Goal: Contribute content

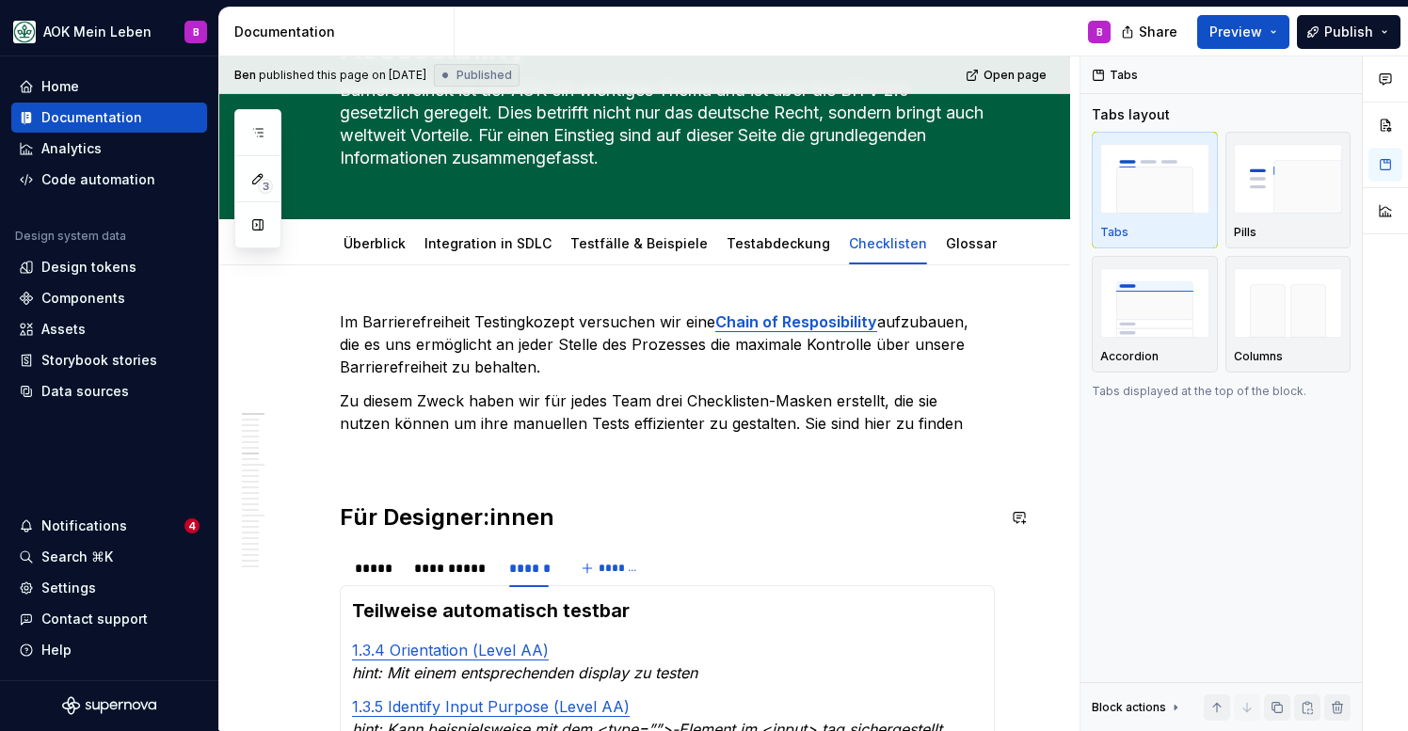
scroll to position [135, 0]
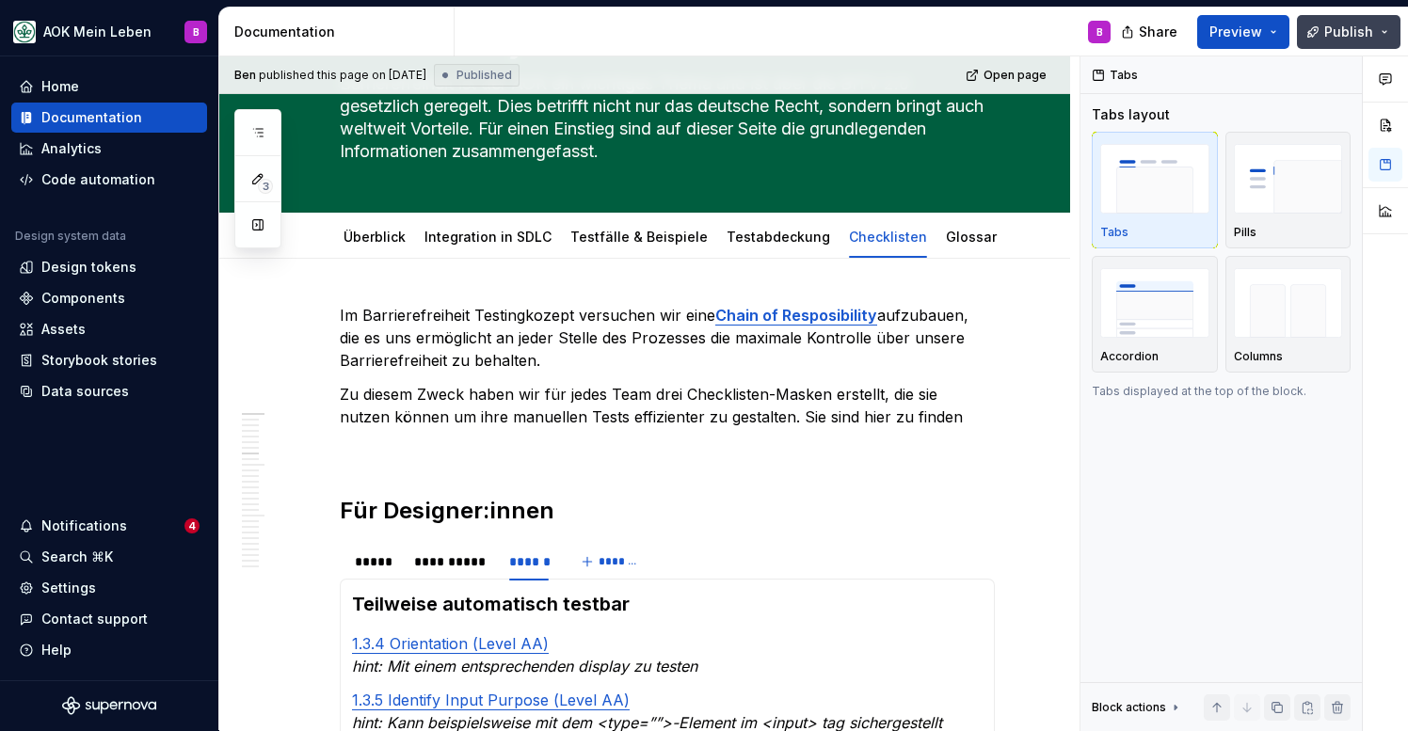
click at [1323, 30] on button "Publish" at bounding box center [1349, 32] width 104 height 34
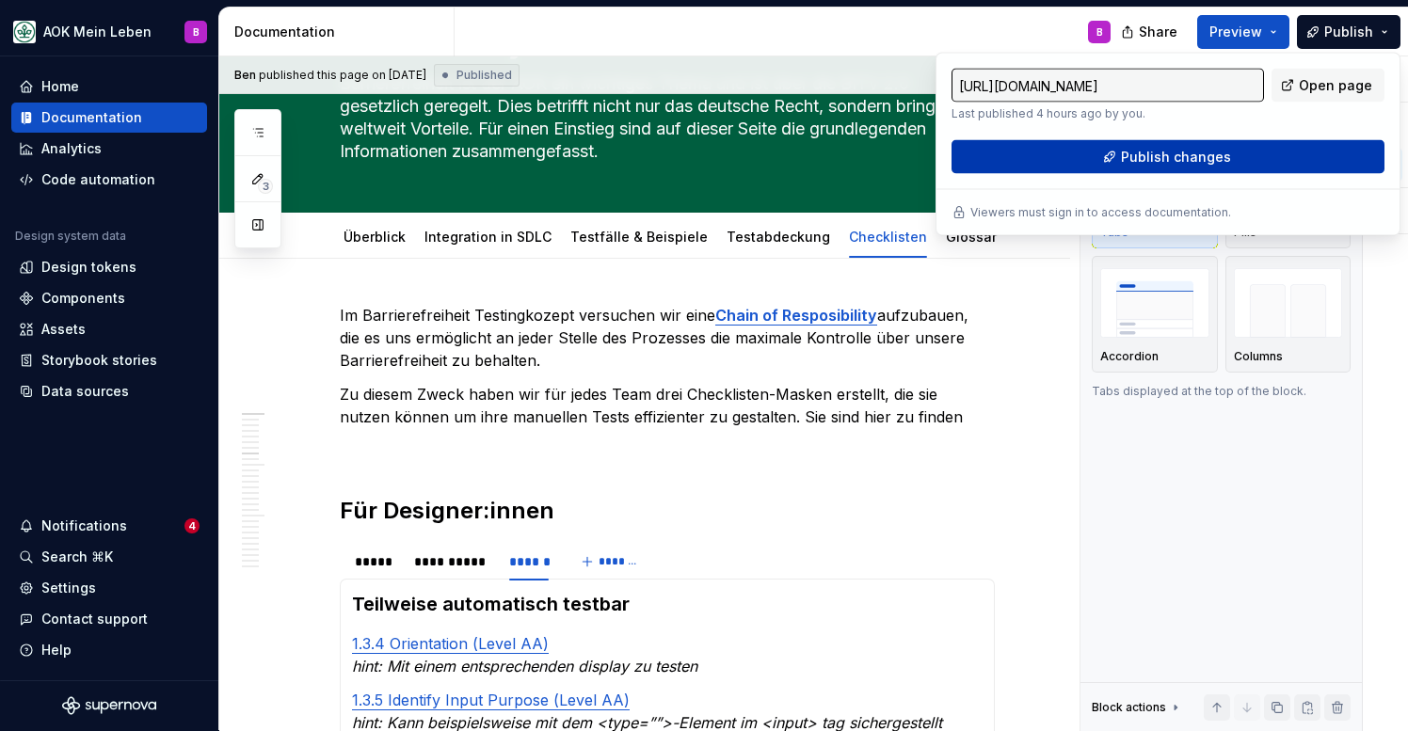
click at [1196, 154] on span "Publish changes" at bounding box center [1176, 157] width 110 height 19
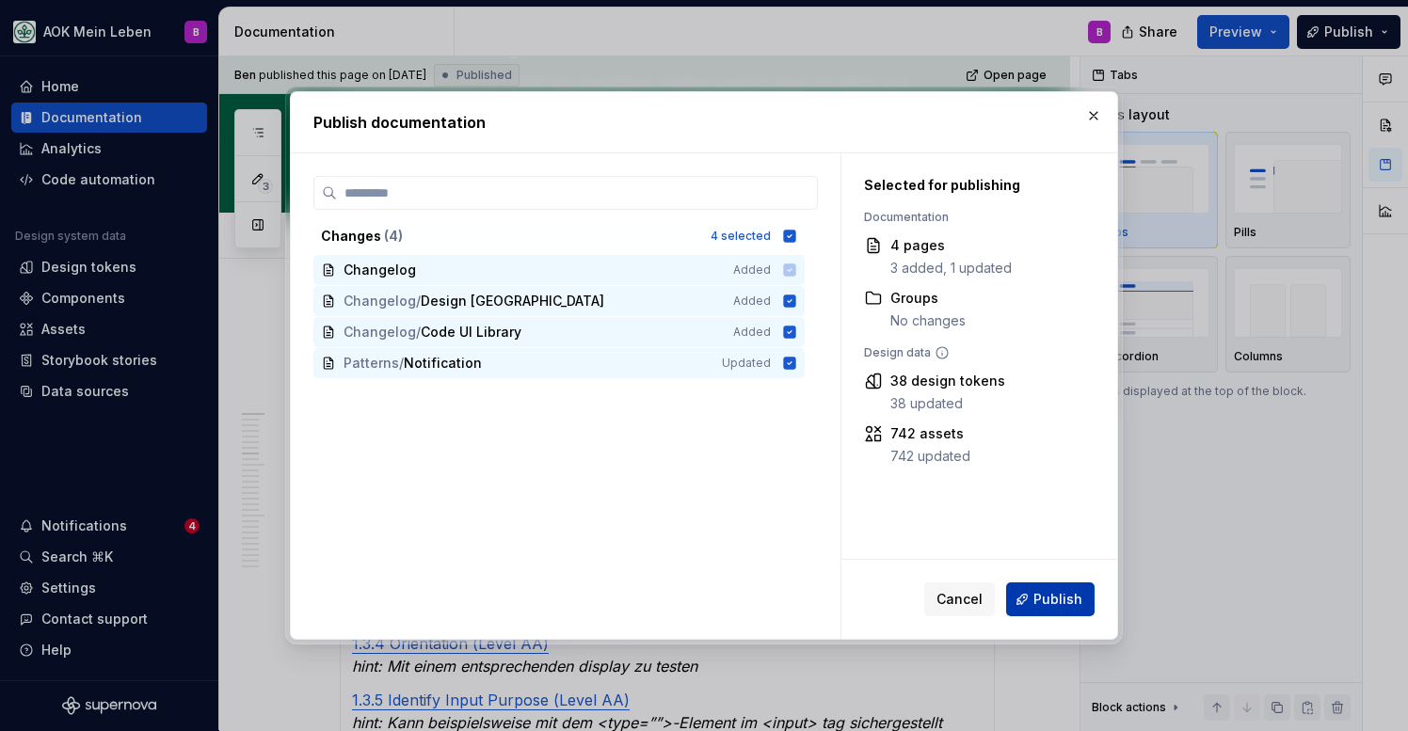
click at [1061, 609] on button "Publish" at bounding box center [1050, 600] width 88 height 34
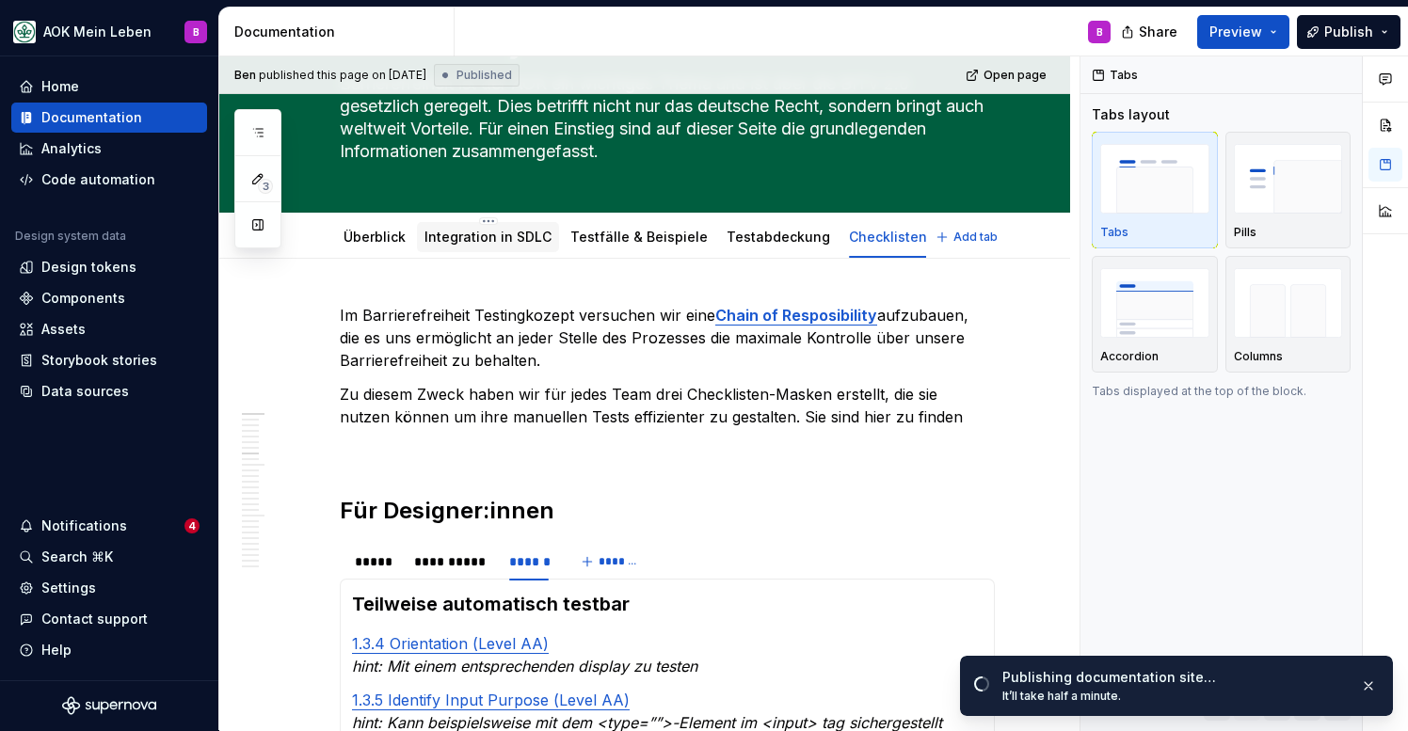
click at [495, 244] on link "Integration in SDLC" at bounding box center [487, 237] width 127 height 16
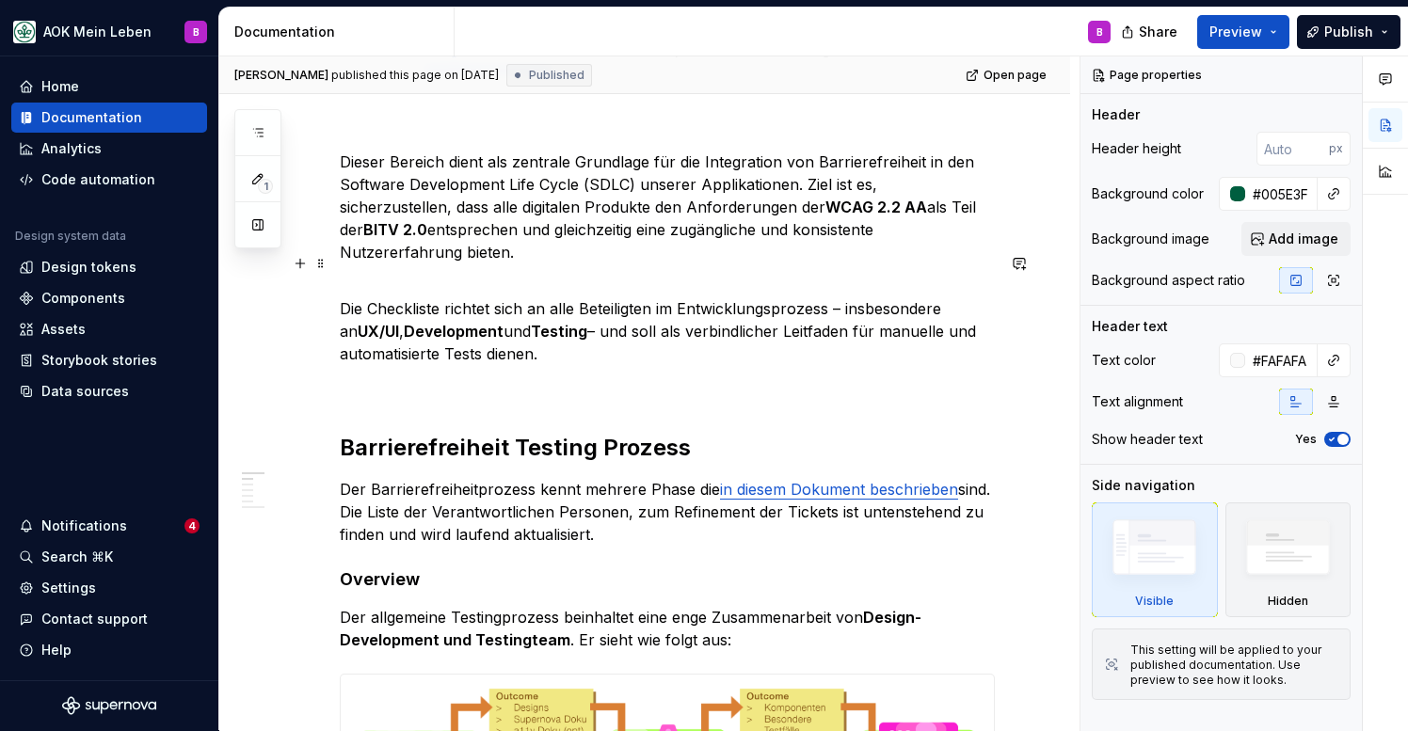
scroll to position [329, 0]
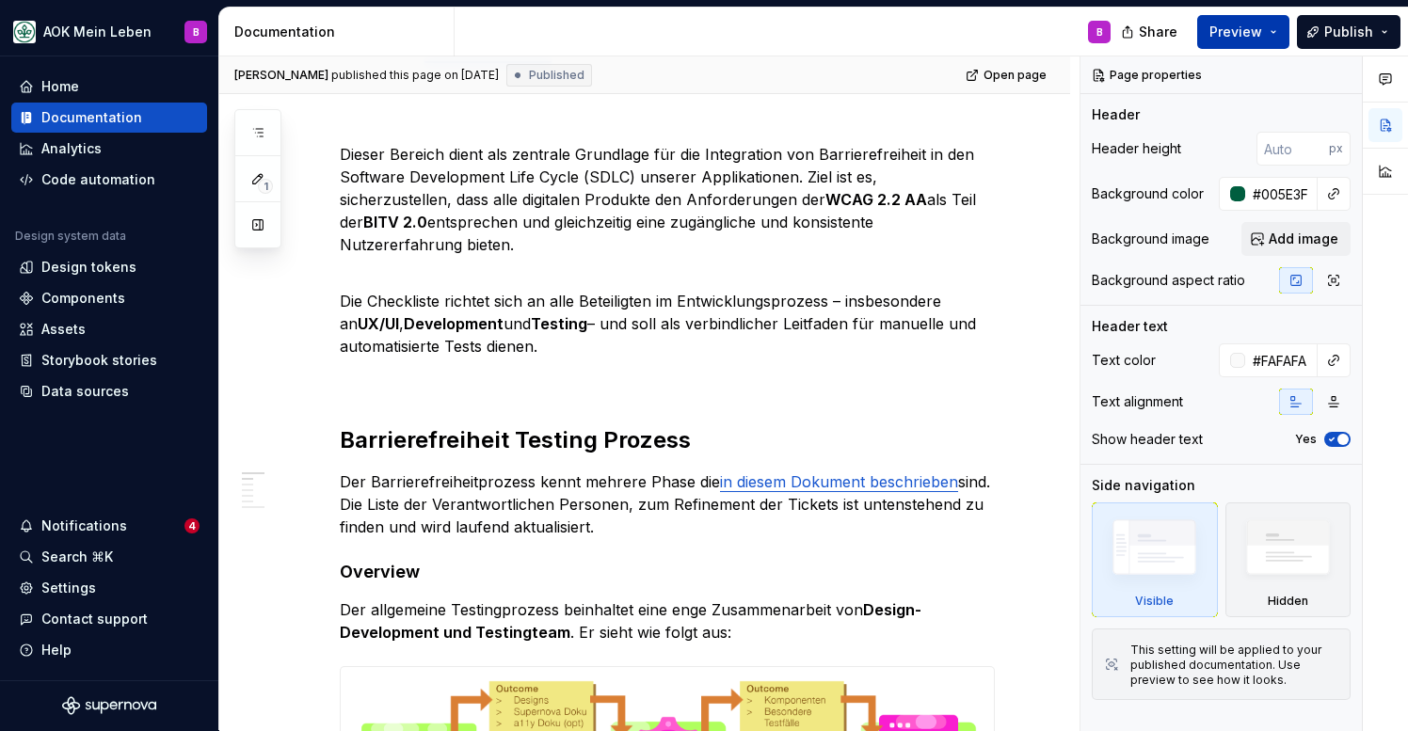
click at [1284, 35] on button "Preview" at bounding box center [1243, 32] width 92 height 34
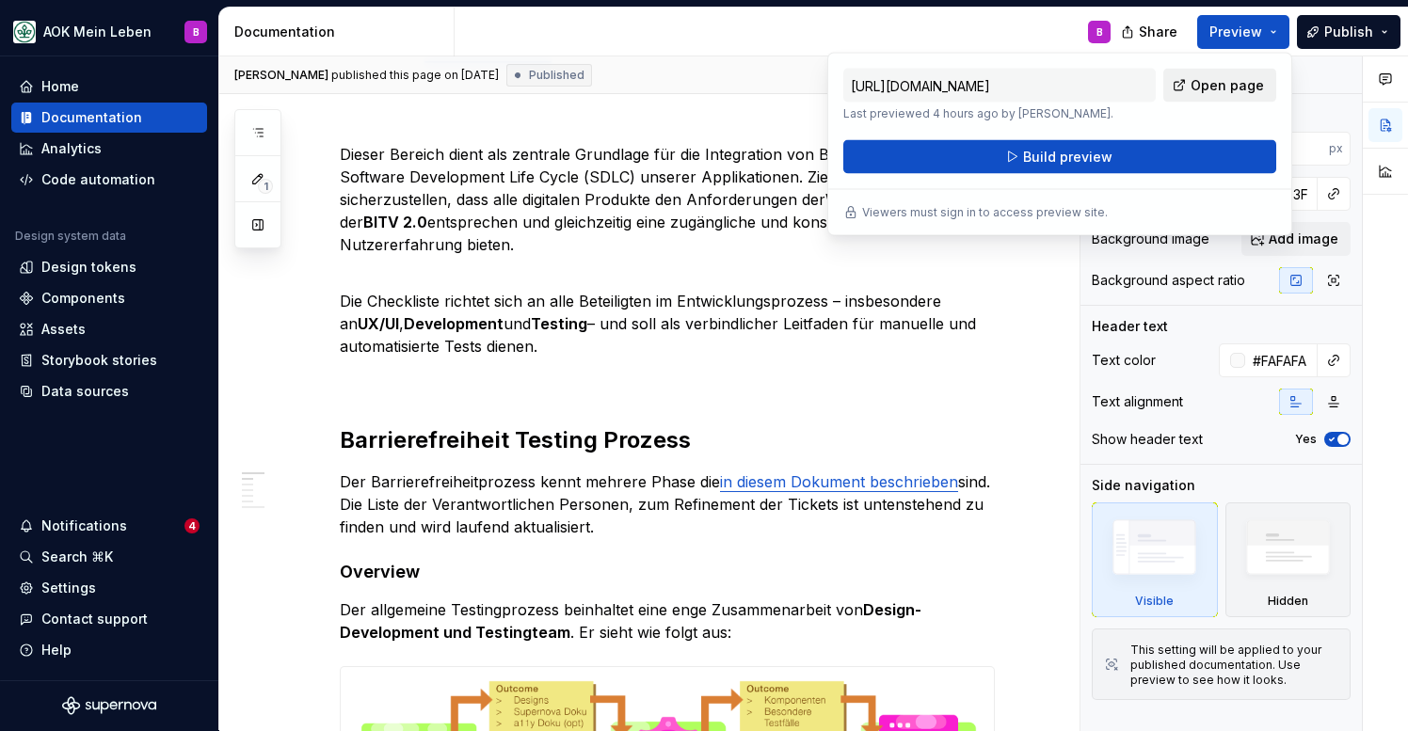
click at [1225, 91] on span "Open page" at bounding box center [1227, 85] width 73 height 19
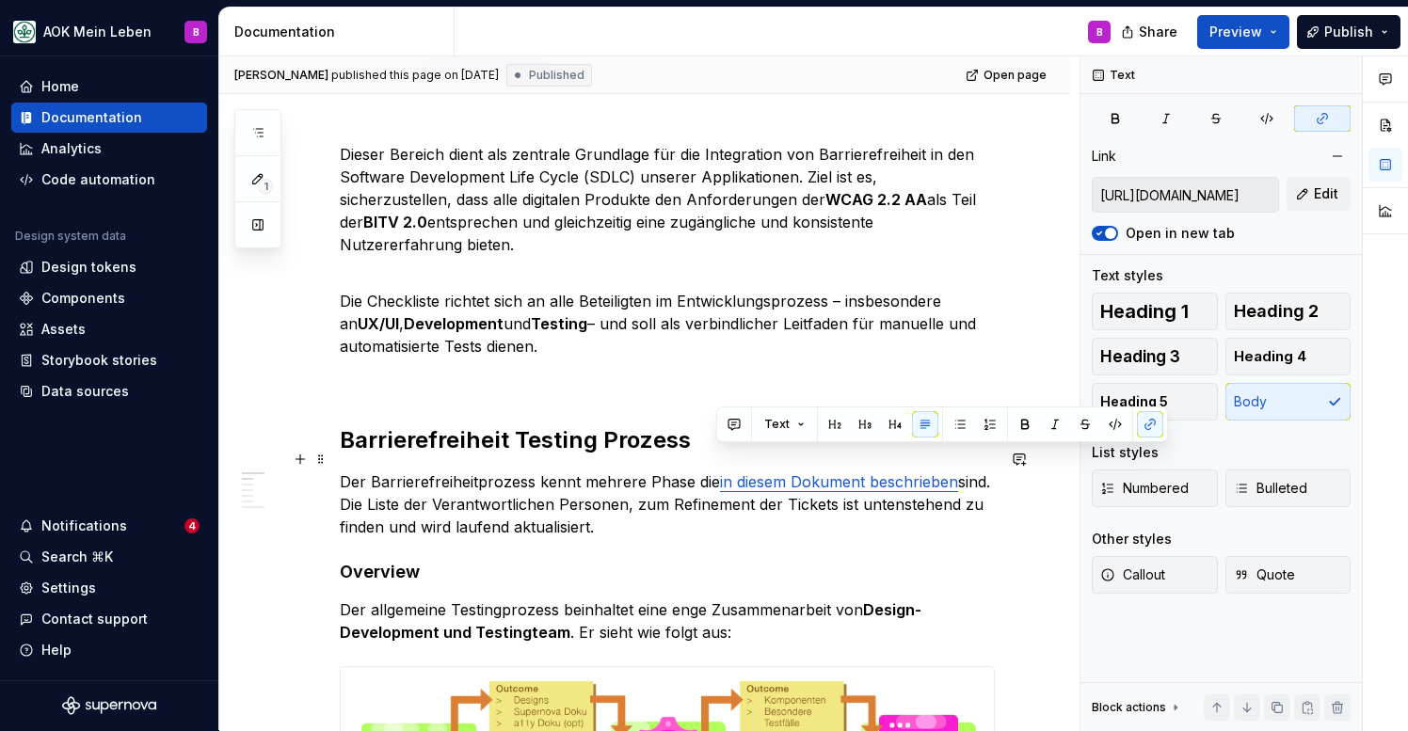
drag, startPoint x: 716, startPoint y: 463, endPoint x: 954, endPoint y: 464, distance: 238.1
click at [954, 472] on link "in diesem Dokument beschrieben" at bounding box center [839, 481] width 238 height 19
click at [1147, 432] on button "button" at bounding box center [1150, 424] width 26 height 26
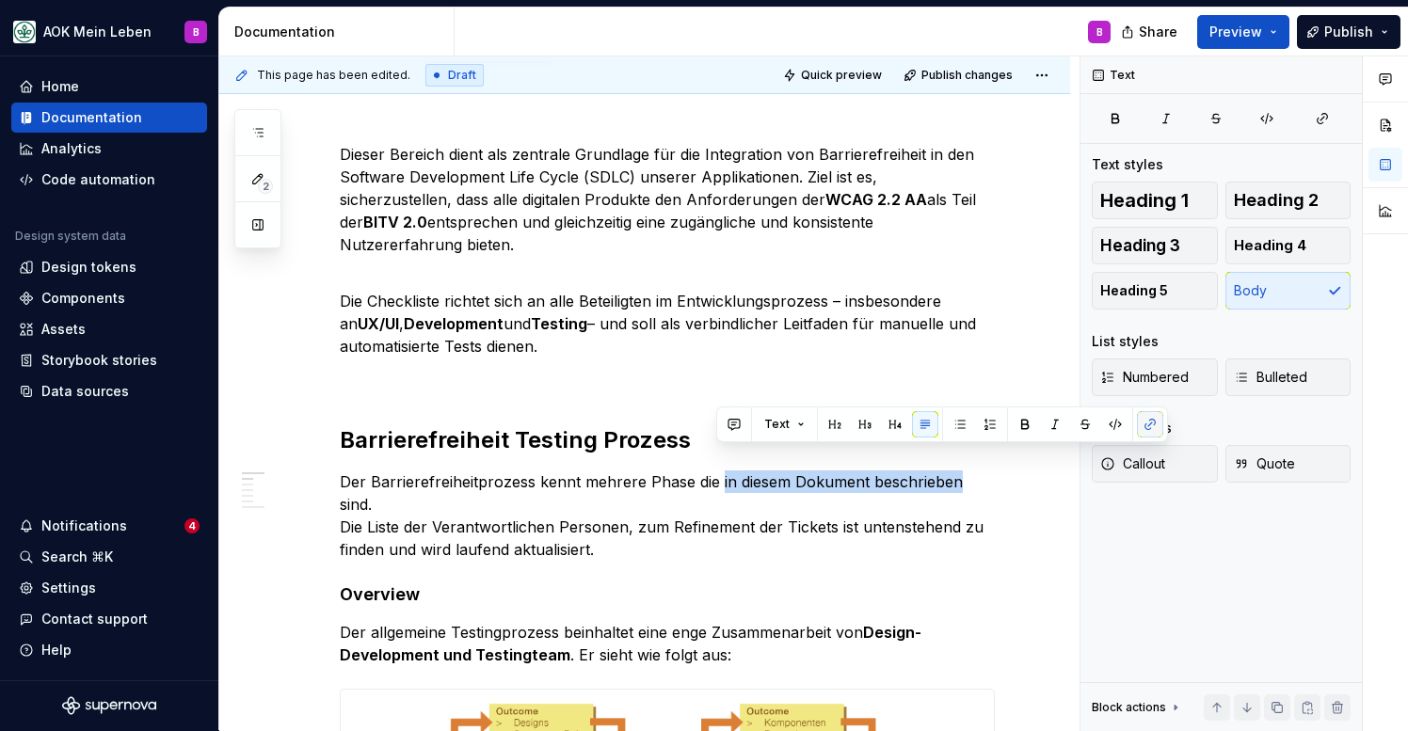
type textarea "*"
click at [1147, 432] on button "button" at bounding box center [1150, 424] width 26 height 26
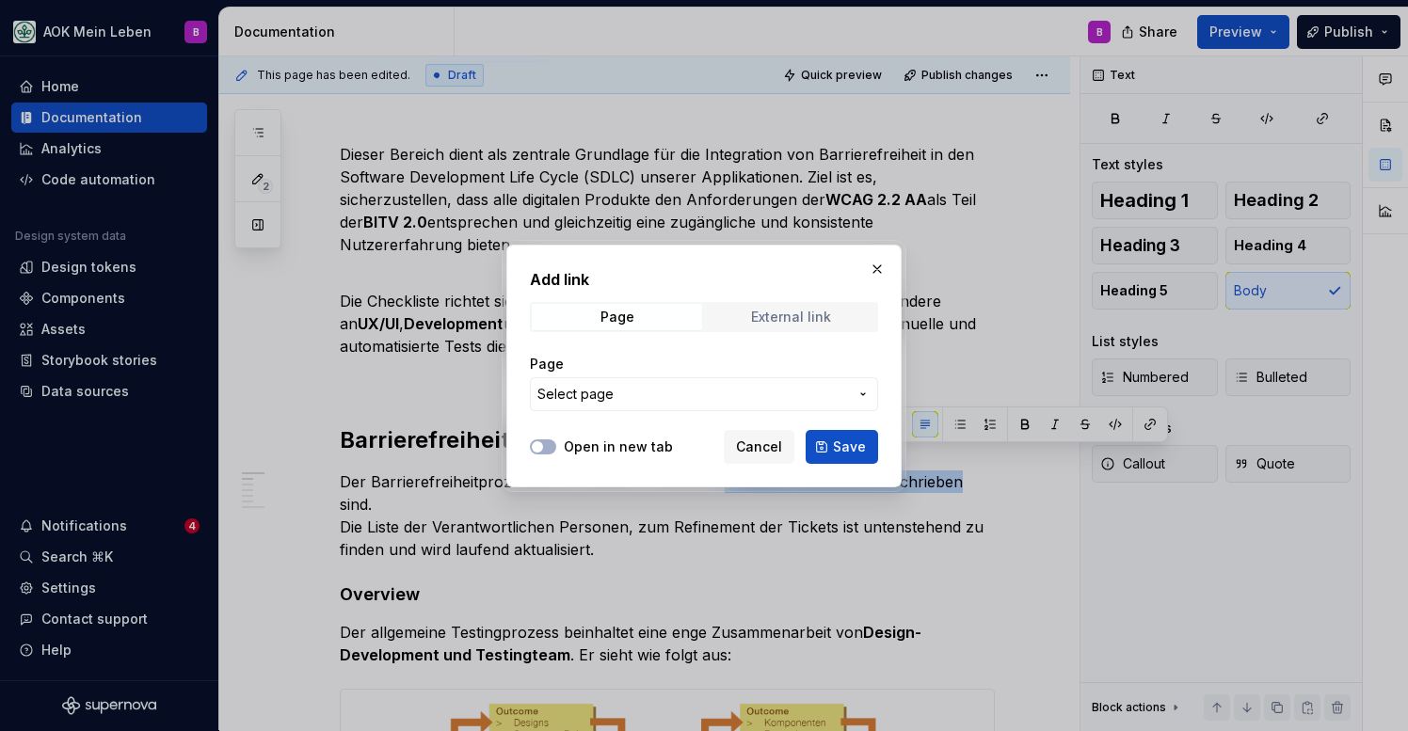
click at [727, 312] on span "External link" at bounding box center [791, 317] width 170 height 26
click at [644, 390] on input "URL" at bounding box center [704, 394] width 348 height 34
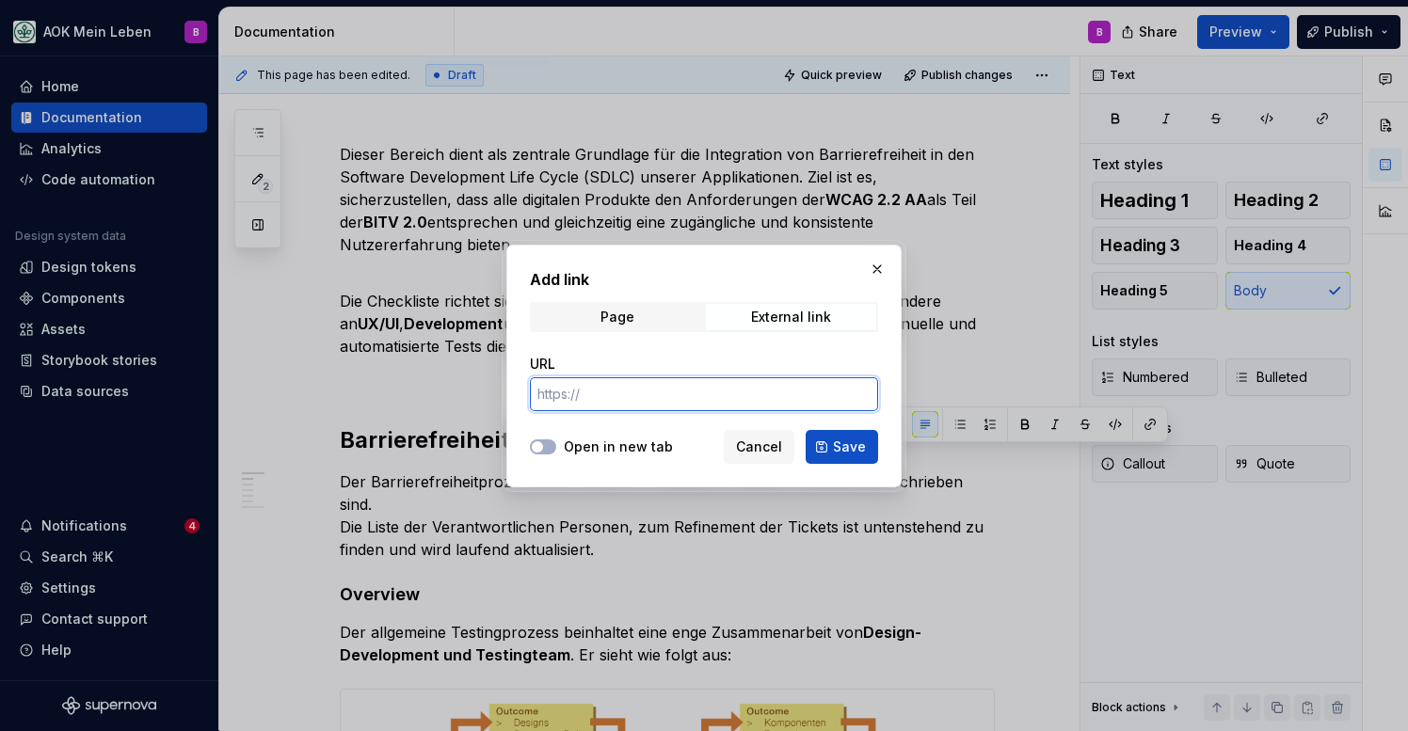
paste input "[URL][DOMAIN_NAME]"
type input "[URL][DOMAIN_NAME]"
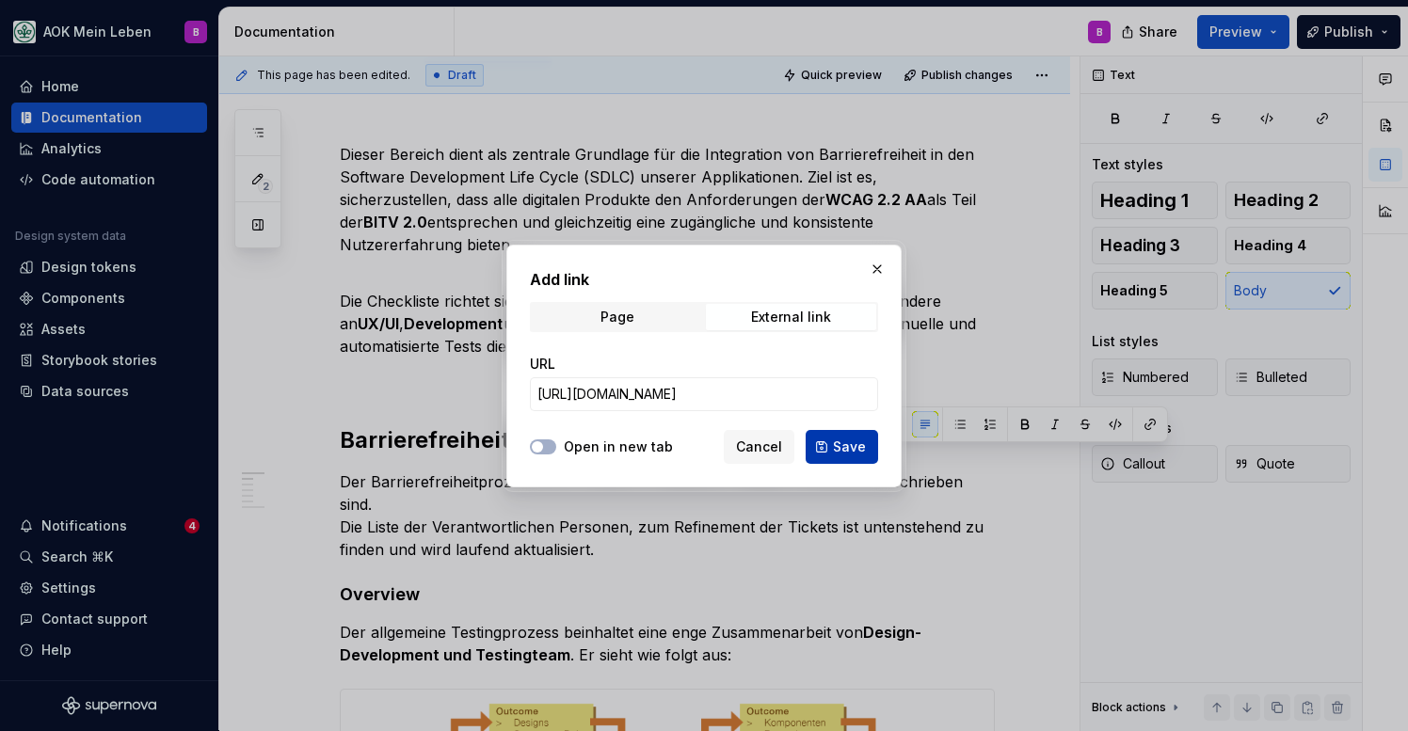
click at [827, 447] on button "Save" at bounding box center [842, 447] width 72 height 34
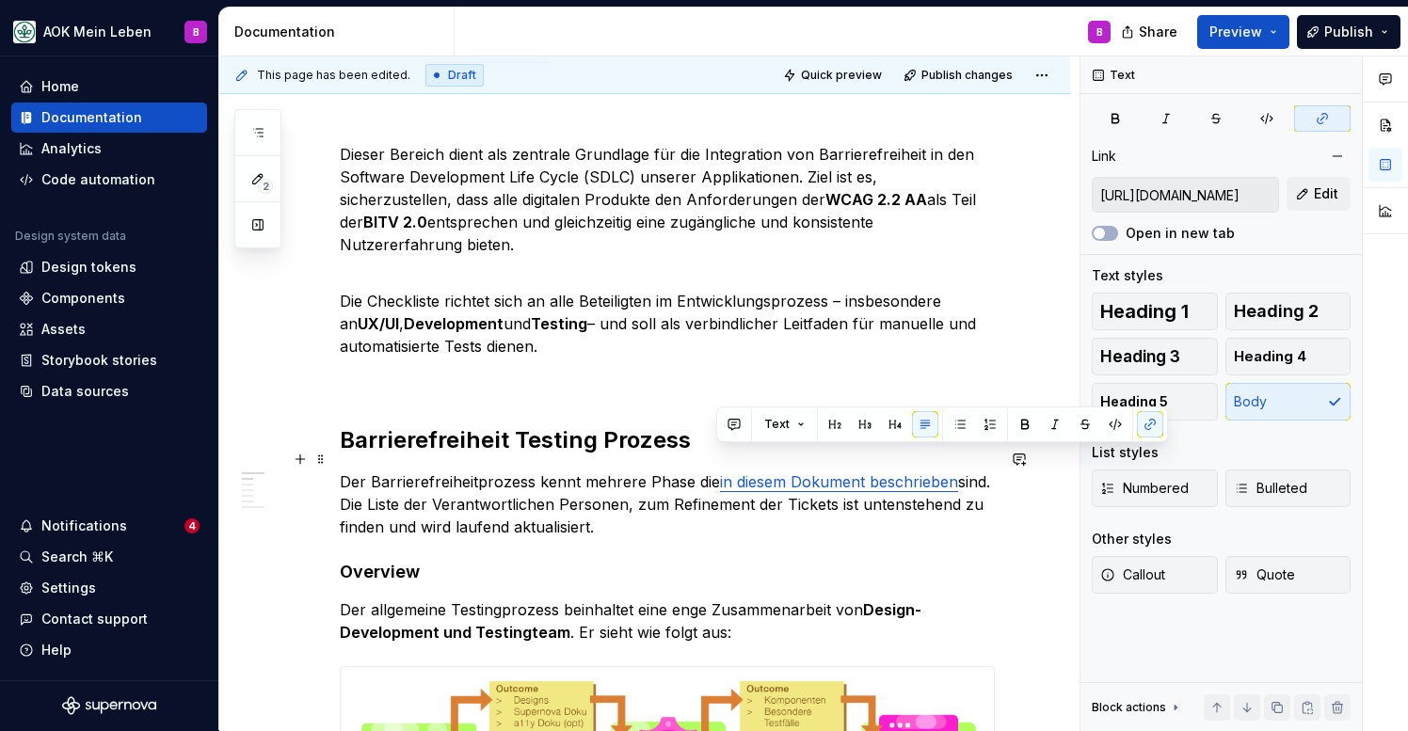
drag, startPoint x: 715, startPoint y: 459, endPoint x: 954, endPoint y: 467, distance: 239.2
click at [954, 471] on p "Der Barrierefreiheitprozess kennt mehrere Phase die in diesem Dokument beschrie…" at bounding box center [667, 505] width 655 height 68
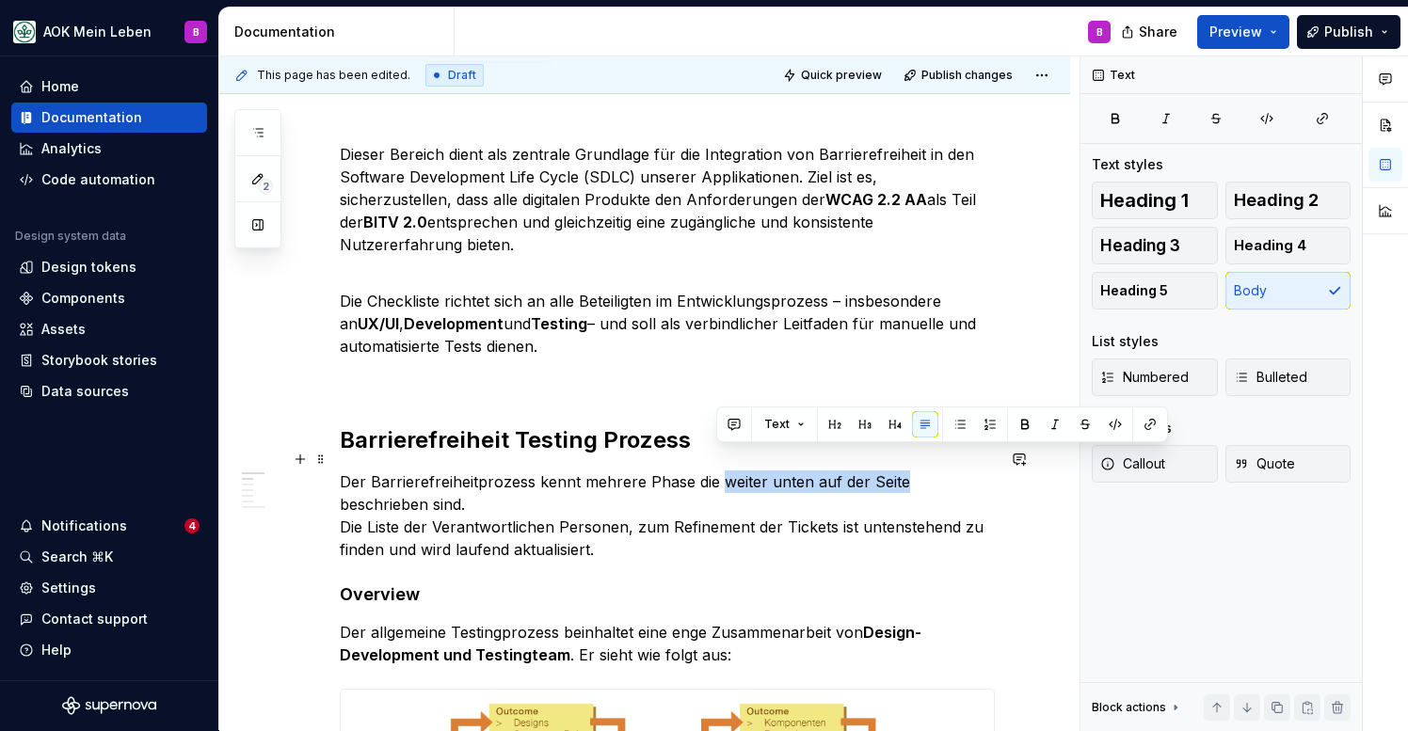
drag, startPoint x: 718, startPoint y: 460, endPoint x: 899, endPoint y: 458, distance: 180.7
click at [899, 471] on p "Der Barrierefreiheitprozess kennt mehrere Phase die weiter unten auf der Seite …" at bounding box center [667, 516] width 655 height 90
click at [1145, 424] on button "button" at bounding box center [1150, 424] width 26 height 26
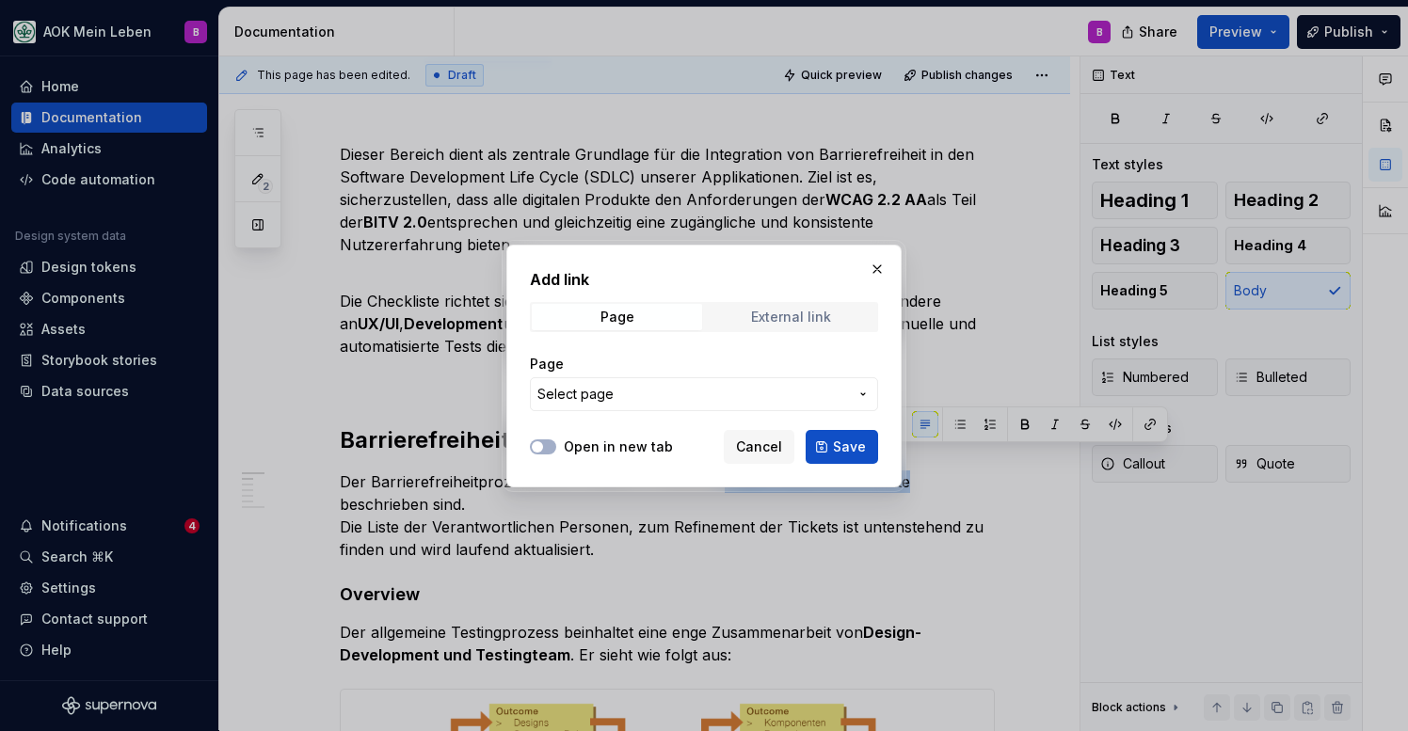
type textarea "*"
click at [776, 323] on div "External link" at bounding box center [791, 317] width 80 height 15
click at [740, 397] on input "URL" at bounding box center [704, 394] width 348 height 34
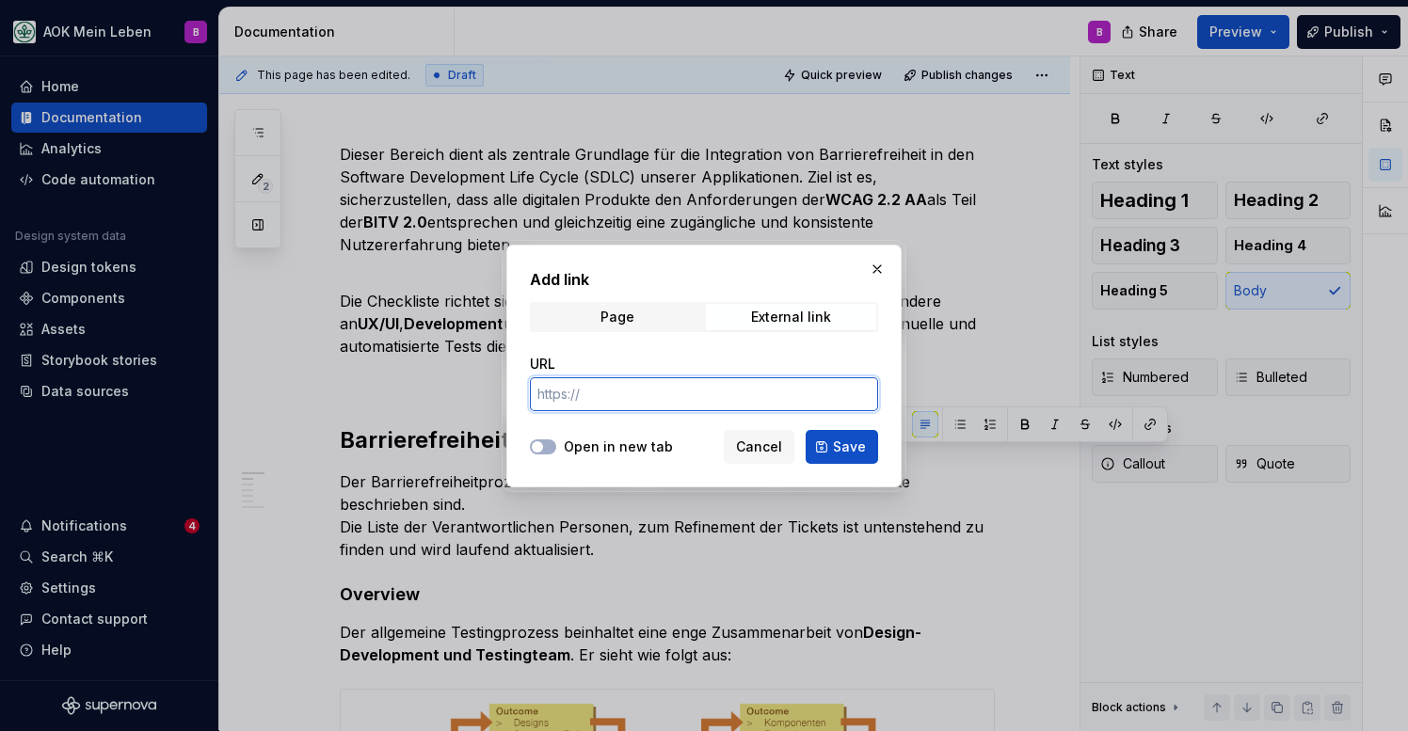
paste input "[URL][DOMAIN_NAME]"
type input "[URL][DOMAIN_NAME]"
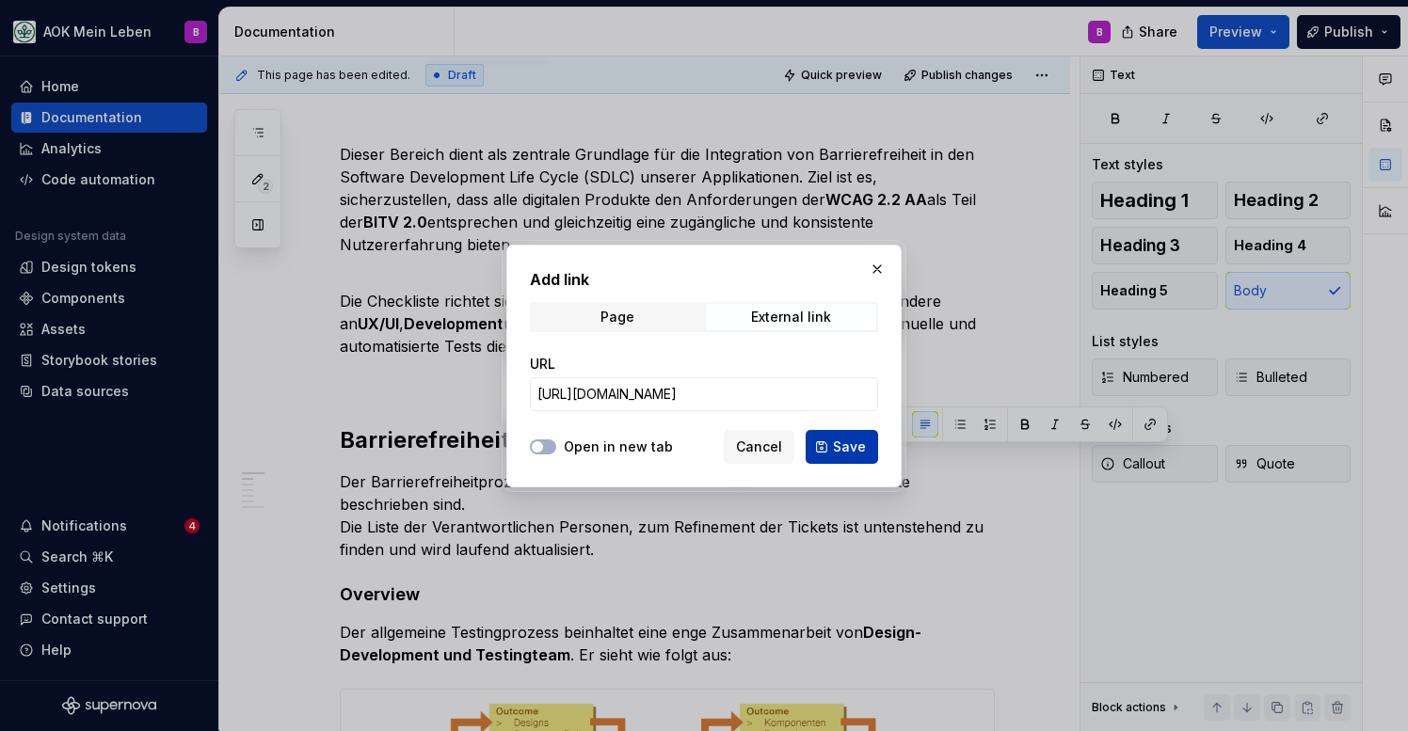
click at [831, 445] on button "Save" at bounding box center [842, 447] width 72 height 34
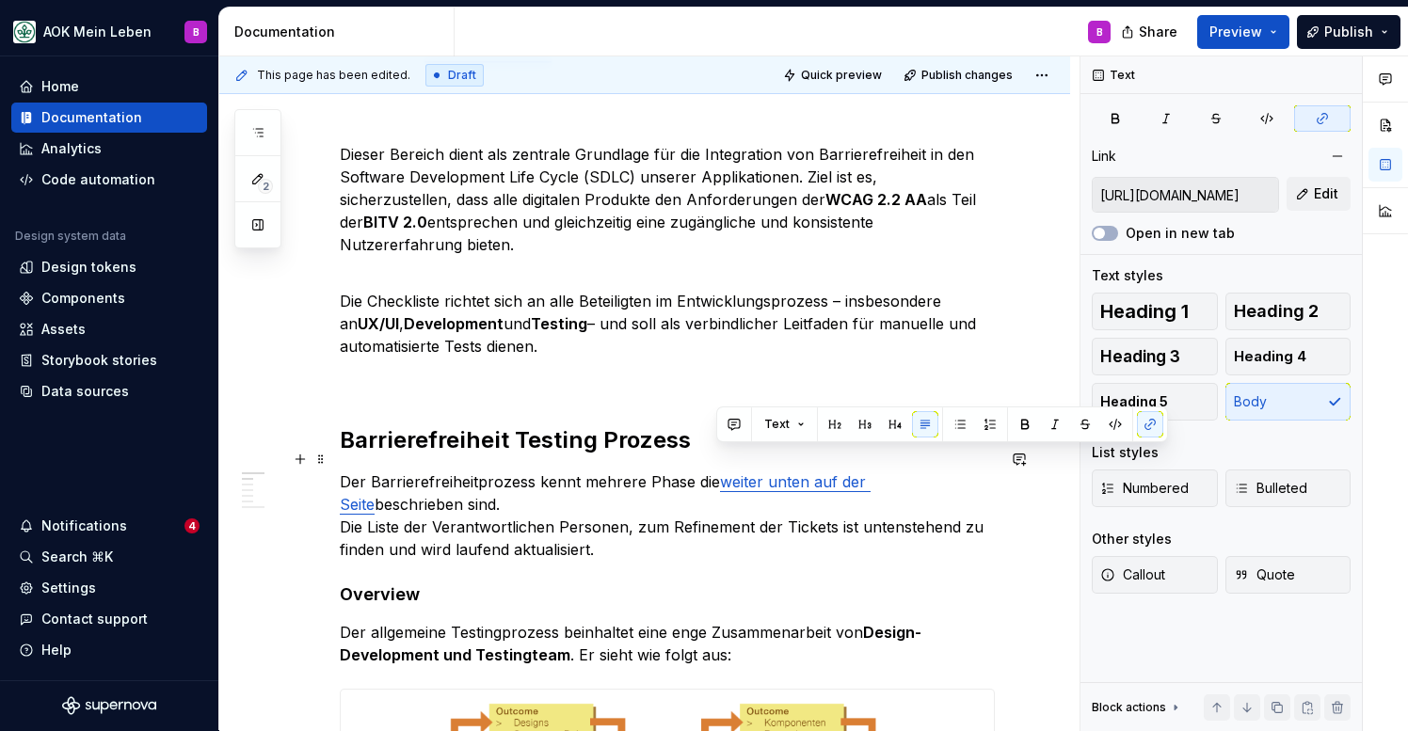
click at [828, 507] on p "Der Barrierefreiheitprozess kennt mehrere Phase die weiter unten auf der Seite …" at bounding box center [667, 516] width 655 height 90
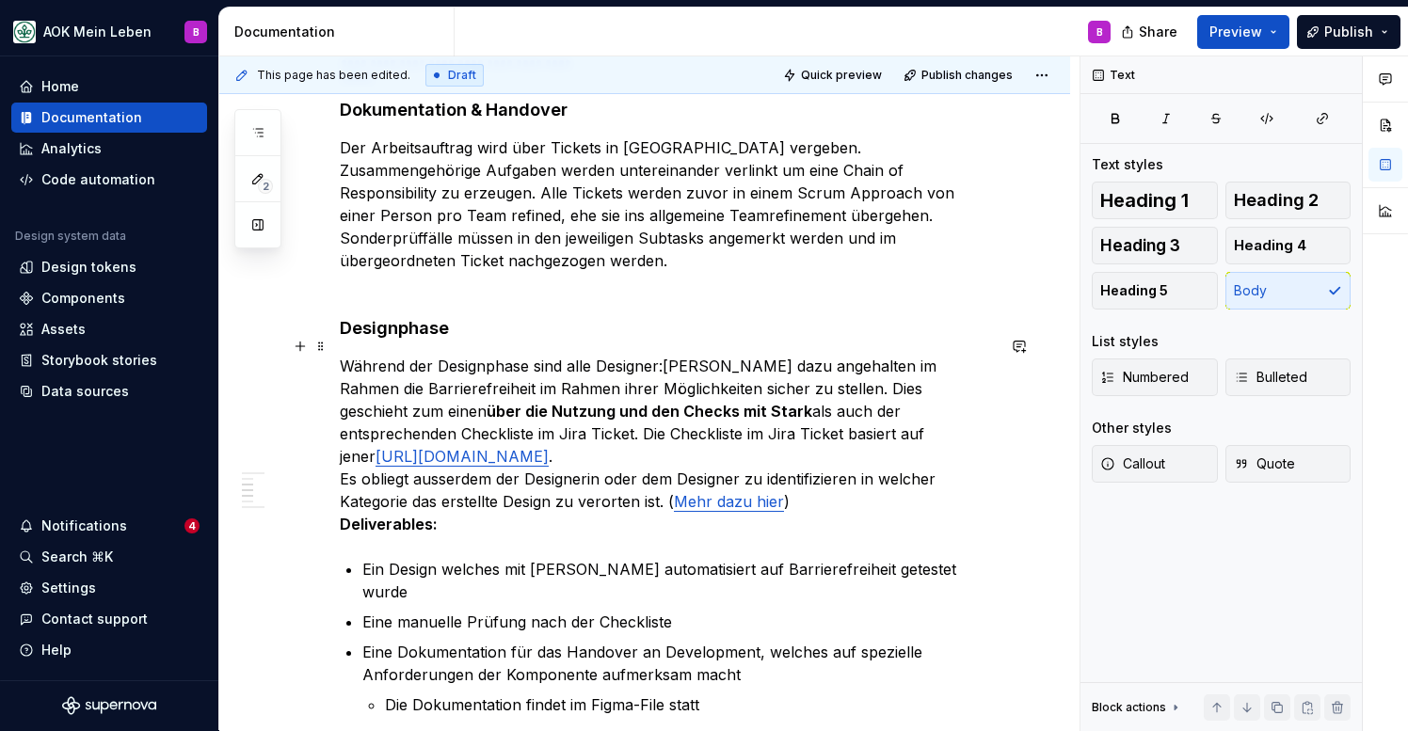
scroll to position [1220, 0]
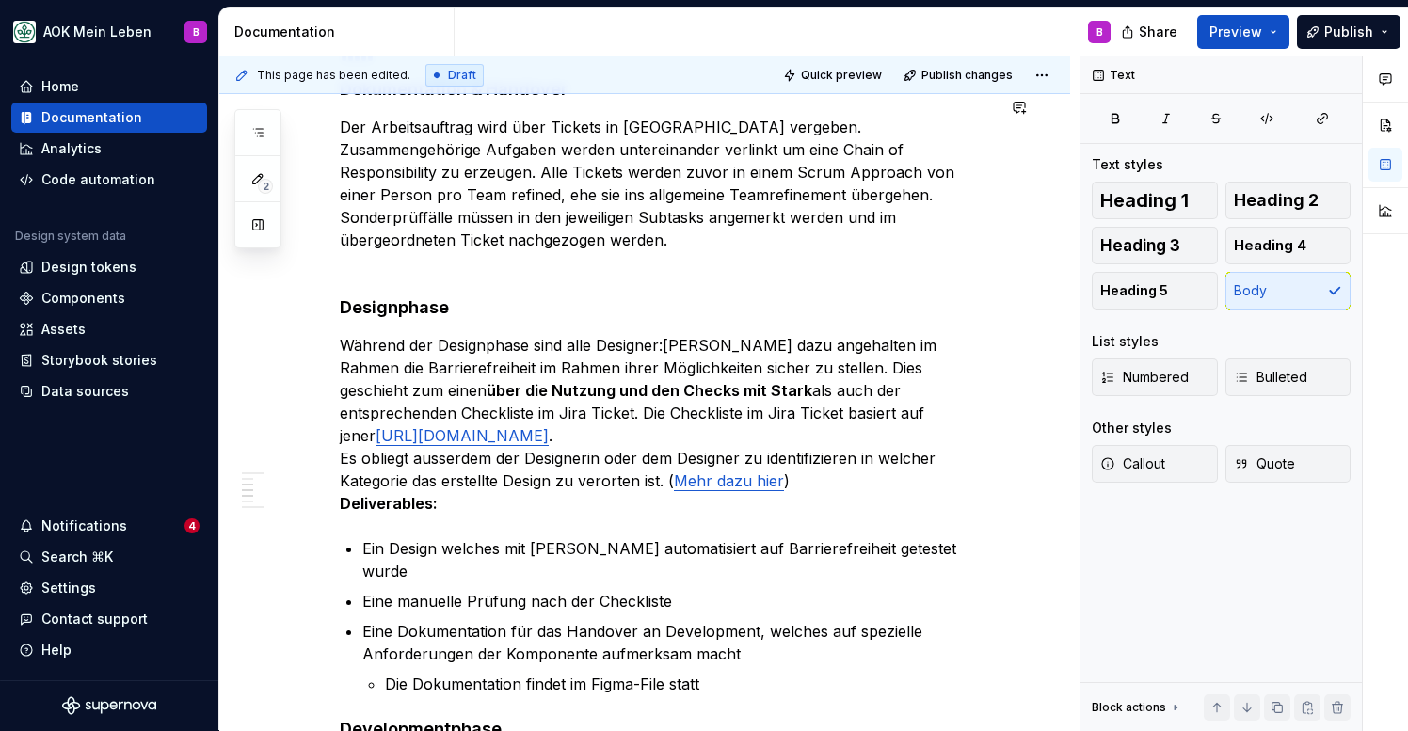
type textarea "*"
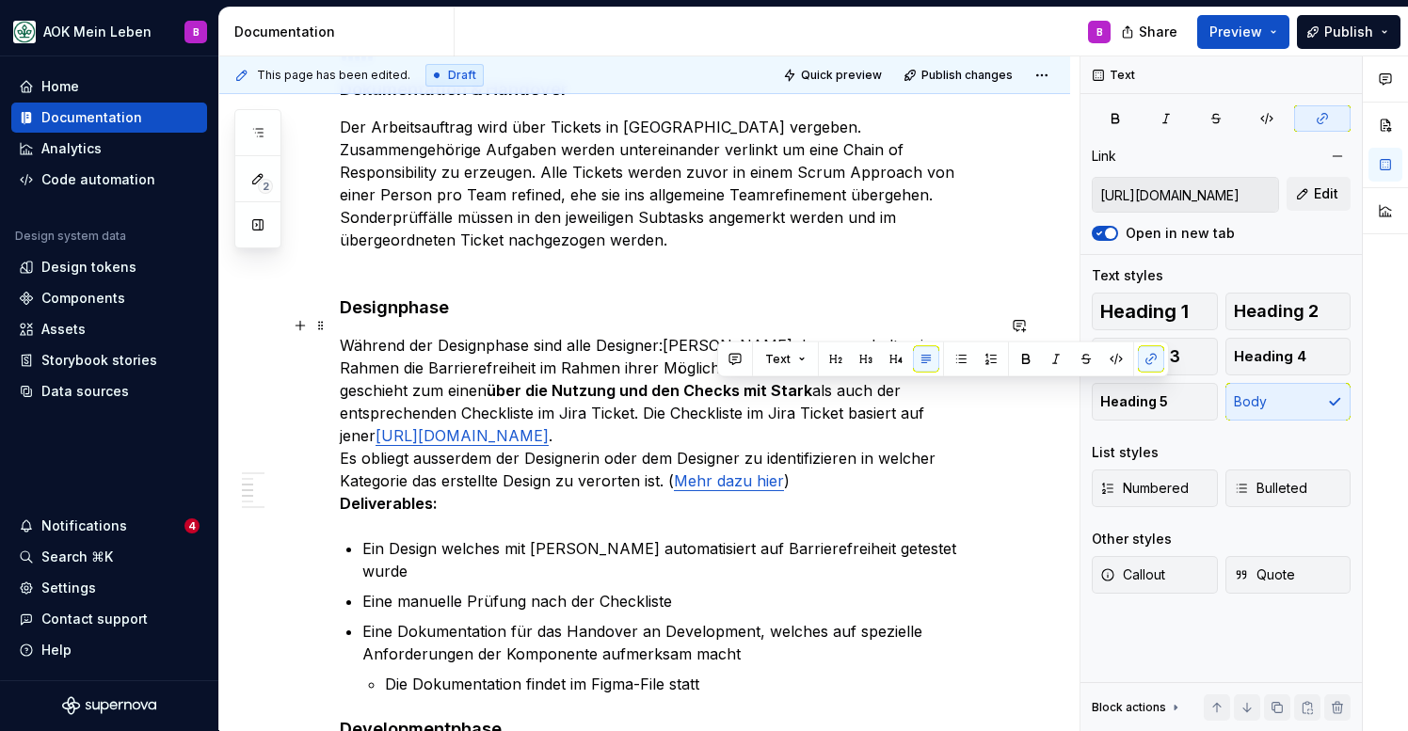
drag, startPoint x: 901, startPoint y: 421, endPoint x: 719, endPoint y: 392, distance: 183.8
click at [719, 392] on p "Während der Designphase sind alle Designer:[PERSON_NAME] dazu angehalten im Rah…" at bounding box center [667, 424] width 655 height 181
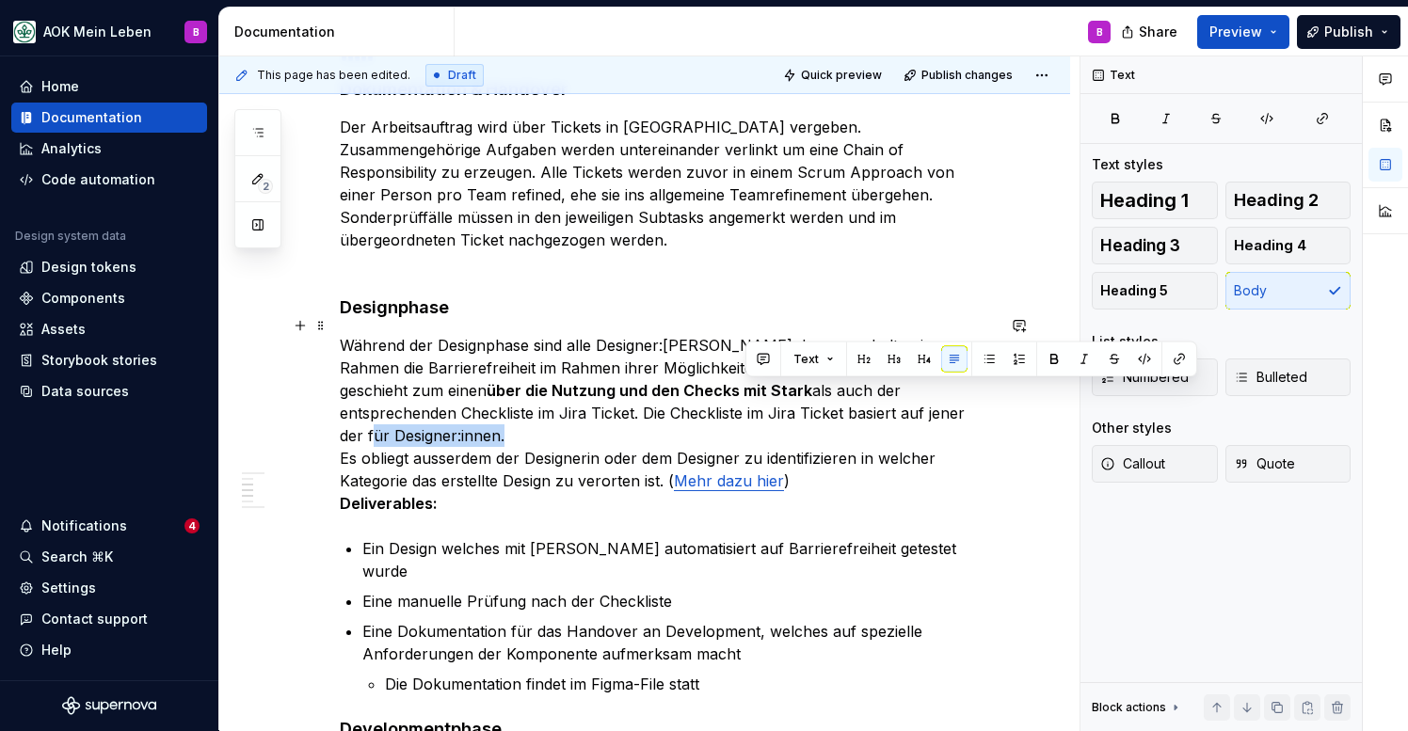
drag, startPoint x: 747, startPoint y: 393, endPoint x: 878, endPoint y: 384, distance: 131.2
click at [878, 384] on p "Während der Designphase sind alle Designer:[PERSON_NAME] dazu angehalten im Rah…" at bounding box center [667, 424] width 655 height 181
click at [1176, 364] on button "button" at bounding box center [1179, 359] width 26 height 26
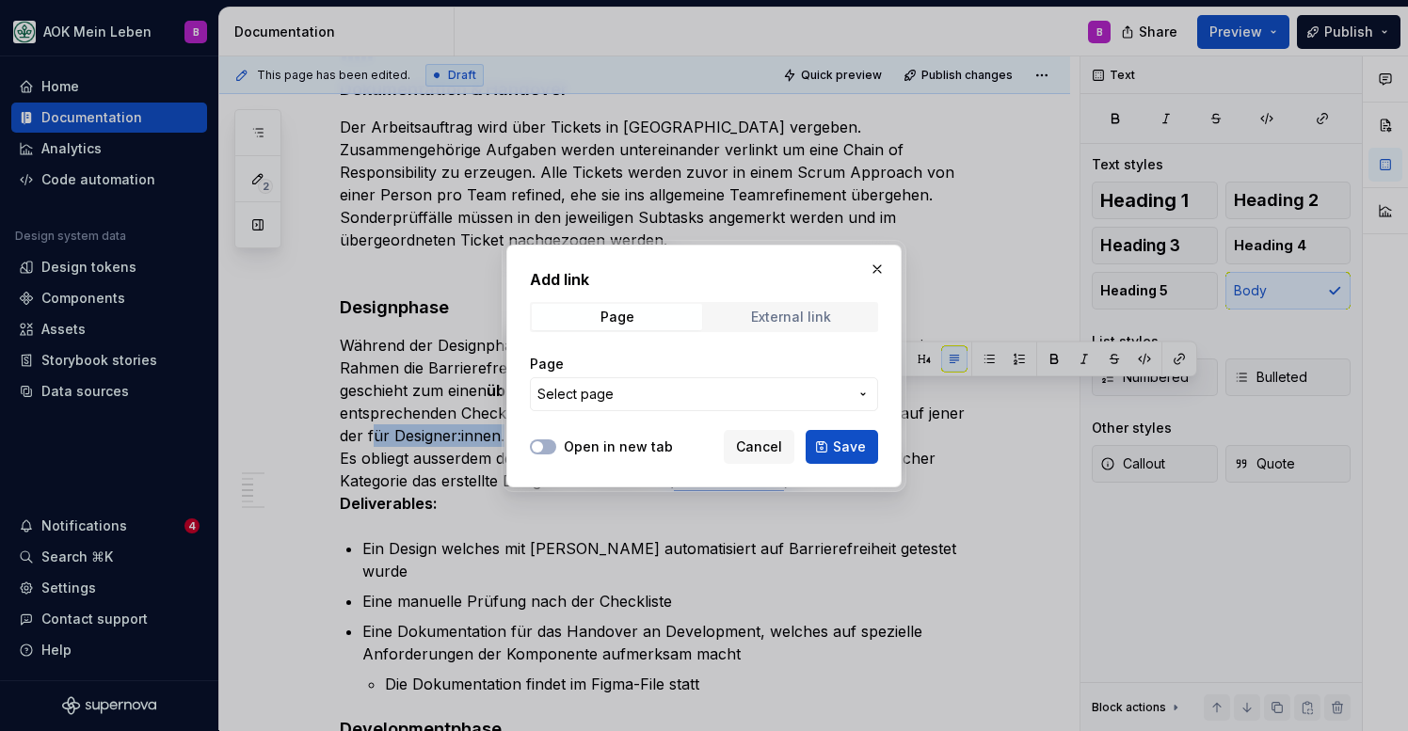
click at [818, 310] on div "External link" at bounding box center [791, 317] width 80 height 15
click at [673, 392] on input "URL" at bounding box center [704, 394] width 348 height 34
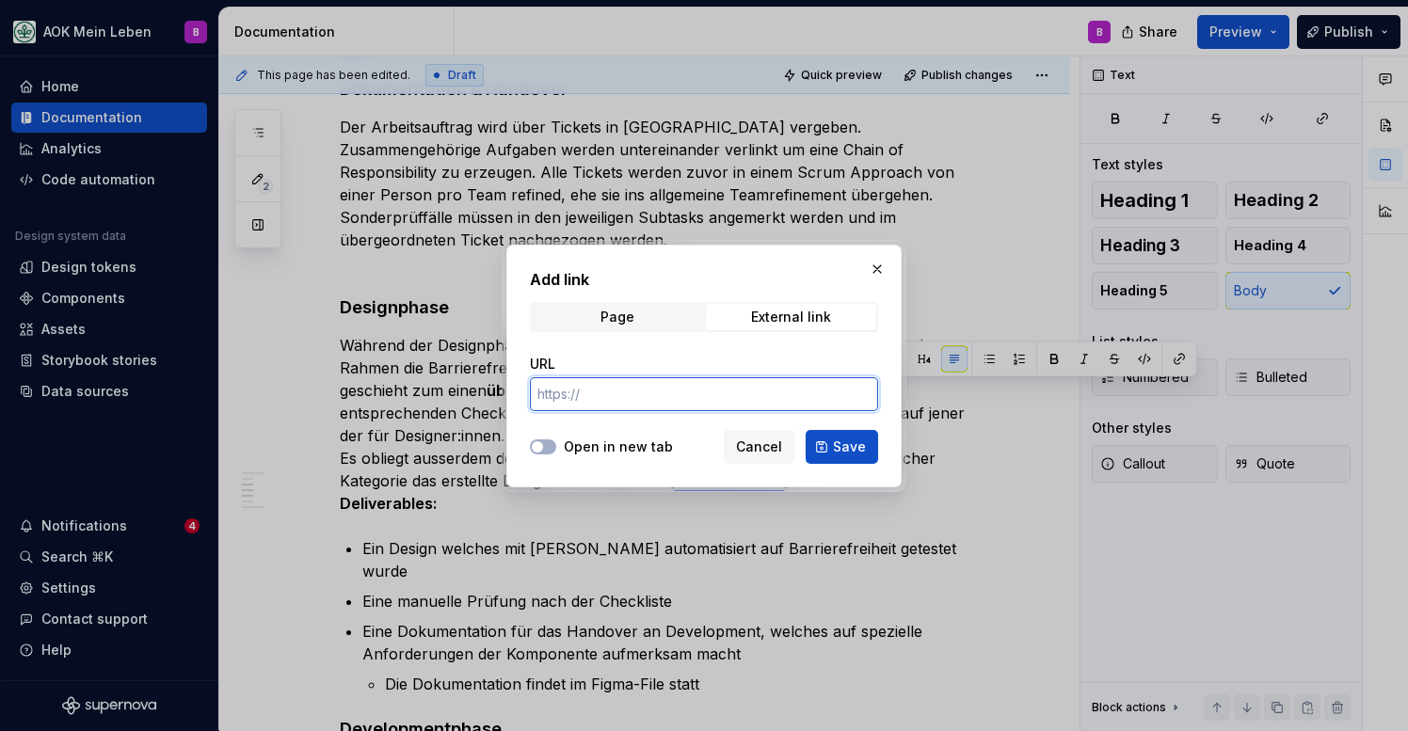
paste input "[URL][DOMAIN_NAME]"
type input "[URL][DOMAIN_NAME]"
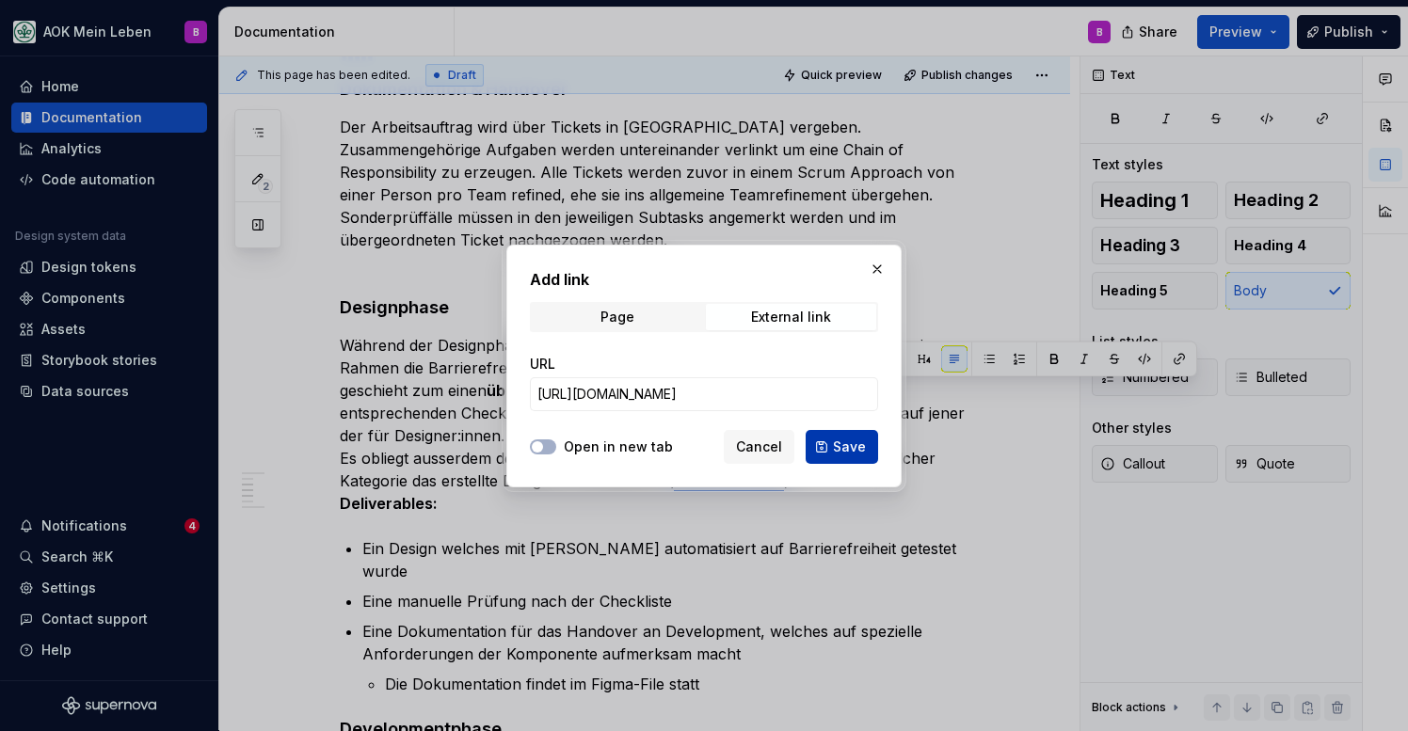
click at [838, 443] on span "Save" at bounding box center [849, 447] width 33 height 19
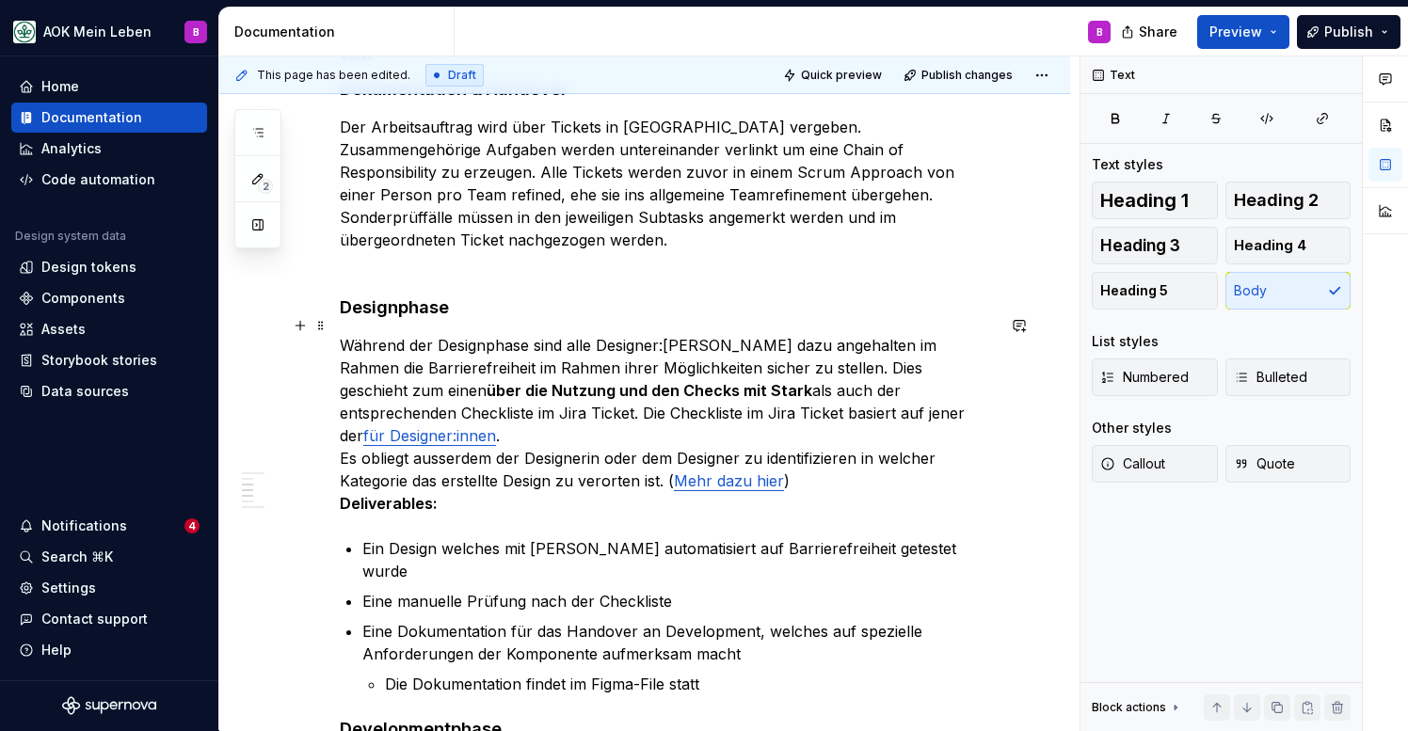
click at [879, 421] on p "Während der Designphase sind alle Designer:[PERSON_NAME] dazu angehalten im Rah…" at bounding box center [667, 424] width 655 height 181
click at [584, 440] on p "Während der Designphase sind alle Designer:[PERSON_NAME] dazu angehalten im Rah…" at bounding box center [667, 424] width 655 height 181
click at [514, 420] on p "Während der Designphase sind alle Designer:[PERSON_NAME] dazu angehalten im Rah…" at bounding box center [667, 424] width 655 height 181
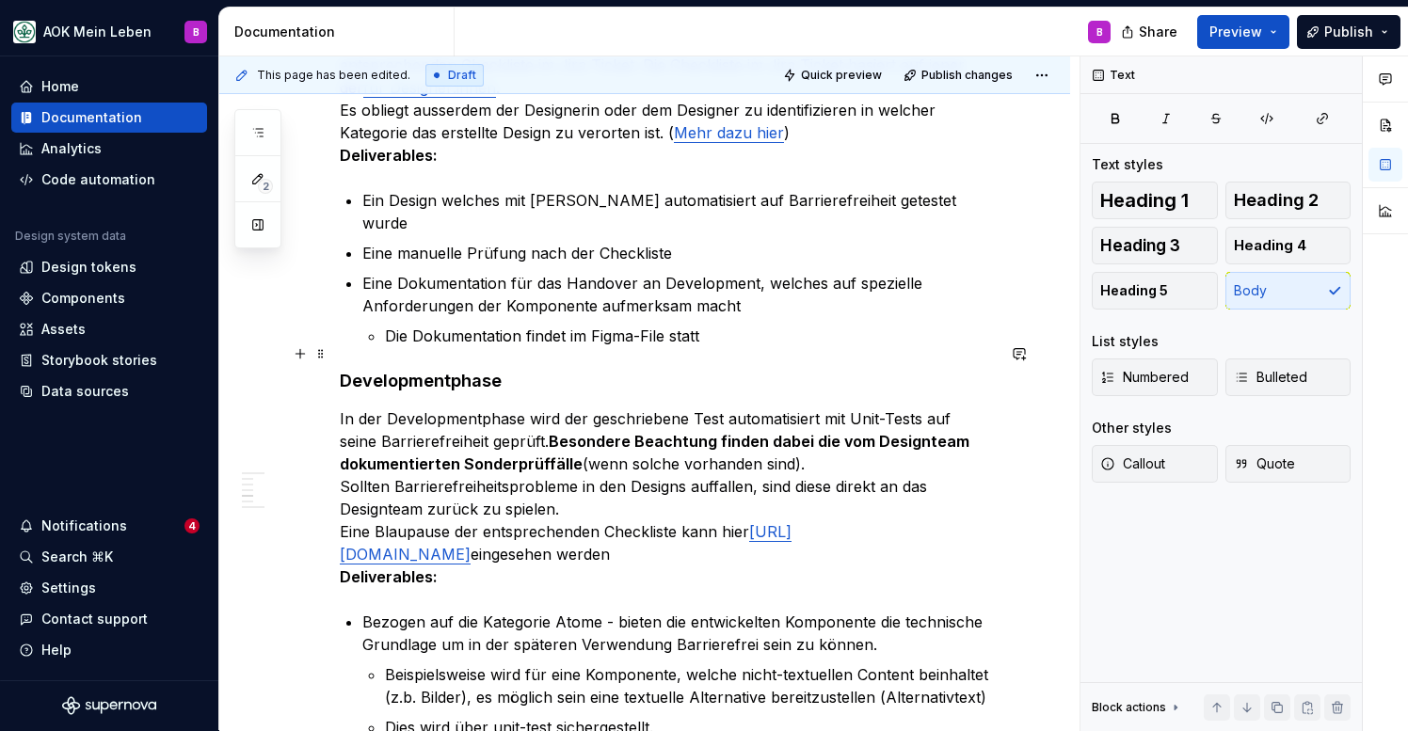
scroll to position [1576, 0]
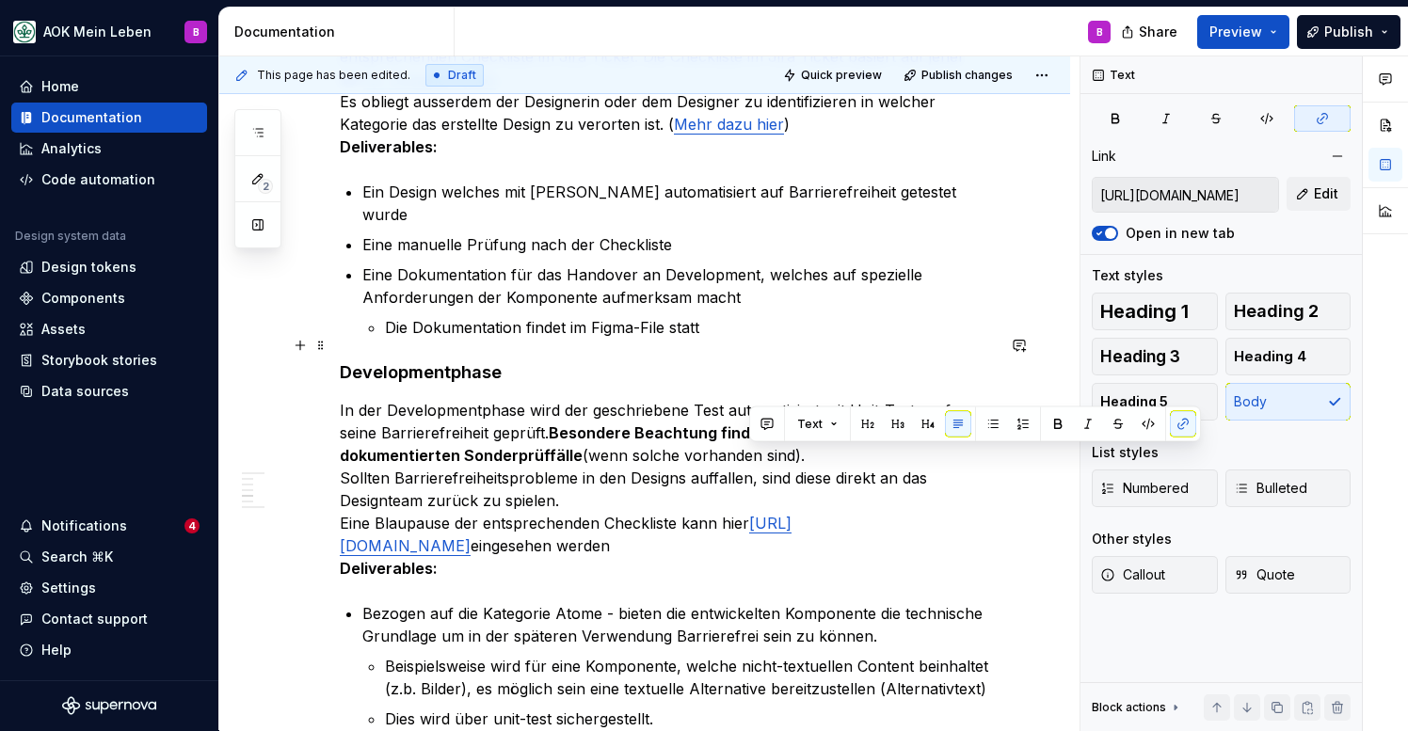
drag, startPoint x: 748, startPoint y: 459, endPoint x: 944, endPoint y: 476, distance: 196.5
click at [944, 476] on p "In der Developmentphase wird der geschriebene Test automatisiert mit Unit-Tests…" at bounding box center [667, 489] width 655 height 181
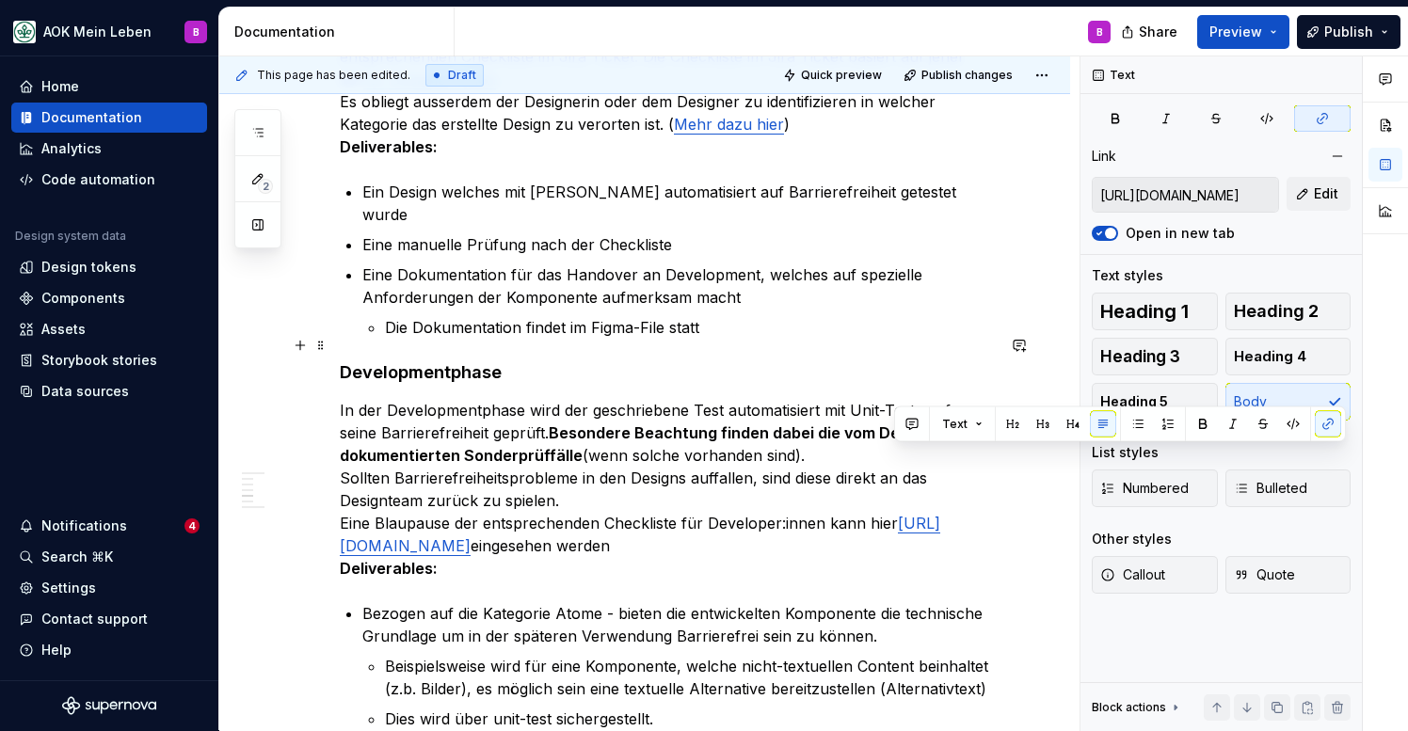
drag, startPoint x: 893, startPoint y: 456, endPoint x: 1007, endPoint y: 486, distance: 117.6
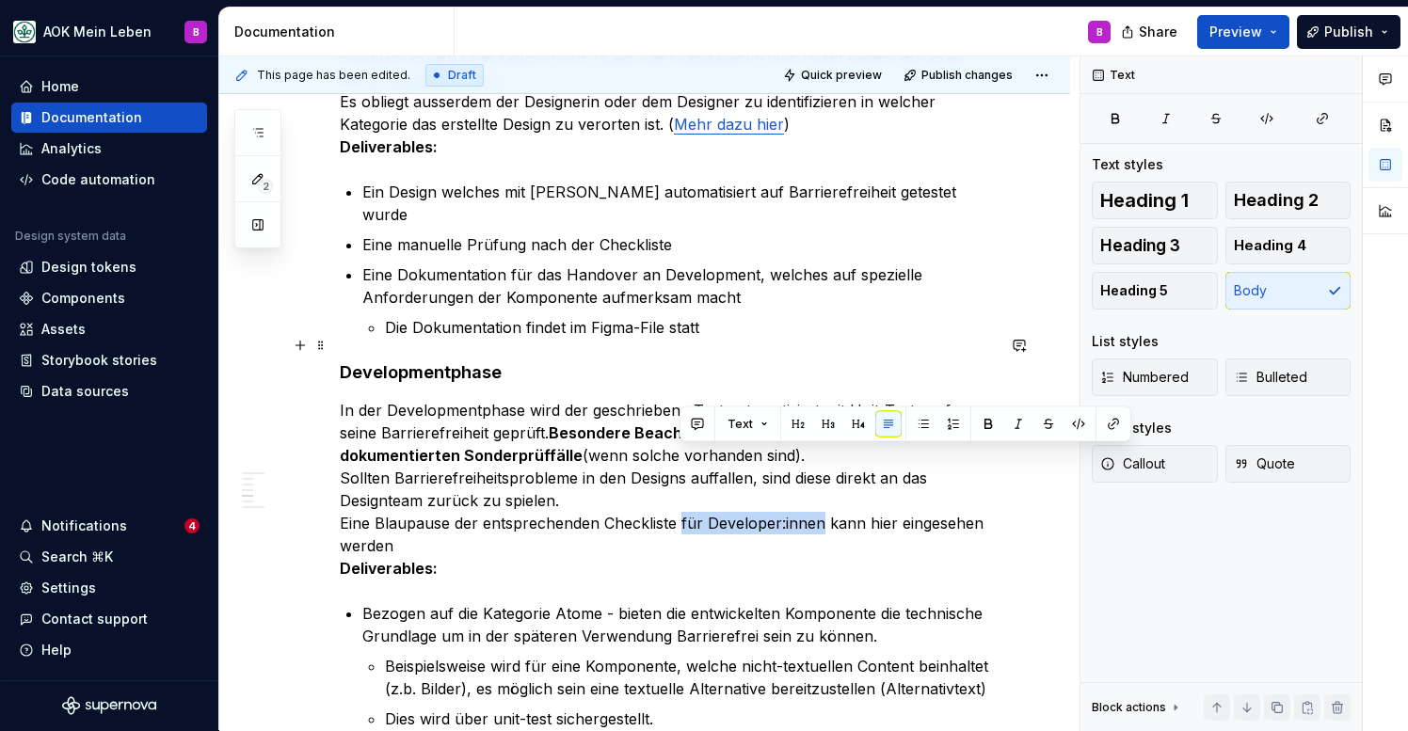
drag, startPoint x: 678, startPoint y: 459, endPoint x: 817, endPoint y: 458, distance: 139.3
click at [817, 458] on p "In der Developmentphase wird der geschriebene Test automatisiert mit Unit-Tests…" at bounding box center [667, 489] width 655 height 181
type textarea "*"
click at [1122, 430] on button "button" at bounding box center [1113, 424] width 26 height 26
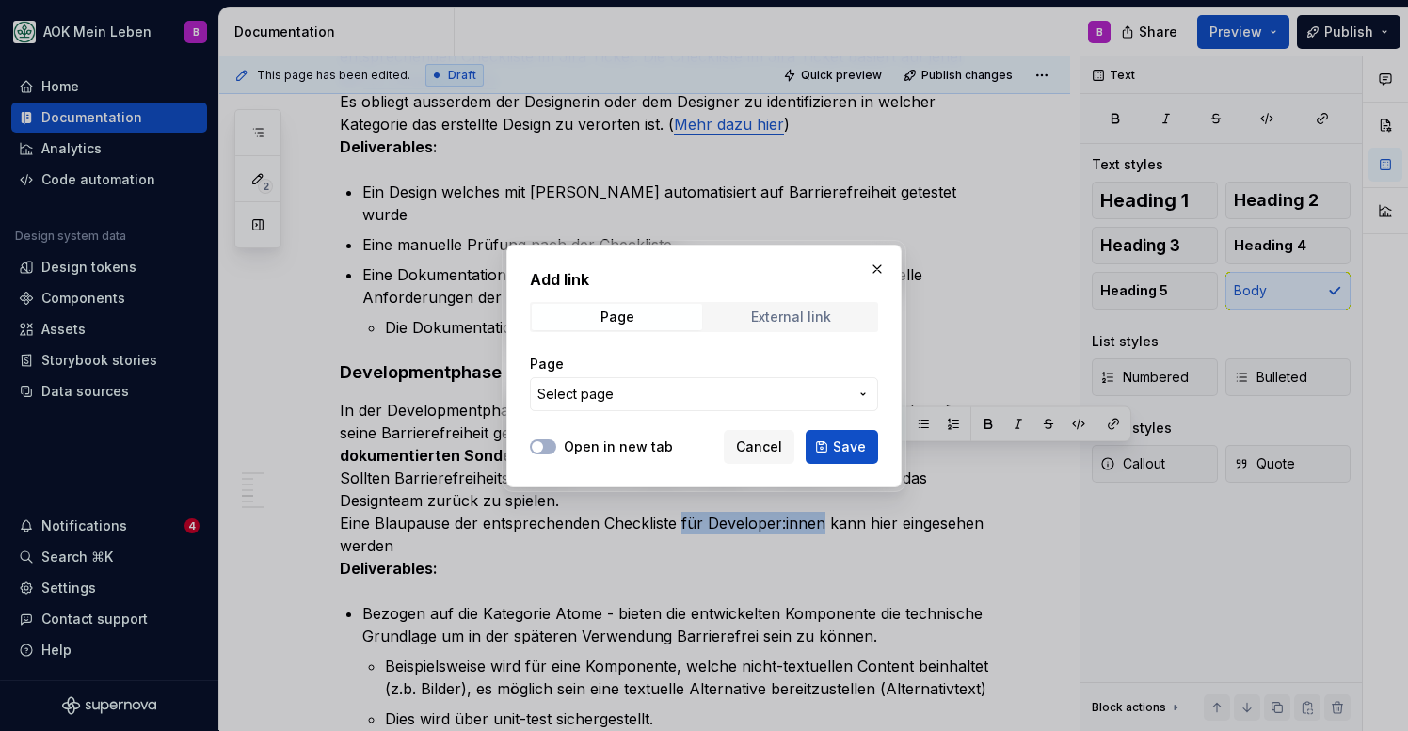
click at [818, 316] on div "External link" at bounding box center [791, 317] width 80 height 15
click at [674, 402] on input "URL" at bounding box center [704, 394] width 348 height 34
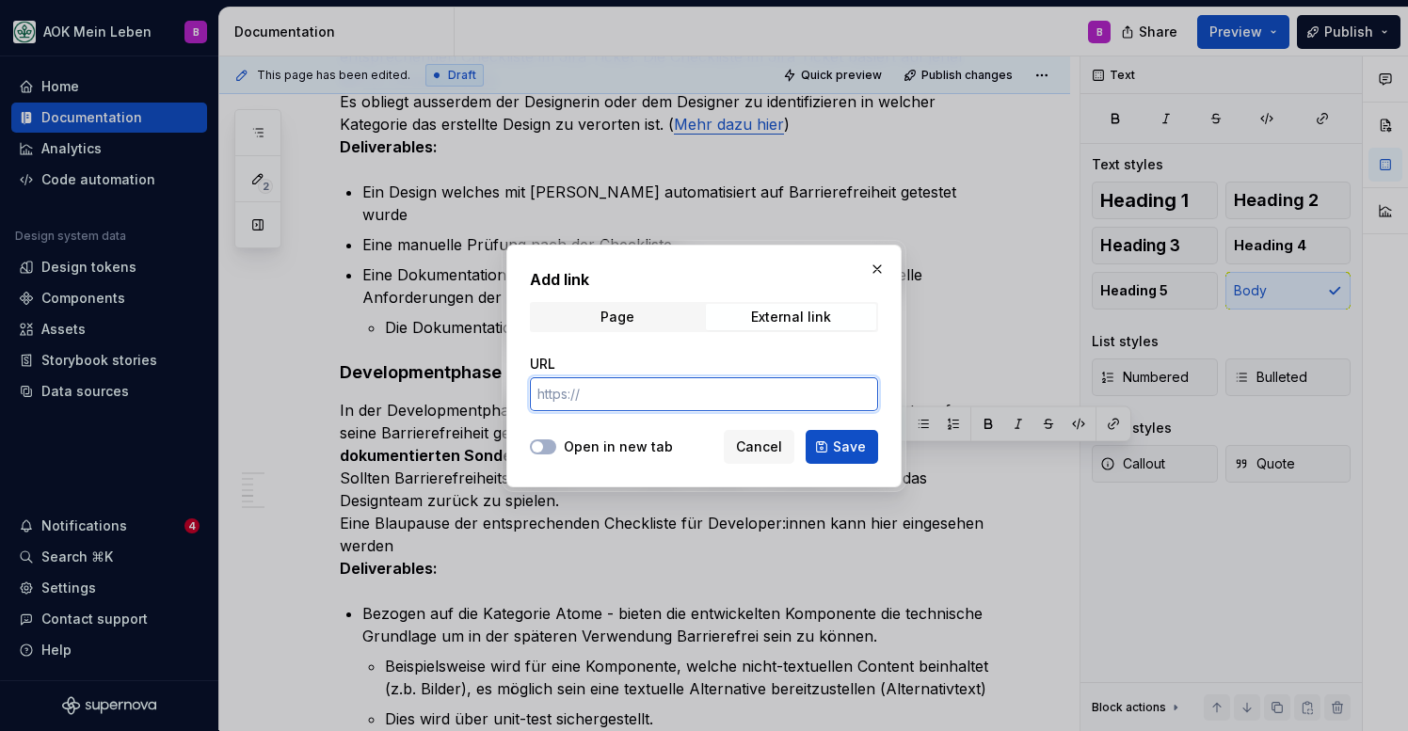
paste input "[URL][DOMAIN_NAME]"
type input "[URL][DOMAIN_NAME]"
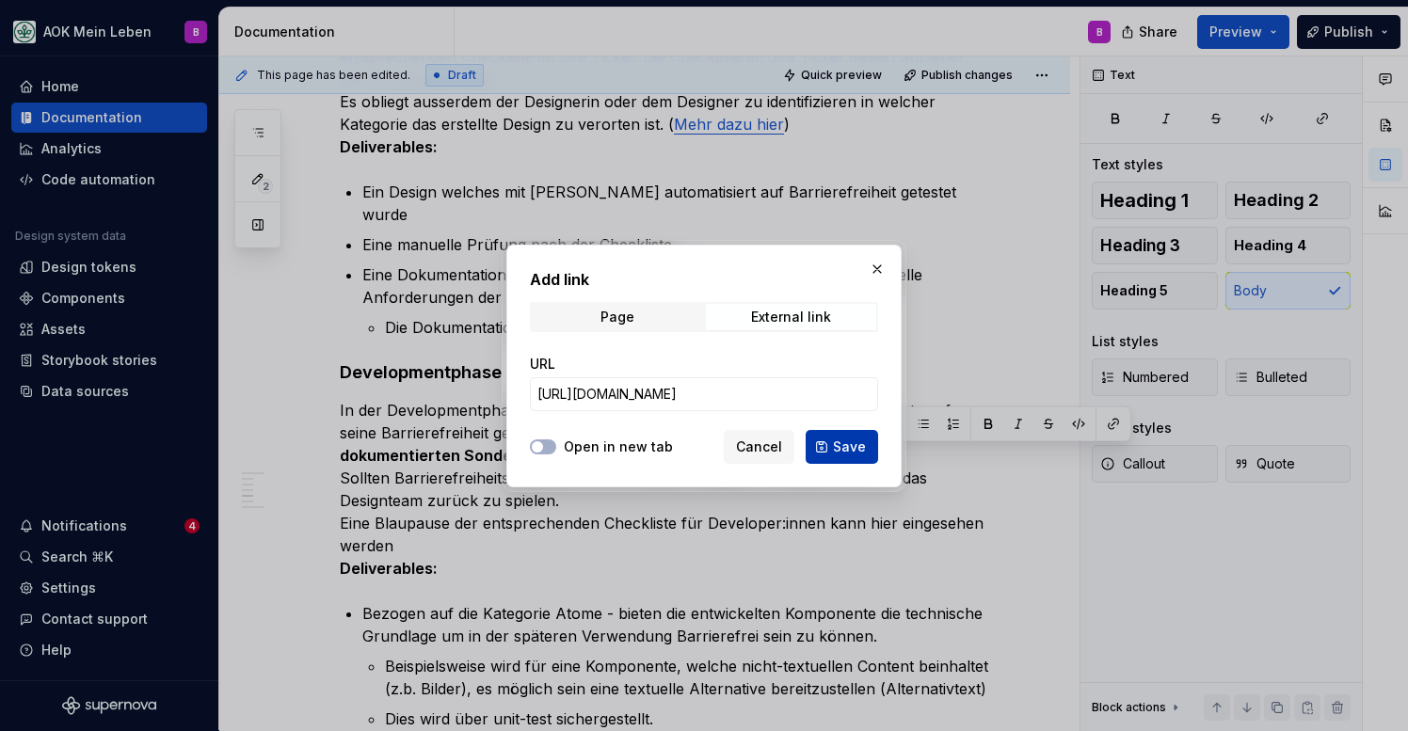
click at [823, 439] on button "Save" at bounding box center [842, 447] width 72 height 34
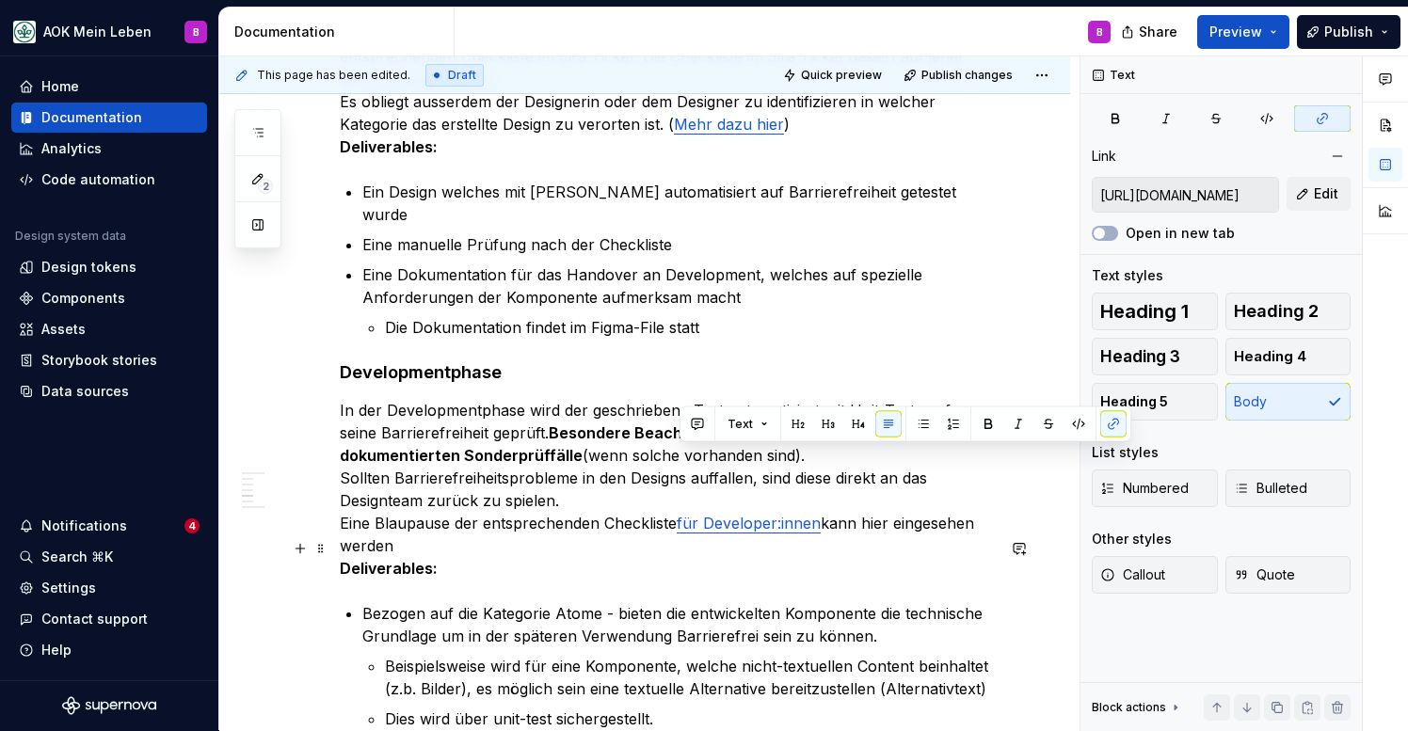
click at [695, 602] on p "Bezogen auf die Kategorie Atome - bieten die entwickelten Komponente die techni…" at bounding box center [678, 624] width 632 height 45
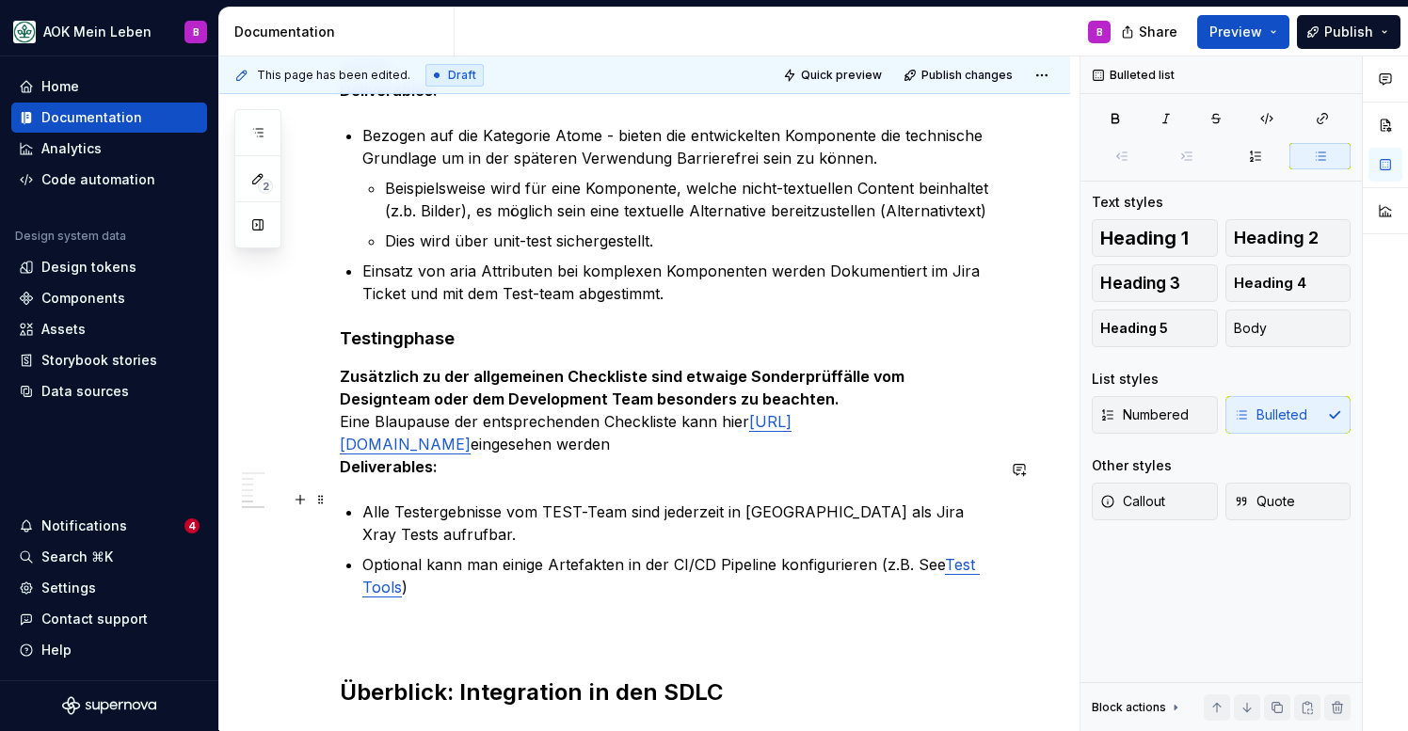
scroll to position [2055, 0]
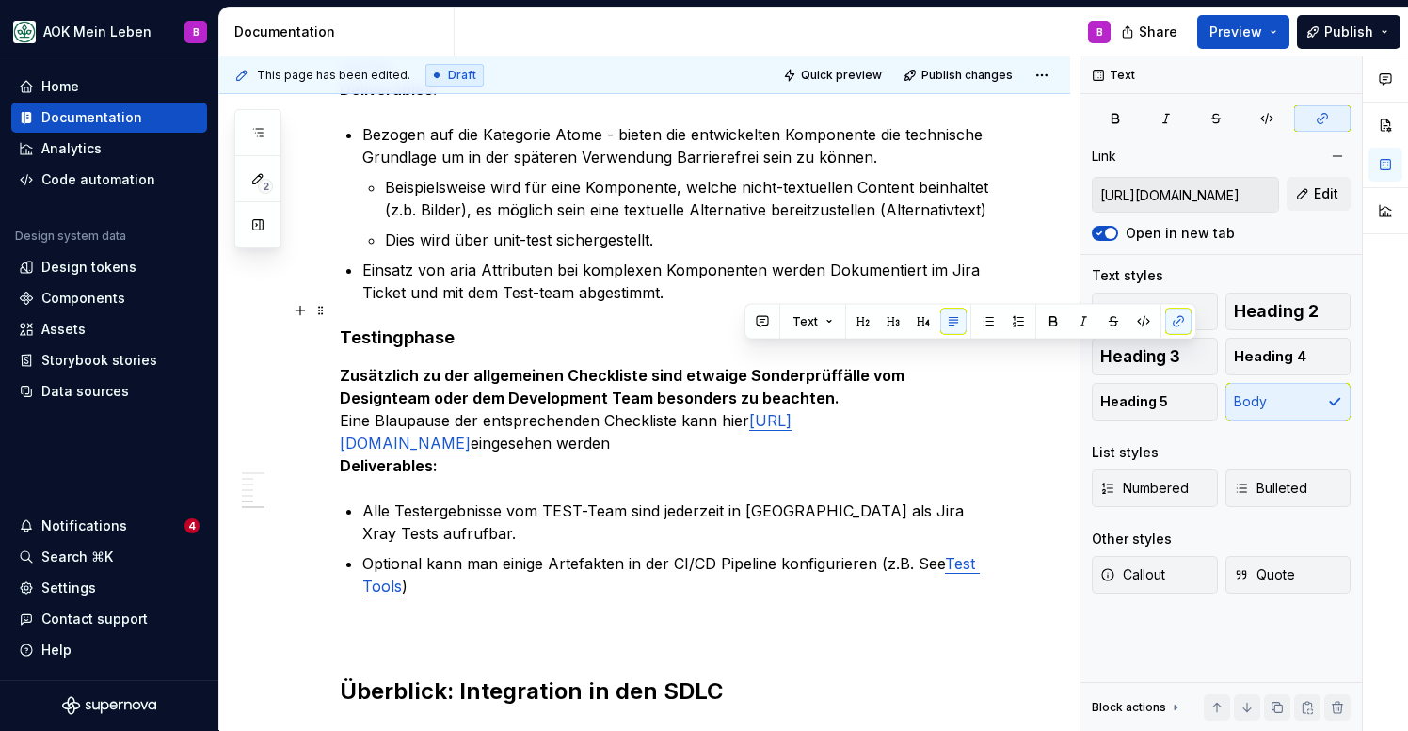
drag, startPoint x: 747, startPoint y: 358, endPoint x: 902, endPoint y: 377, distance: 155.6
click at [902, 377] on p "Zusätzlich zu der allgemeinen Checkliste sind etwaige Sonderprüffälle vom Desig…" at bounding box center [667, 420] width 655 height 113
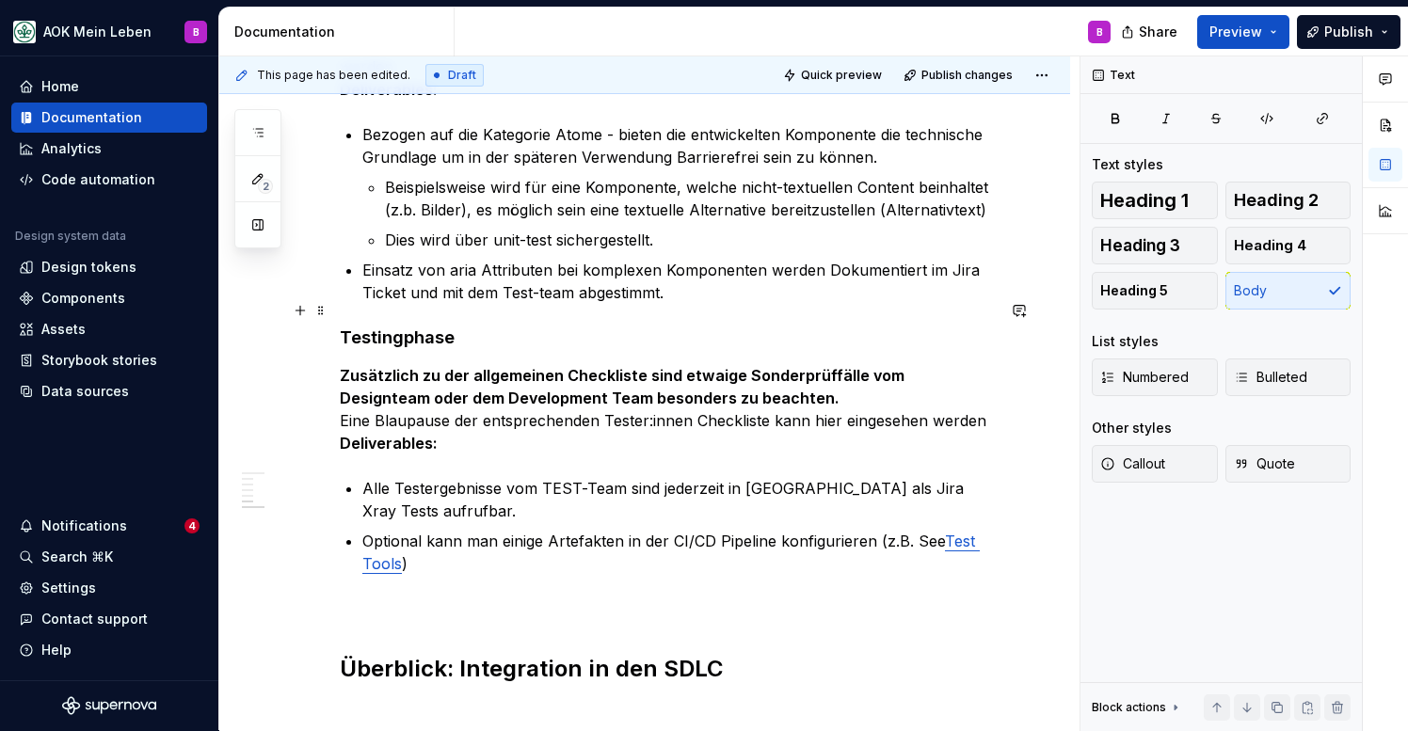
click at [766, 364] on p "Zusätzlich zu der allgemeinen Checkliste sind etwaige Sonderprüffälle vom Desig…" at bounding box center [667, 409] width 655 height 90
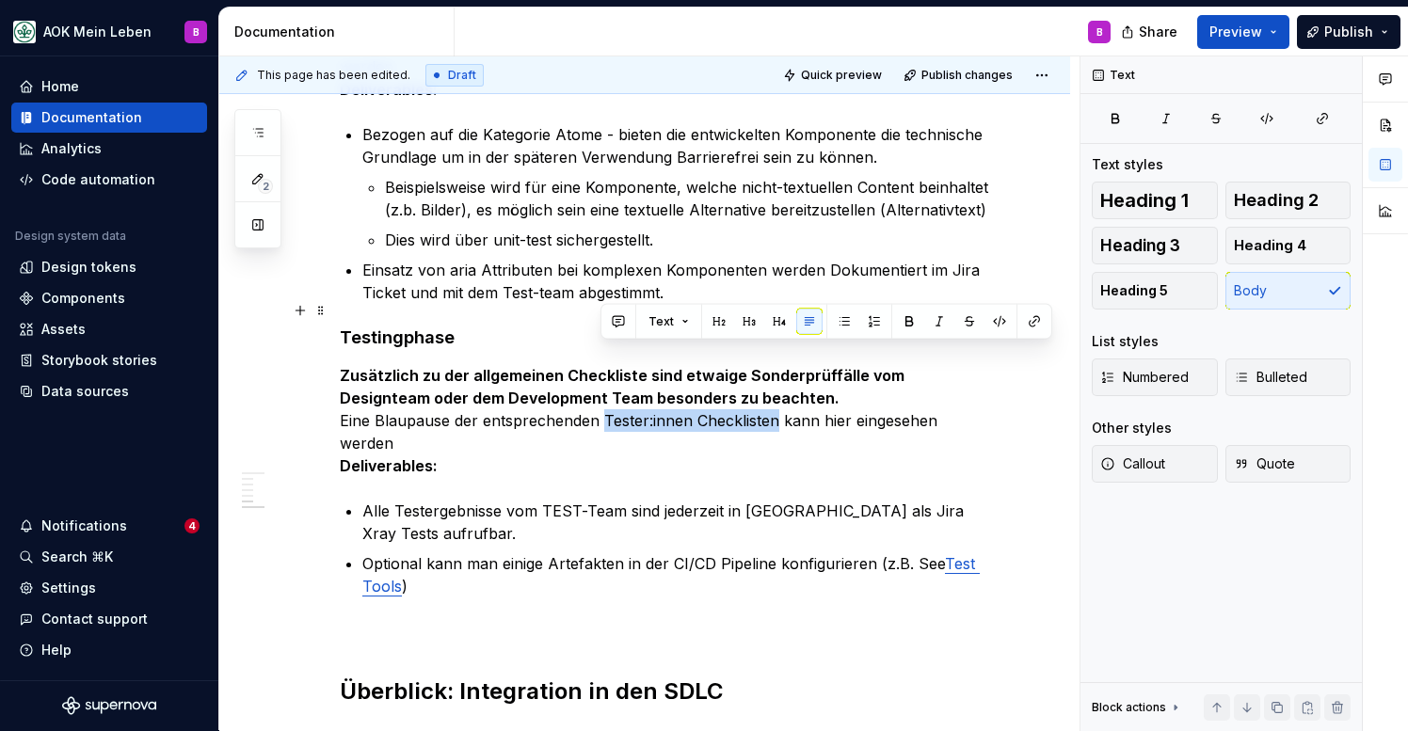
drag, startPoint x: 605, startPoint y: 359, endPoint x: 777, endPoint y: 364, distance: 172.3
click at [777, 364] on p "Zusätzlich zu der allgemeinen Checkliste sind etwaige Sonderprüffälle vom Desig…" at bounding box center [667, 420] width 655 height 113
type textarea "*"
click at [1034, 325] on button "button" at bounding box center [1034, 322] width 26 height 26
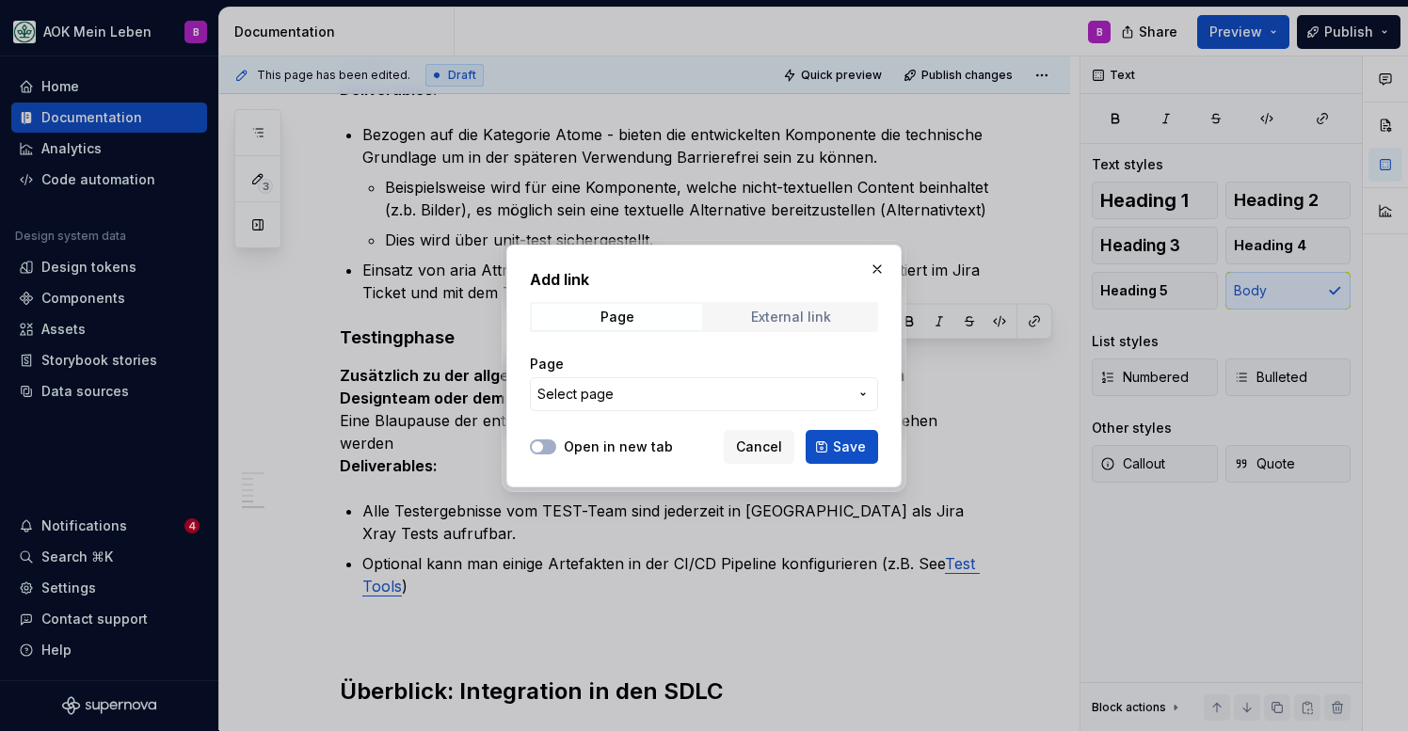
click at [782, 315] on div "External link" at bounding box center [791, 317] width 80 height 15
click at [652, 387] on input "URL" at bounding box center [704, 394] width 348 height 34
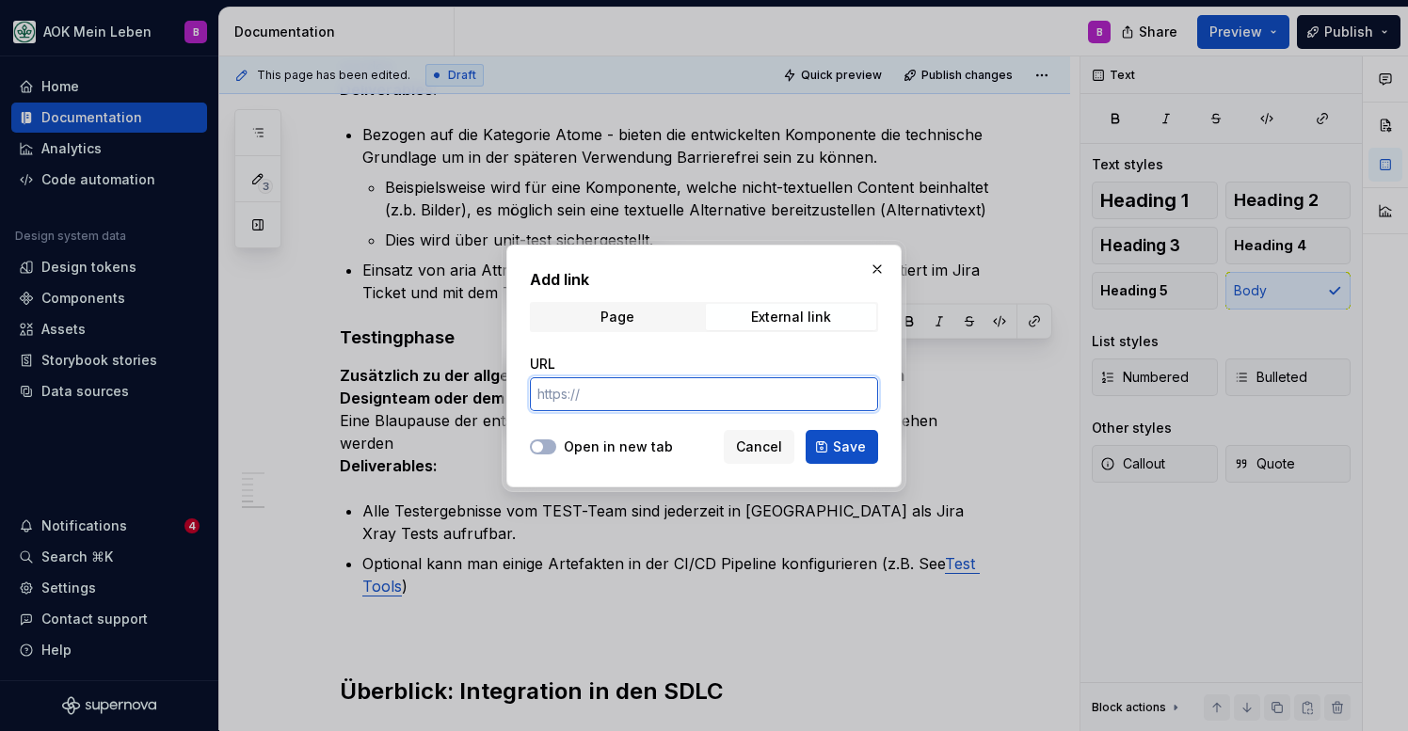
paste input "[URL][DOMAIN_NAME]"
type input "[URL][DOMAIN_NAME]"
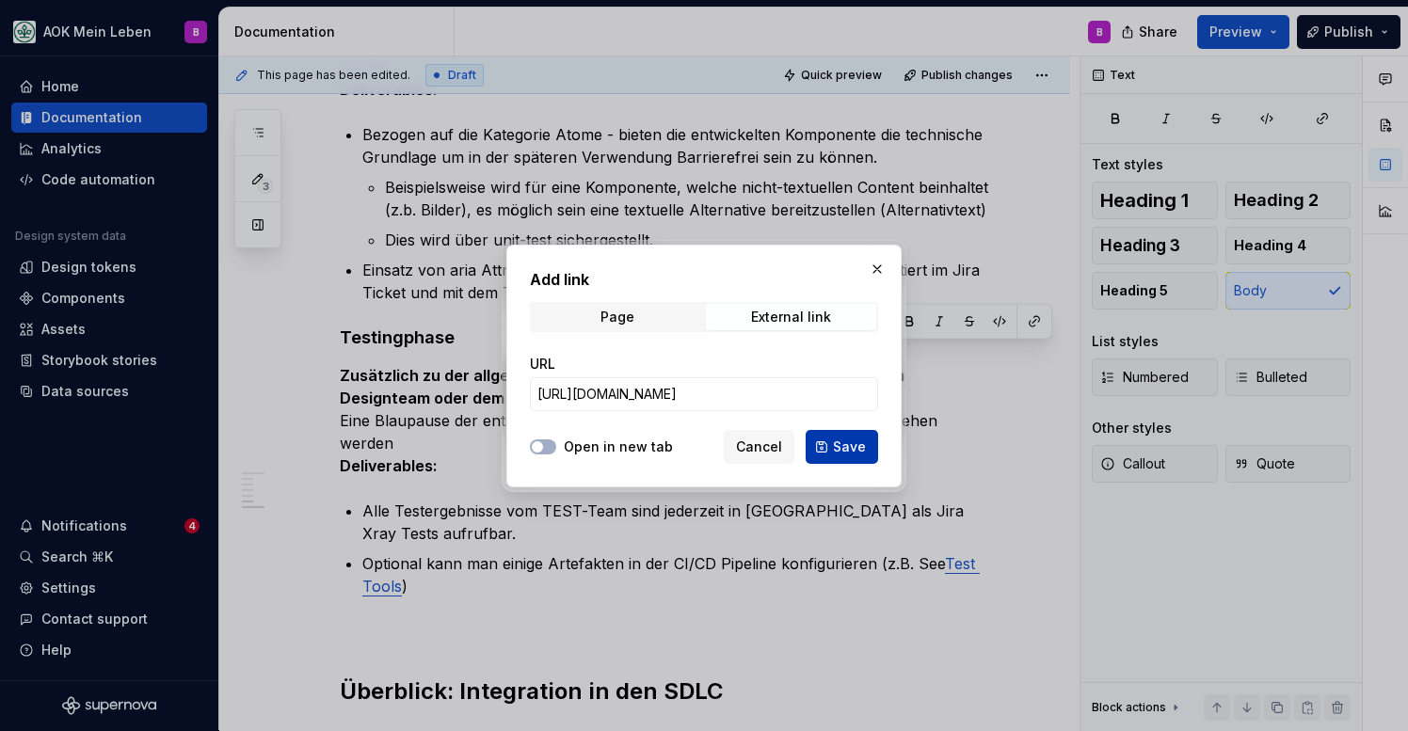
click at [838, 440] on span "Save" at bounding box center [849, 447] width 33 height 19
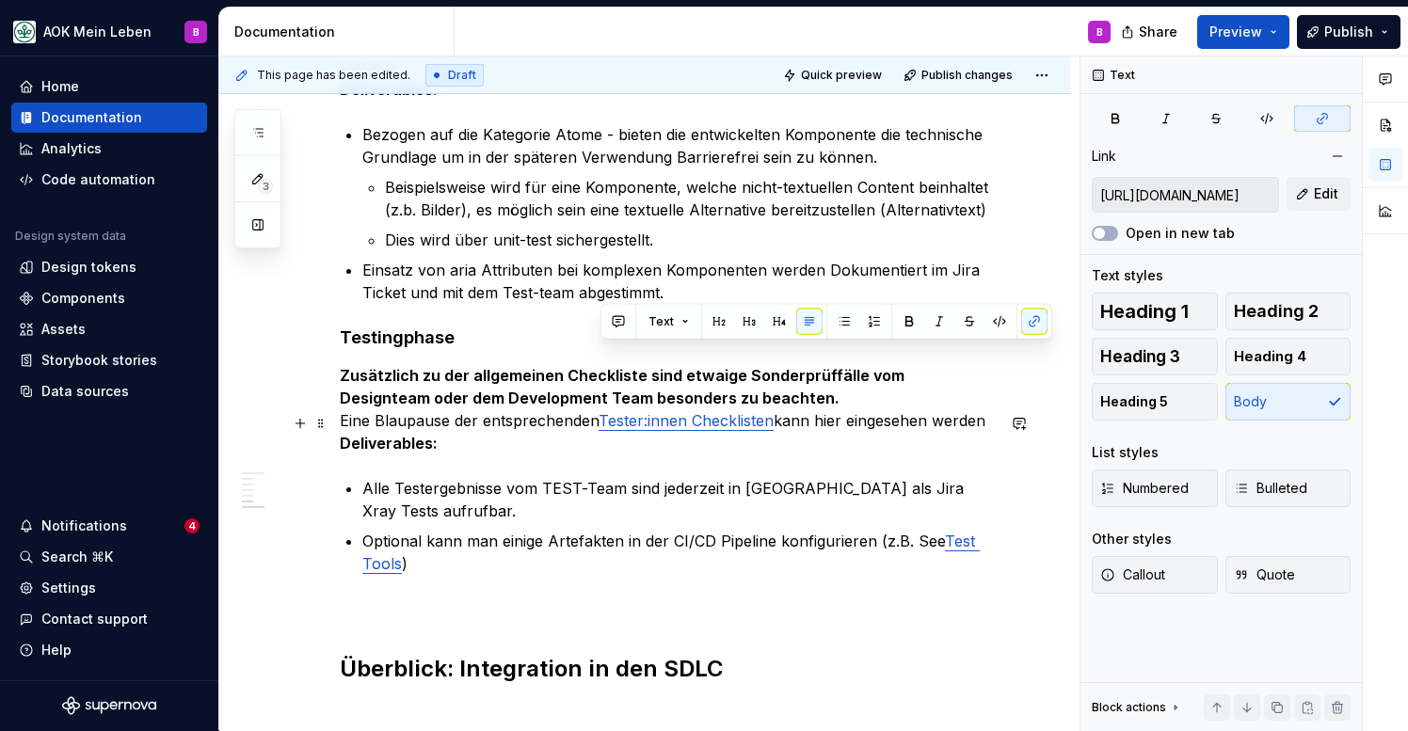
click at [788, 477] on p "Alle Testergebnisse vom TEST-Team sind jederzeit in [GEOGRAPHIC_DATA] als Jira …" at bounding box center [678, 499] width 632 height 45
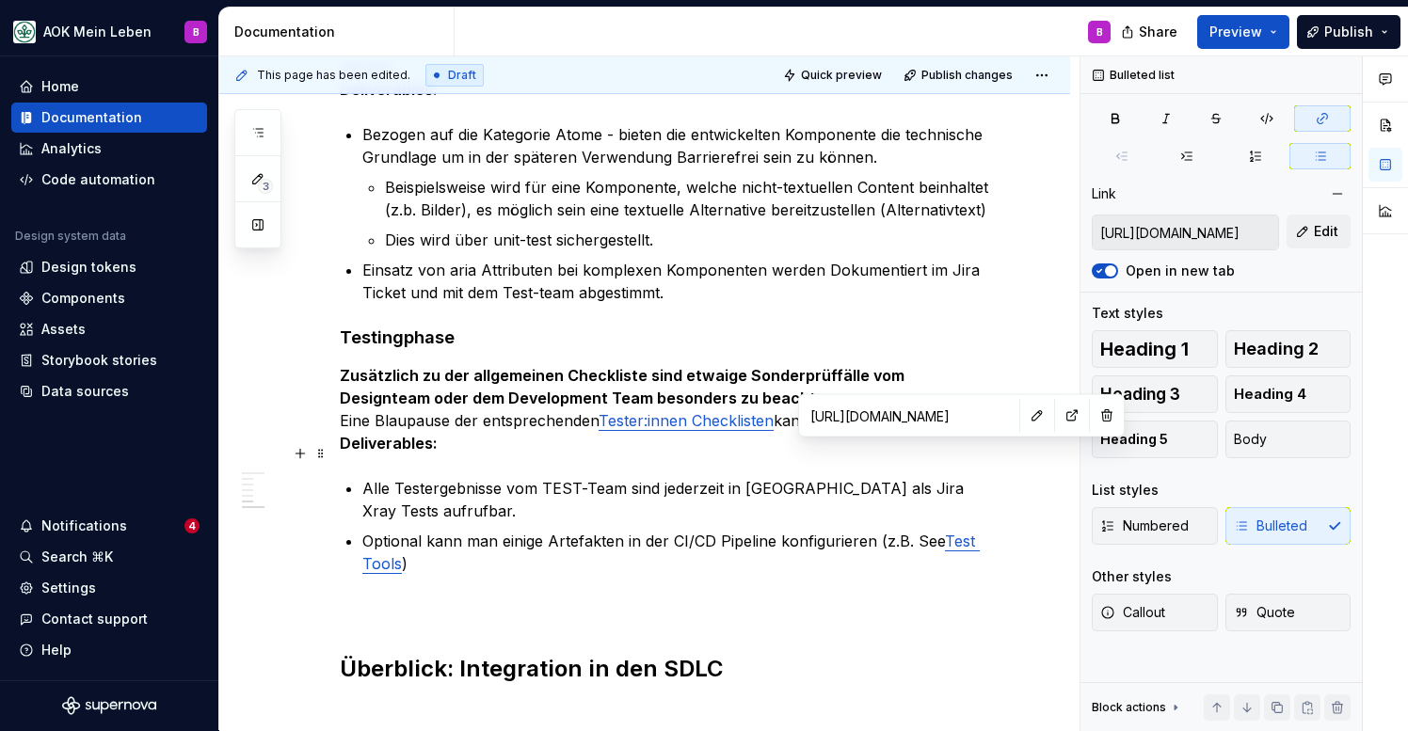
click at [965, 532] on link "Test Tools" at bounding box center [670, 552] width 617 height 41
type textarea "*"
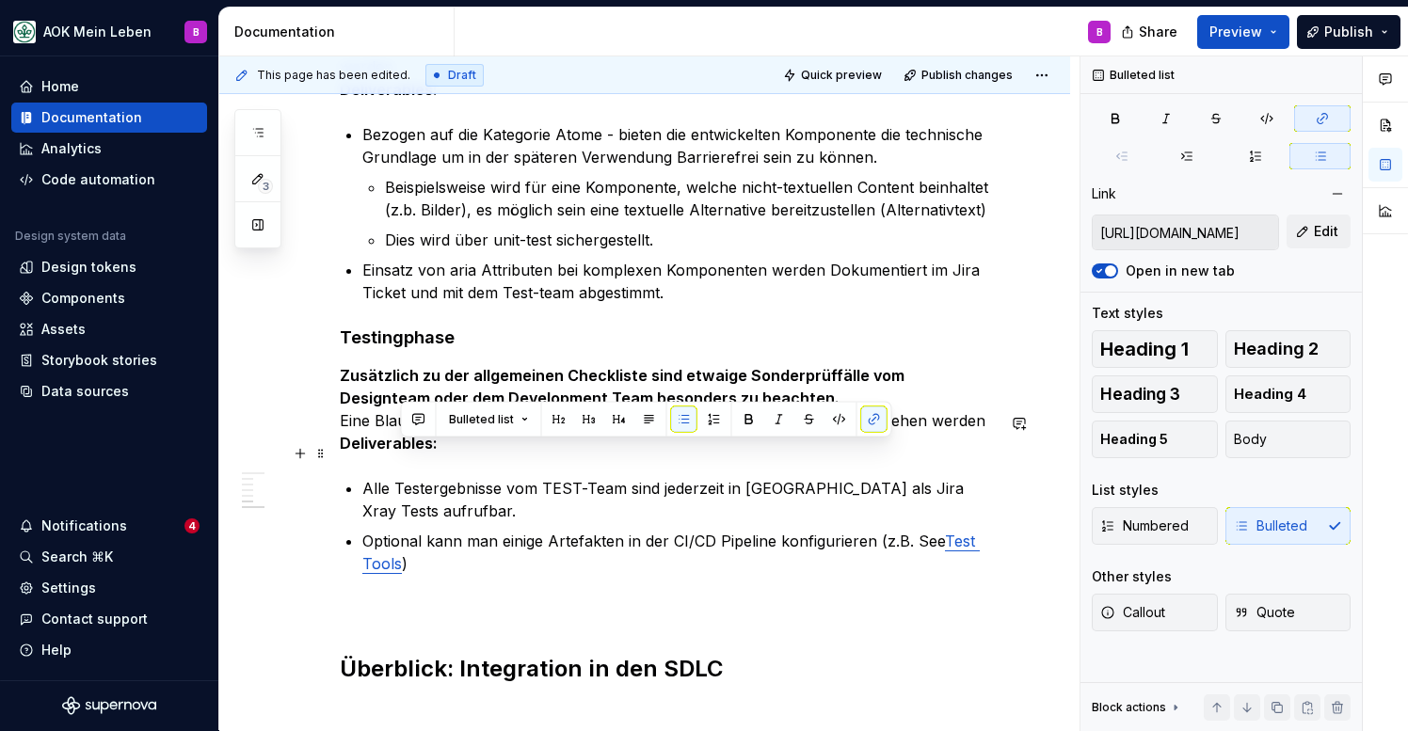
drag, startPoint x: 945, startPoint y: 456, endPoint x: 397, endPoint y: 483, distance: 548.4
click at [397, 532] on link "Test Tools" at bounding box center [670, 552] width 617 height 41
click at [874, 423] on button "button" at bounding box center [874, 420] width 26 height 26
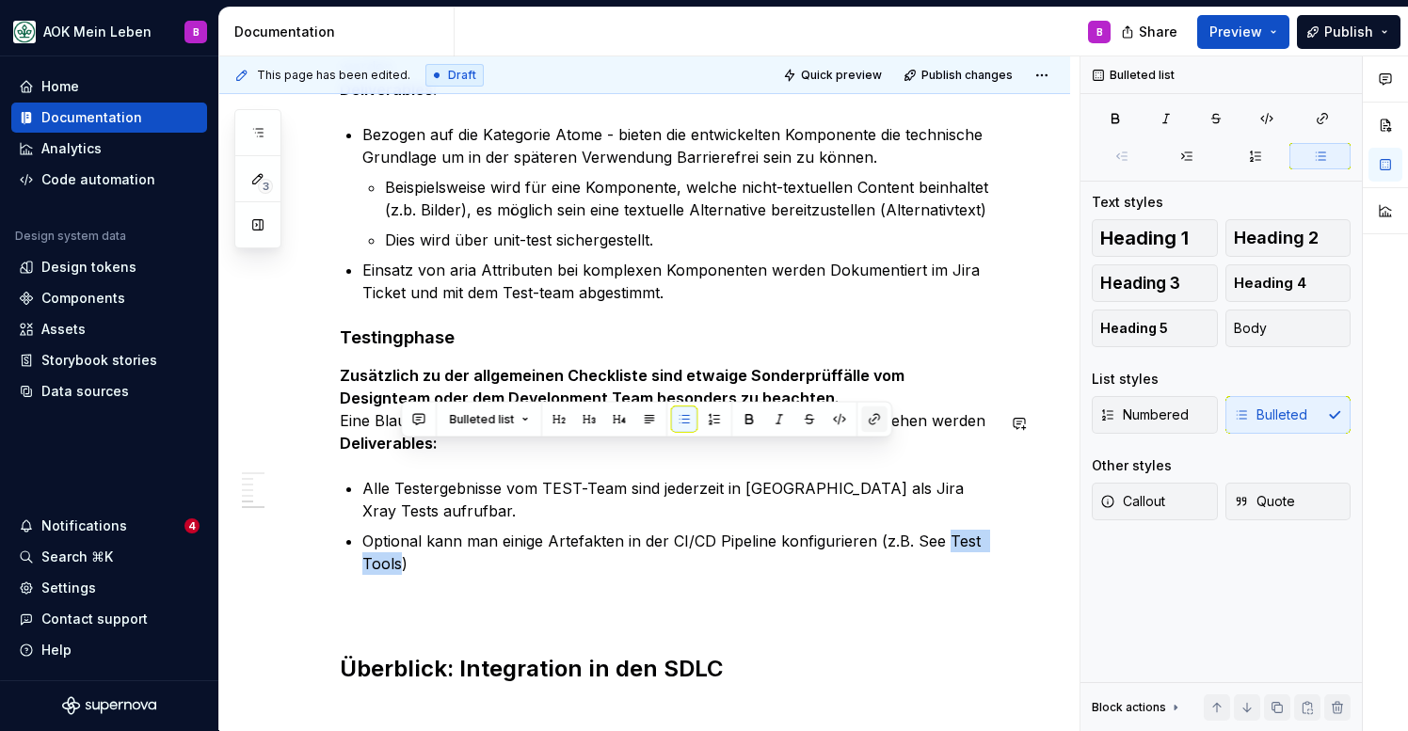
click at [874, 423] on button "button" at bounding box center [874, 420] width 26 height 26
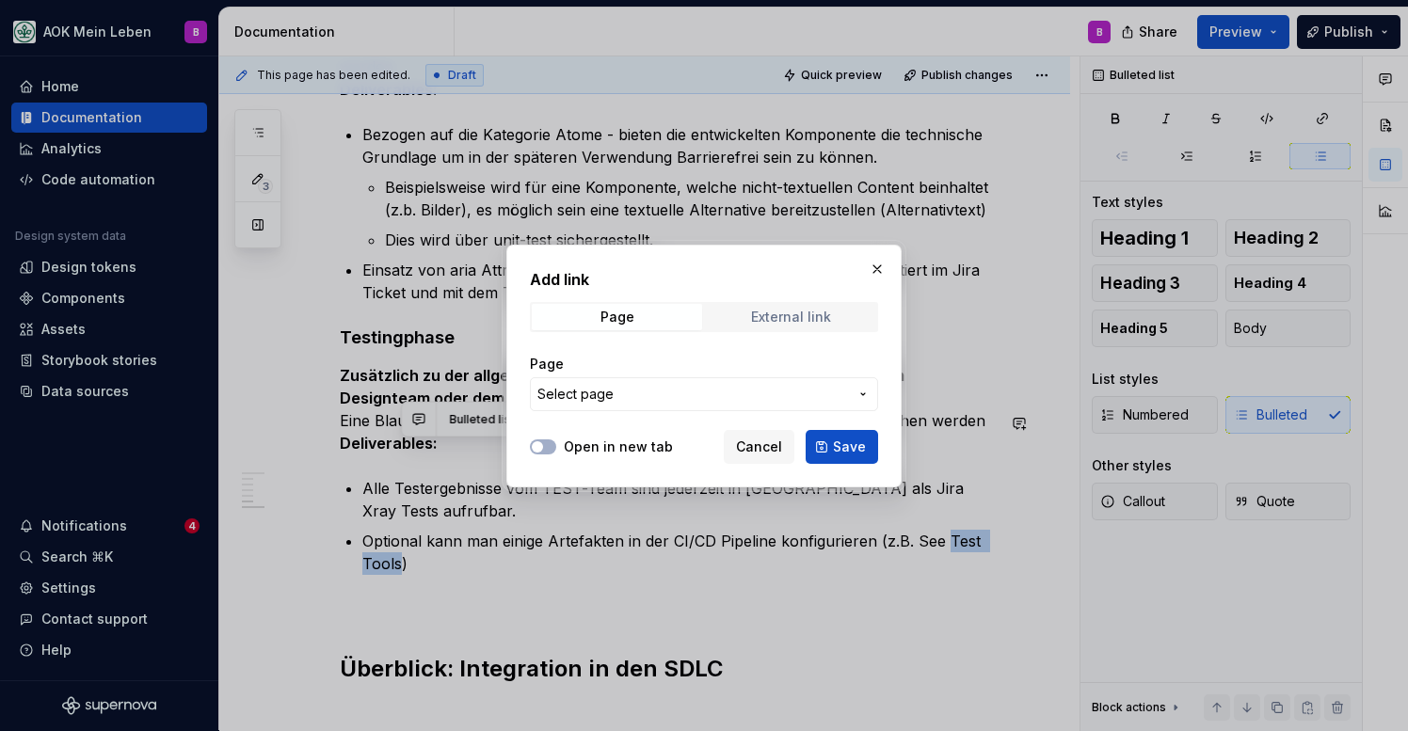
click at [792, 313] on div "External link" at bounding box center [791, 317] width 80 height 15
click at [680, 390] on input "URL" at bounding box center [704, 394] width 348 height 34
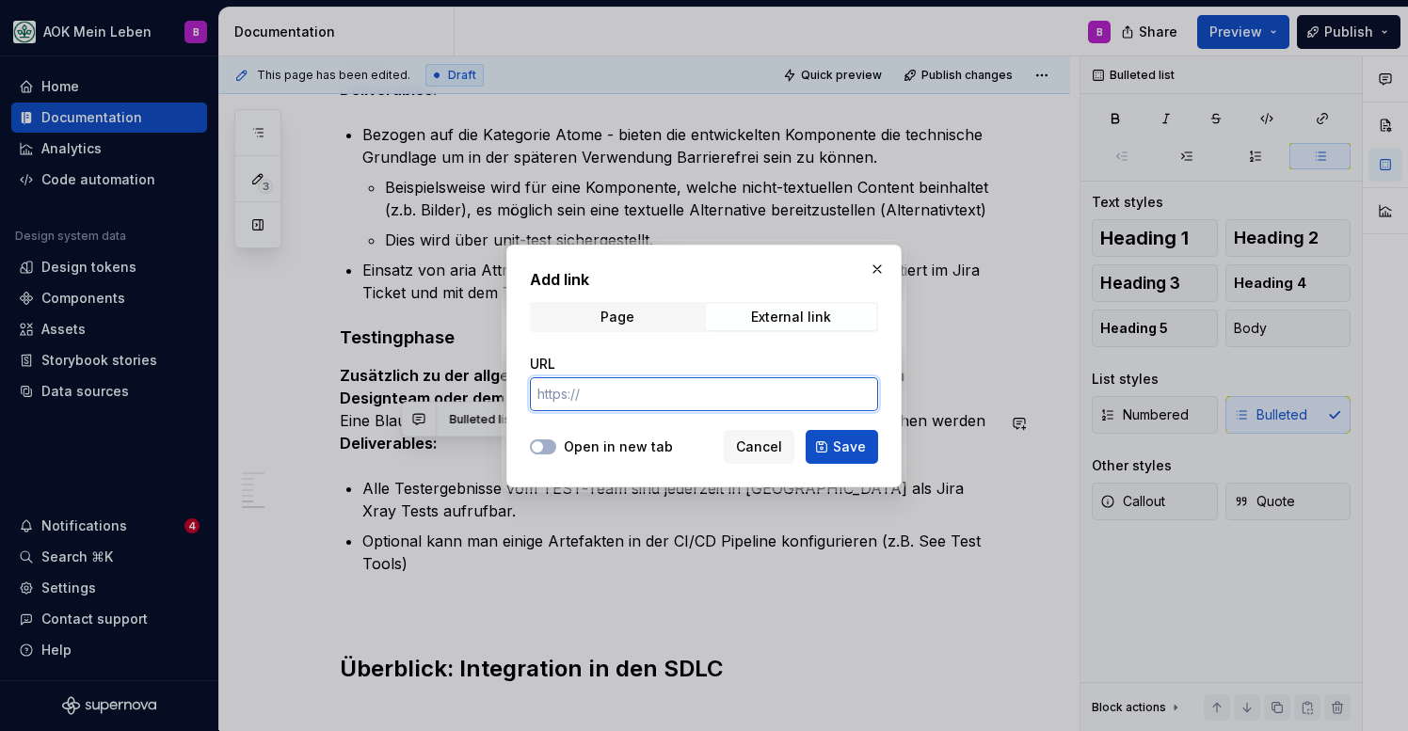
paste input "[URL][DOMAIN_NAME]"
type input "[URL][DOMAIN_NAME]"
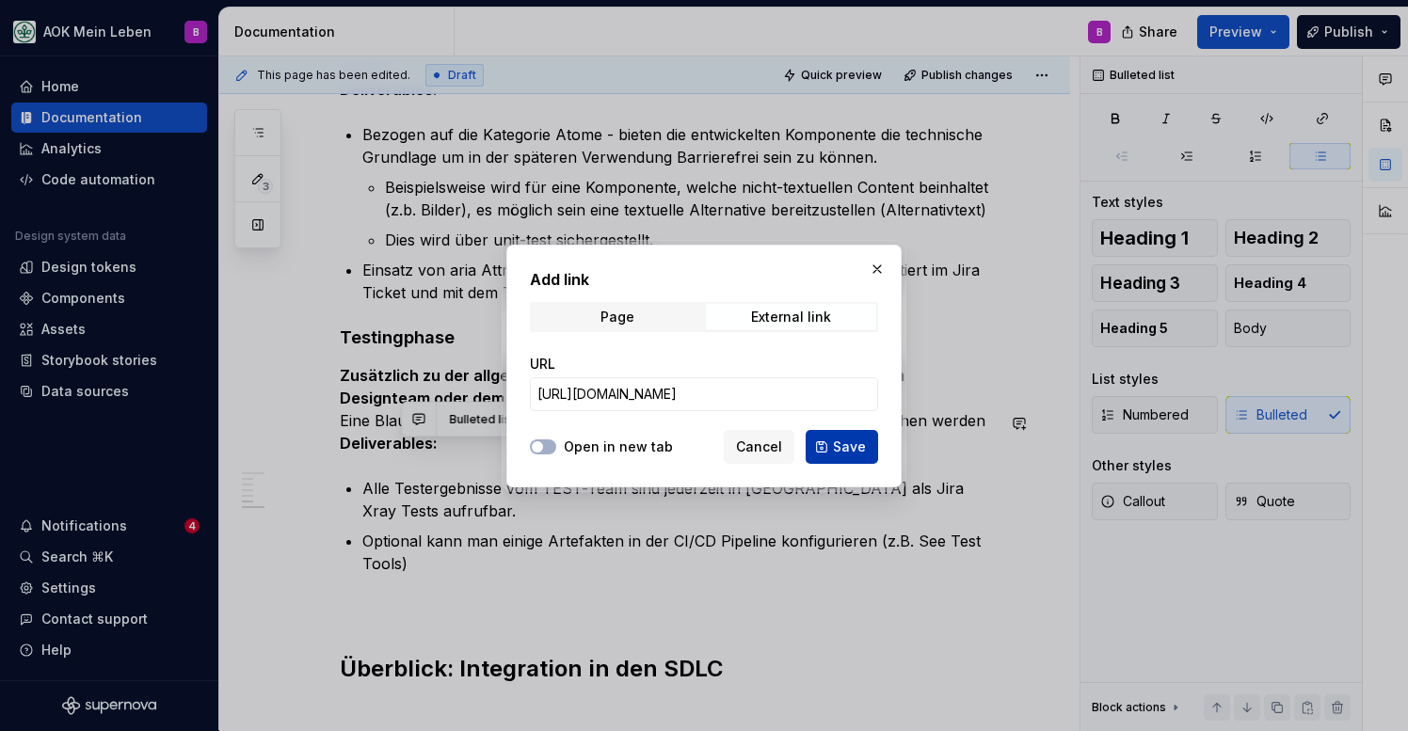
click at [847, 458] on button "Save" at bounding box center [842, 447] width 72 height 34
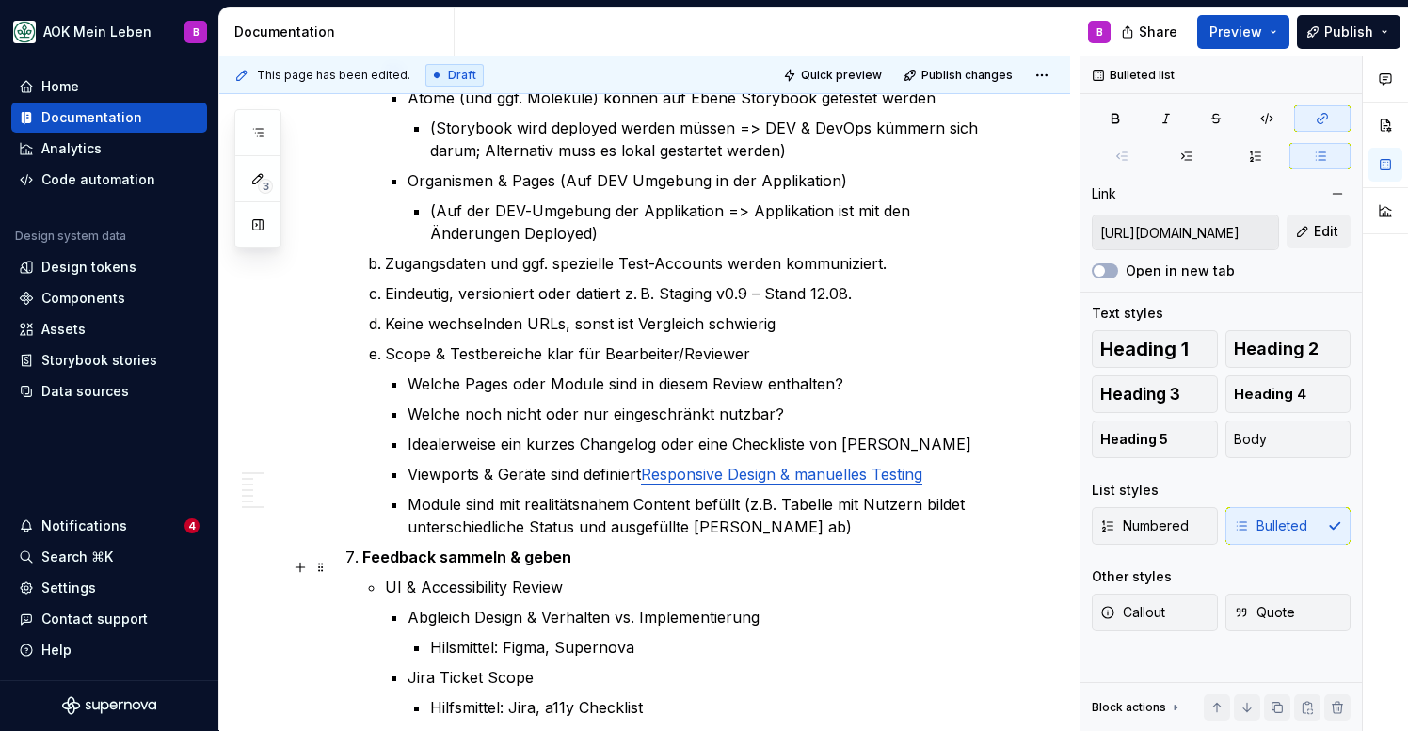
scroll to position [3342, 0]
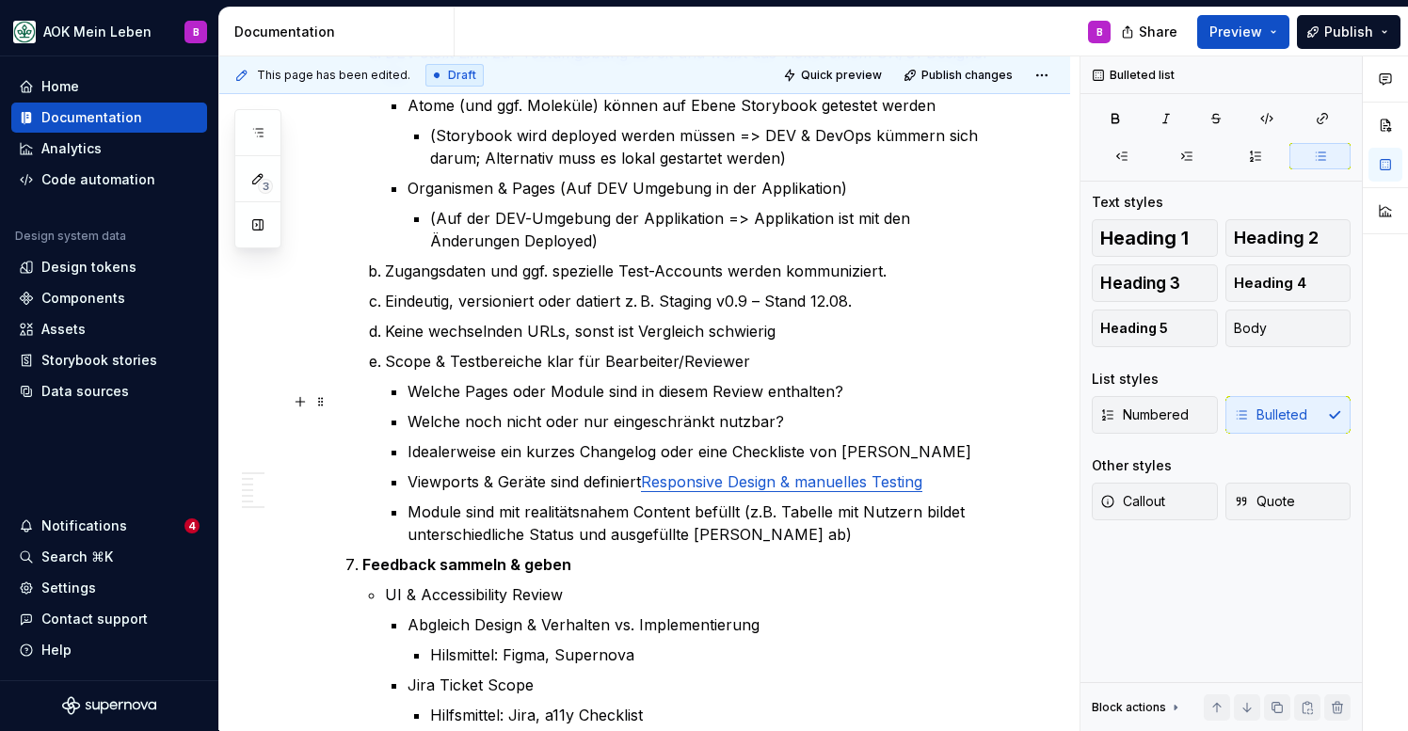
click at [616, 501] on p "Module sind mit realitätsnahem Content befüllt (z.B. Tabelle mit Nutzern bildet…" at bounding box center [701, 523] width 587 height 45
click at [570, 471] on p "Viewports & Geräte sind definiert Responsive Design & manuelles Testing" at bounding box center [701, 482] width 587 height 23
click at [482, 1] on div "AOK Mein Leben B Home Documentation Analytics Code automation Design system dat…" at bounding box center [704, 365] width 1408 height 731
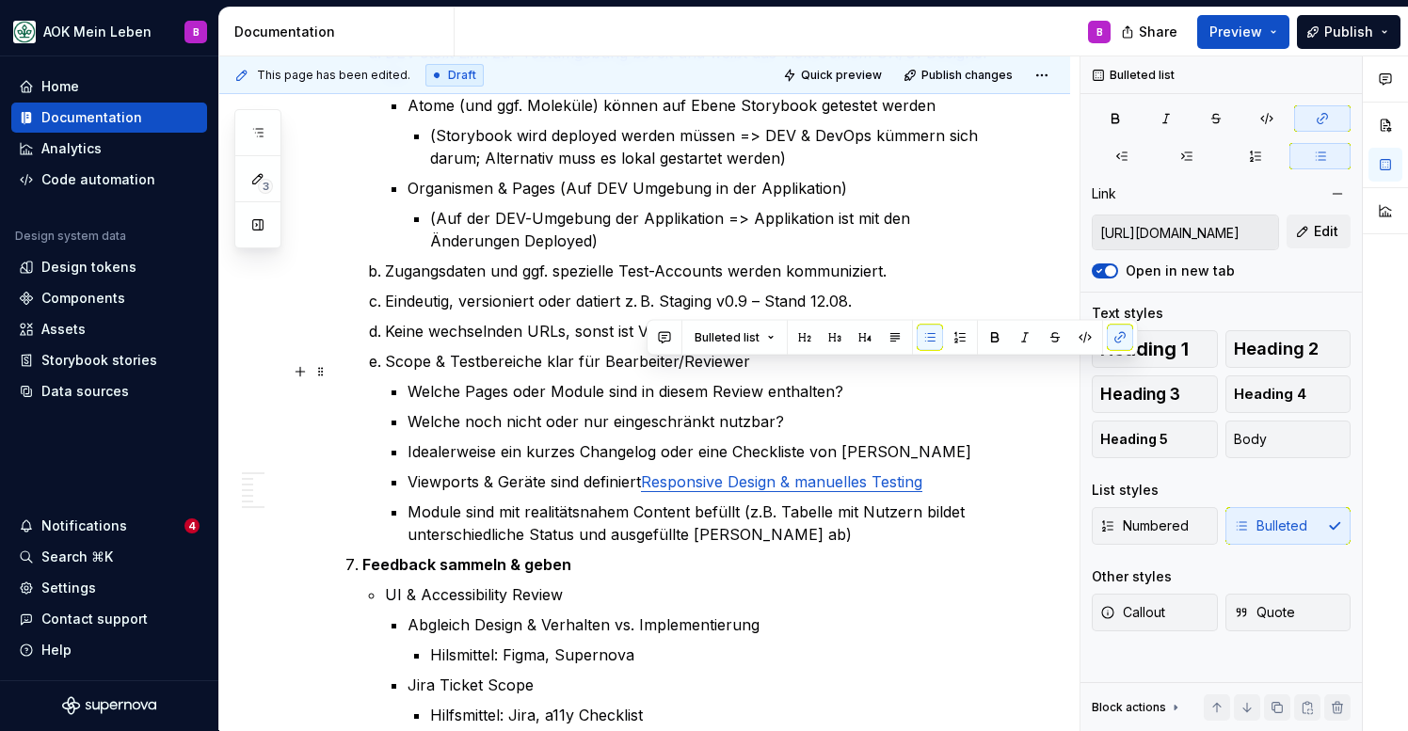
drag, startPoint x: 648, startPoint y: 371, endPoint x: 926, endPoint y: 376, distance: 277.7
click at [922, 472] on link "Responsive Design & manuelles Testing" at bounding box center [781, 481] width 281 height 19
click at [1112, 334] on button "button" at bounding box center [1120, 338] width 26 height 26
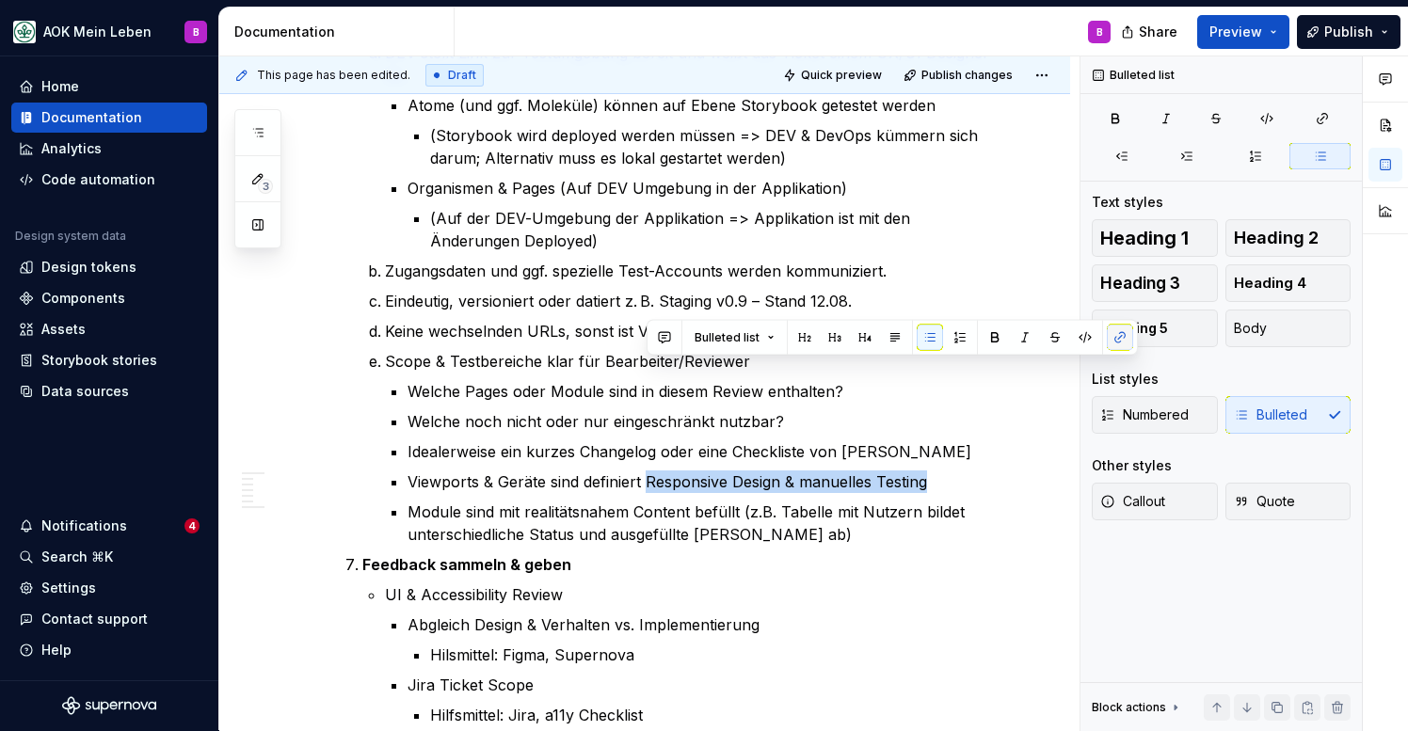
click at [1112, 334] on button "button" at bounding box center [1120, 338] width 26 height 26
click at [1118, 340] on button "button" at bounding box center [1120, 338] width 26 height 26
click at [844, 471] on p "Viewports & Geräte sind definiert Responsive Design & manuelles Testing" at bounding box center [701, 482] width 587 height 23
drag, startPoint x: 930, startPoint y: 371, endPoint x: 650, endPoint y: 378, distance: 279.6
click at [650, 471] on p "Viewports & Geräte sind definiert Responsive Design & manuelles Testing" at bounding box center [701, 482] width 587 height 23
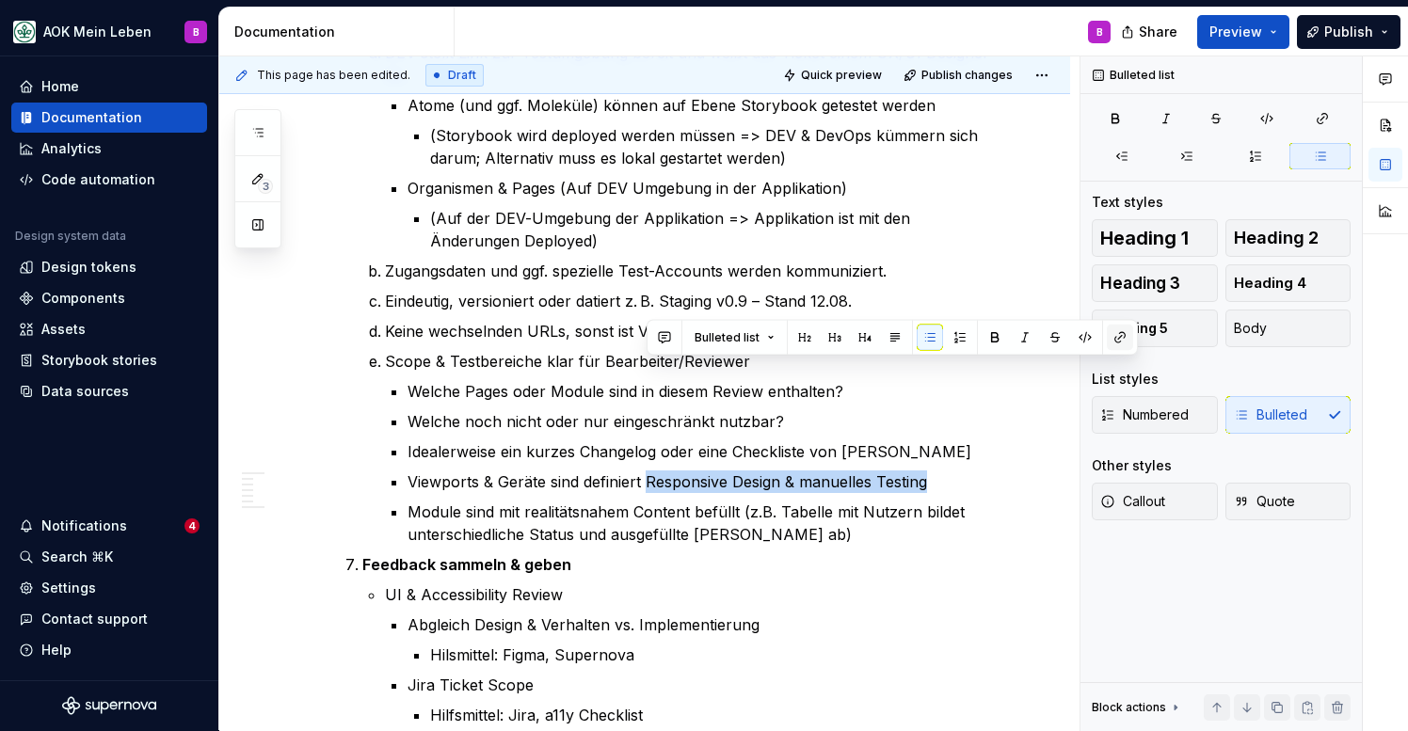
click at [1115, 345] on button "button" at bounding box center [1120, 338] width 26 height 26
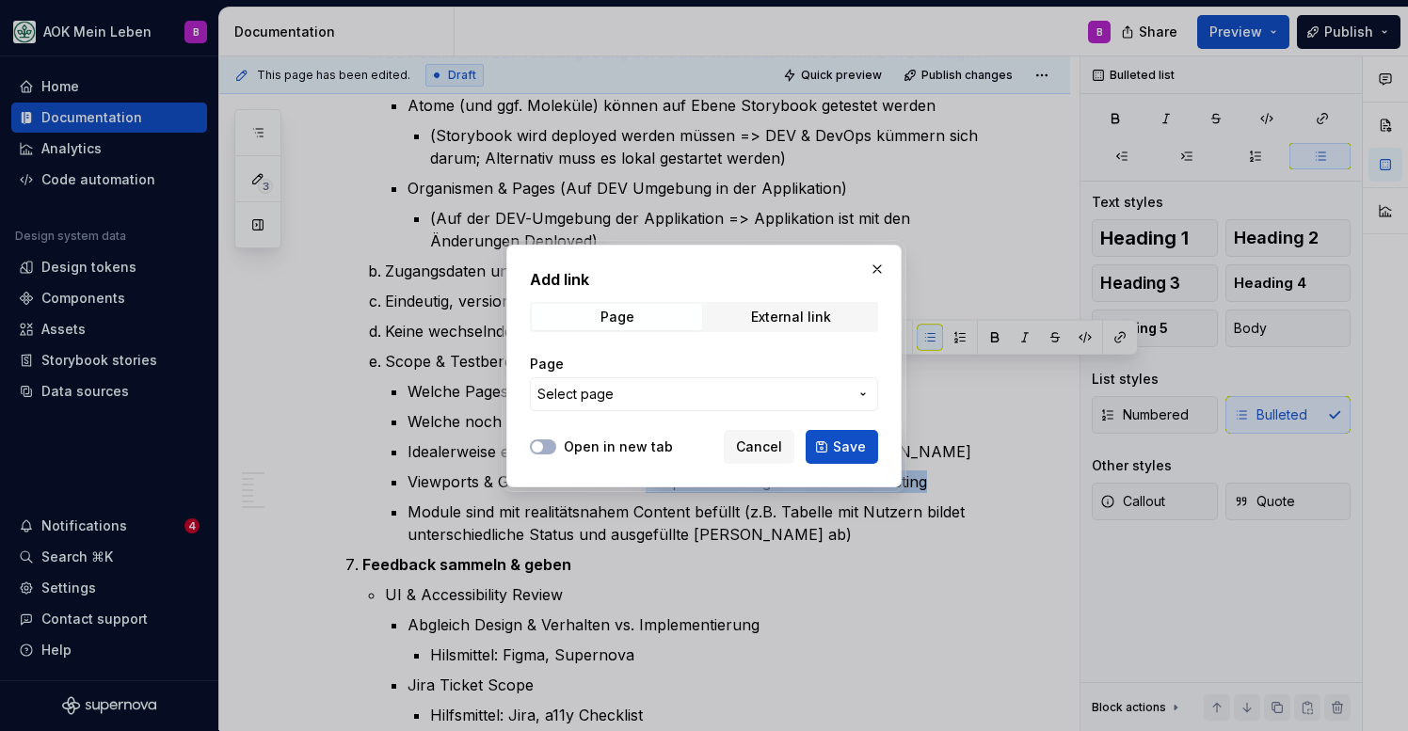
click at [683, 389] on span "Select page" at bounding box center [692, 394] width 311 height 19
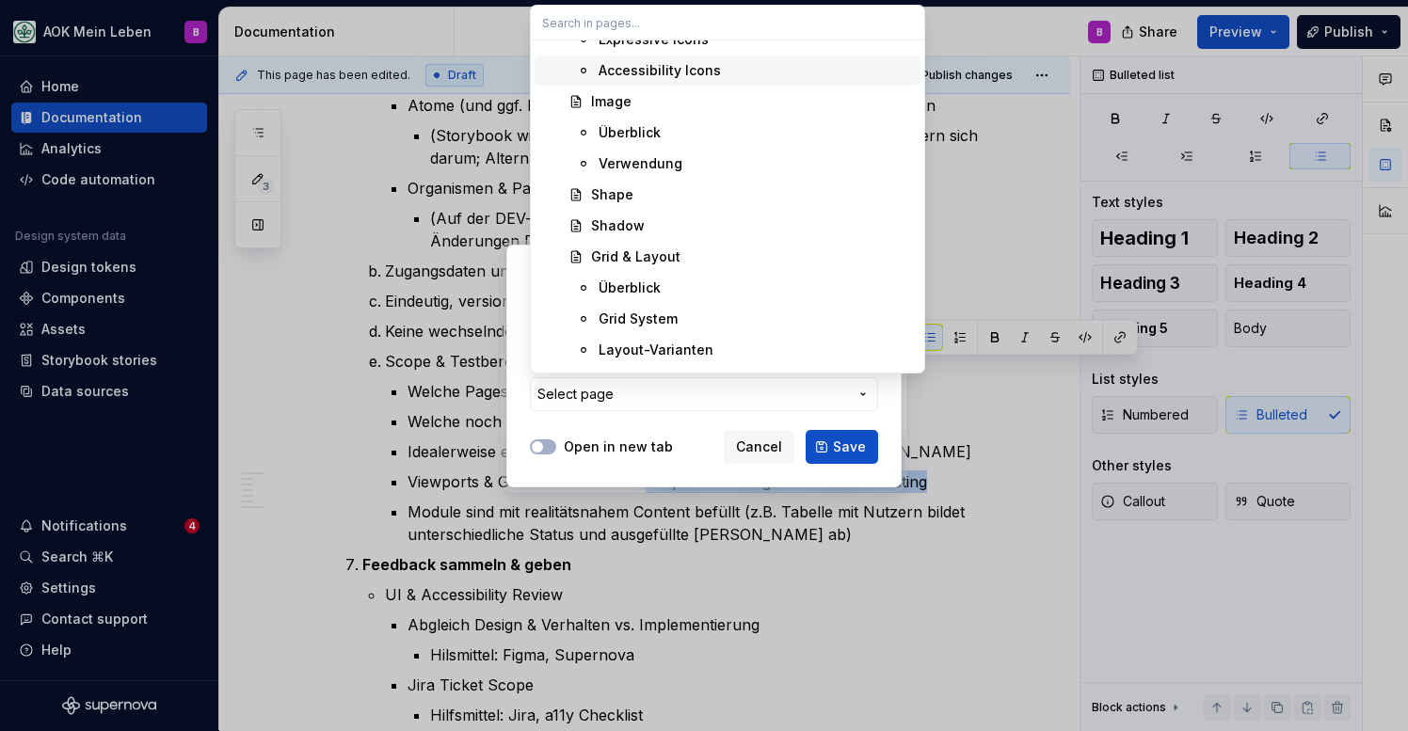
scroll to position [1236, 0]
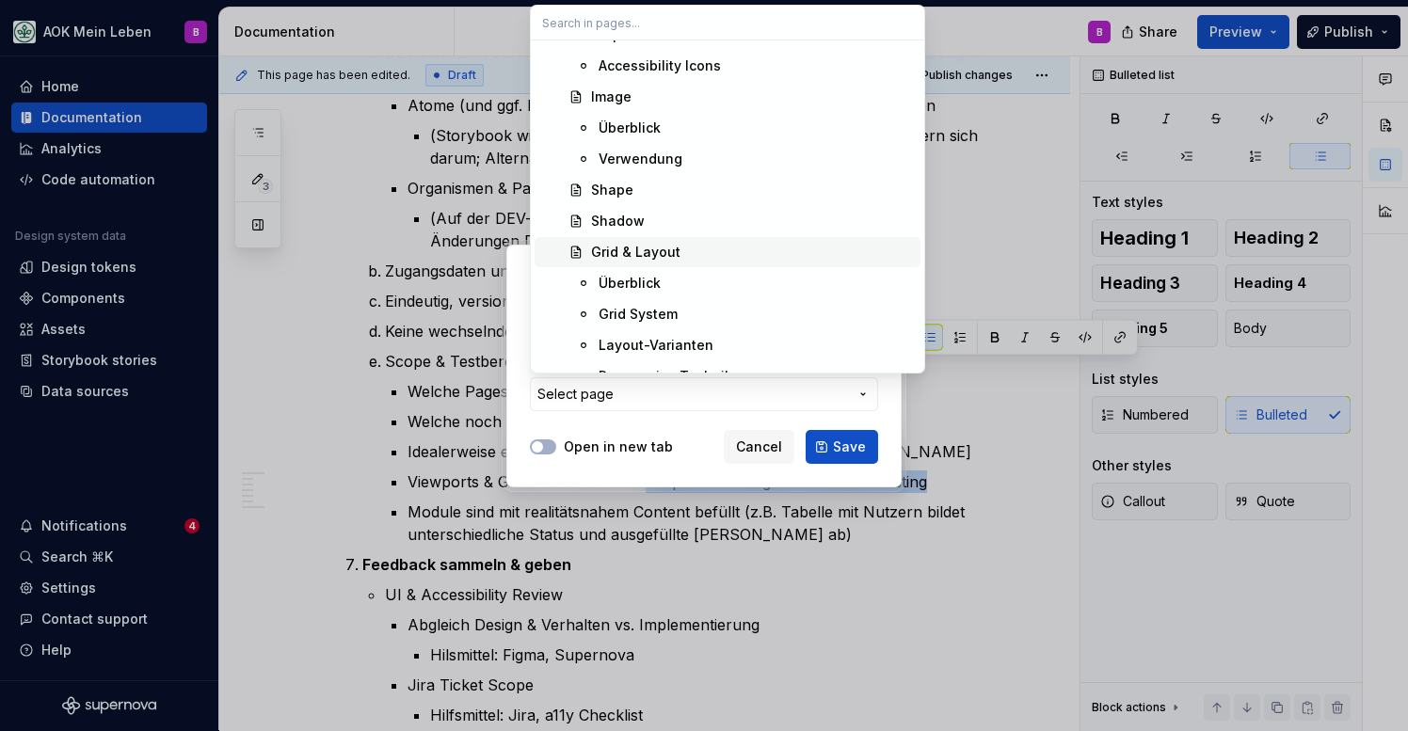
click at [658, 256] on div "Grid & Layout" at bounding box center [635, 252] width 89 height 19
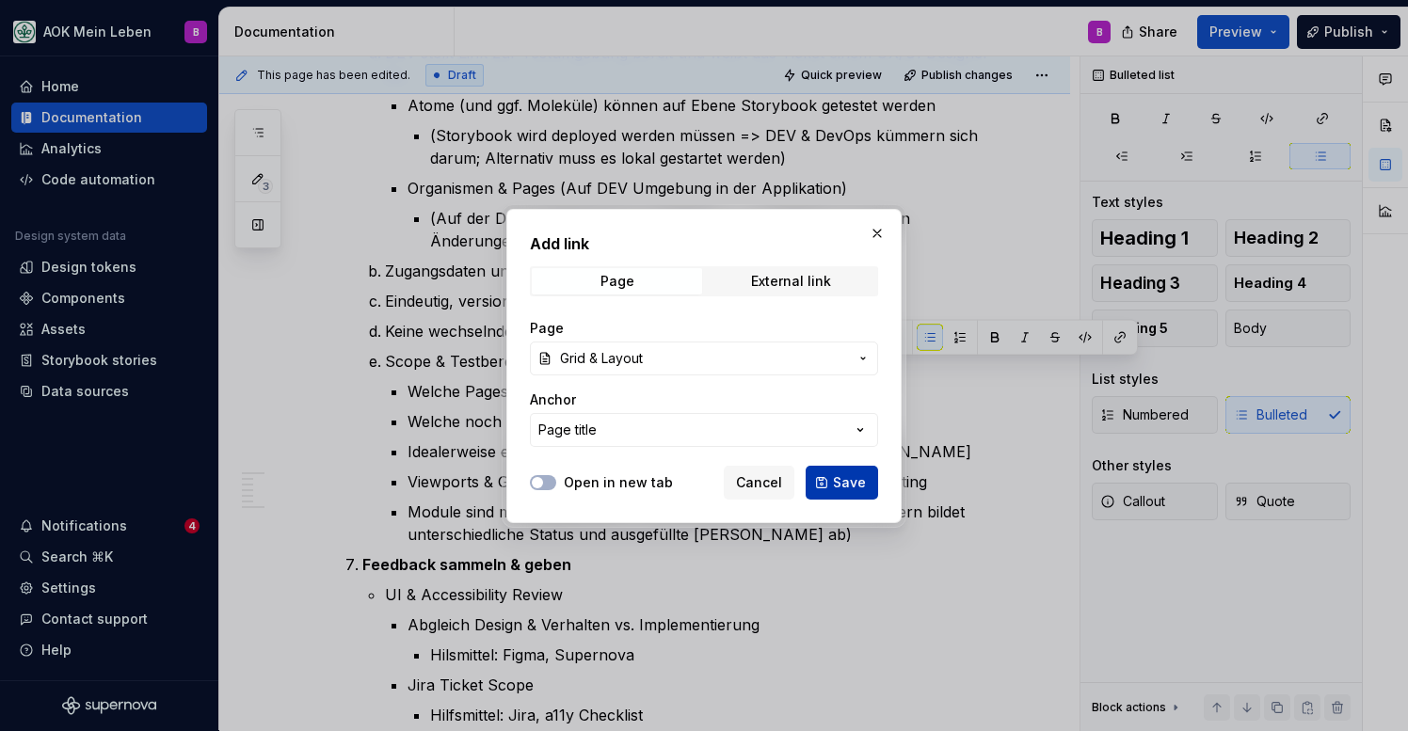
click at [829, 482] on button "Save" at bounding box center [842, 483] width 72 height 34
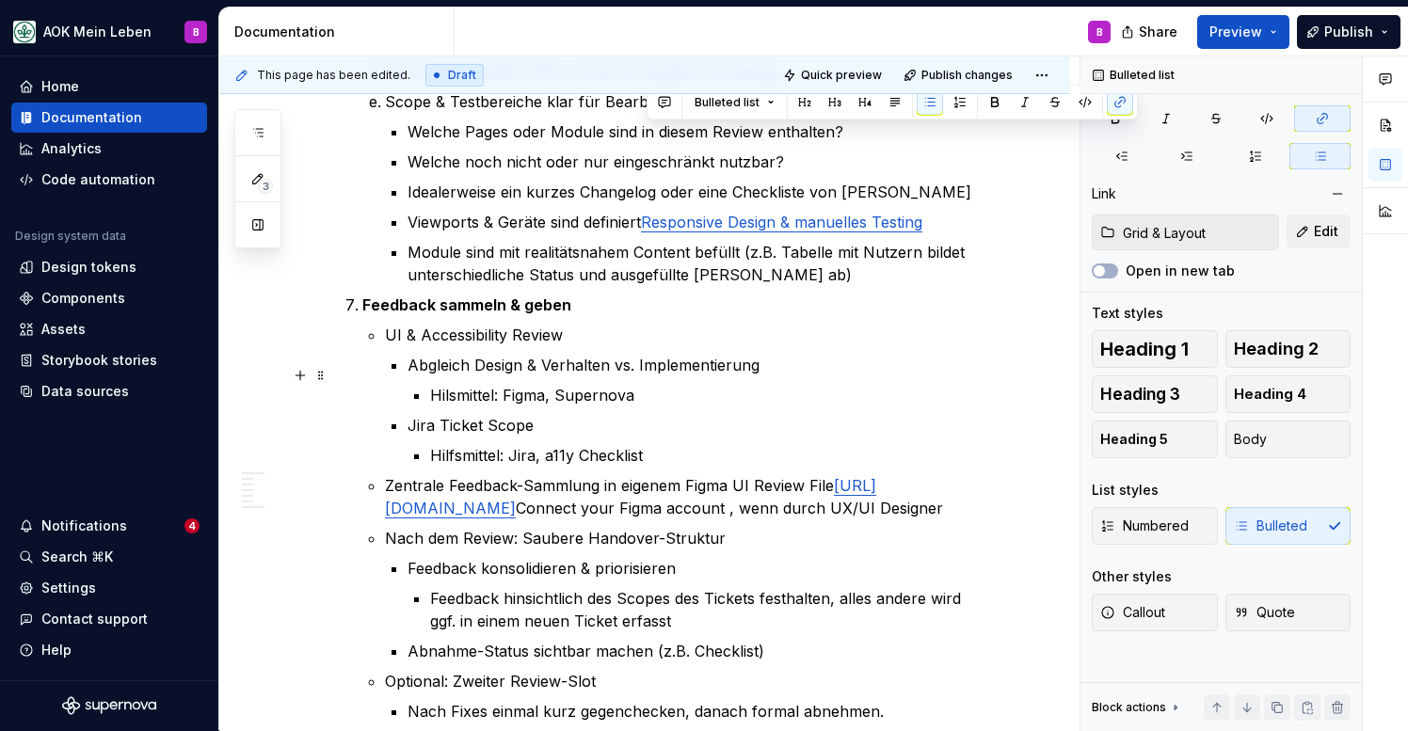
scroll to position [3608, 0]
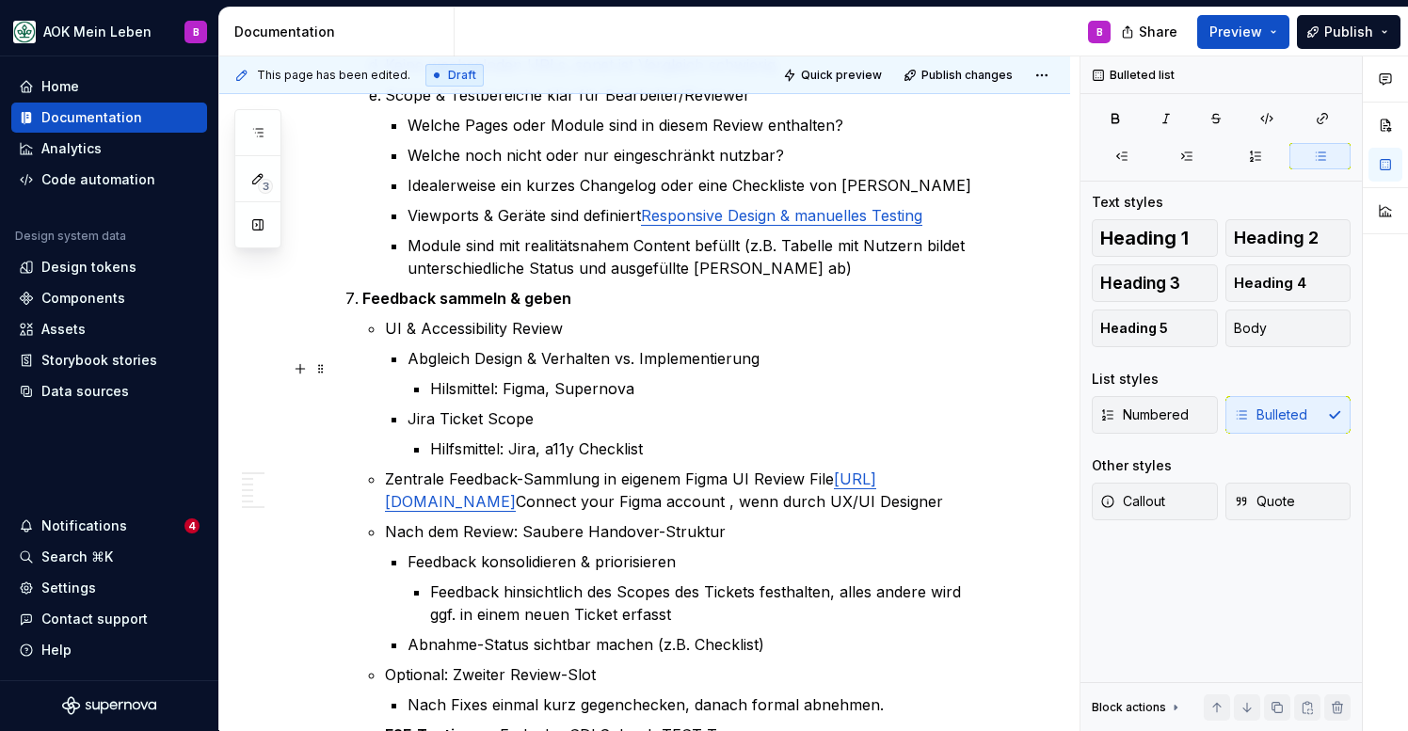
click at [732, 468] on p "Zentrale Feedback-Sammlung in eigenem Figma UI Review File [URL][DOMAIN_NAME] C…" at bounding box center [690, 490] width 610 height 45
click at [456, 468] on p "Zentrale Feedback-Sammlung in eigenem Figma UI Review File [URL][DOMAIN_NAME] C…" at bounding box center [690, 490] width 610 height 45
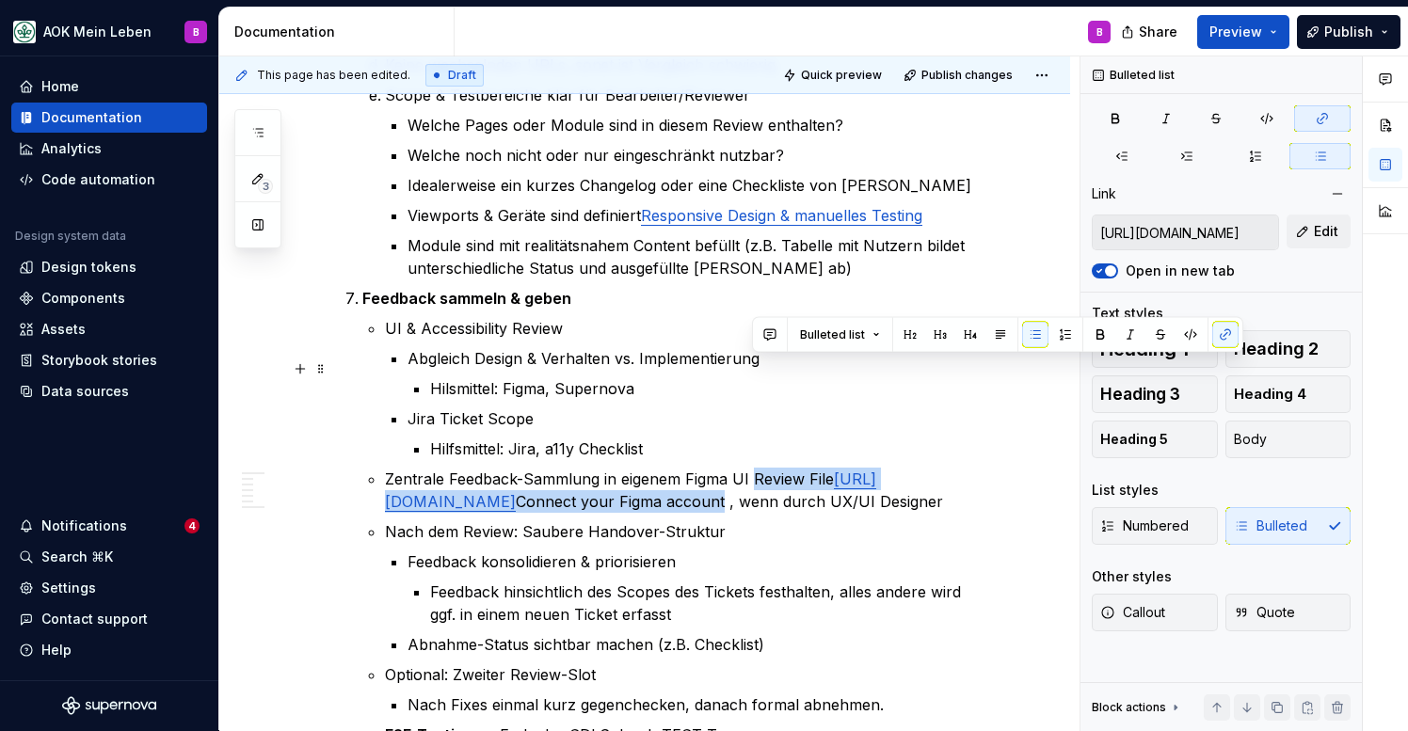
drag, startPoint x: 755, startPoint y: 370, endPoint x: 902, endPoint y: 410, distance: 152.3
click at [902, 468] on p "Zentrale Feedback-Sammlung in eigenem Figma UI Review File [URL][DOMAIN_NAME] C…" at bounding box center [690, 490] width 610 height 45
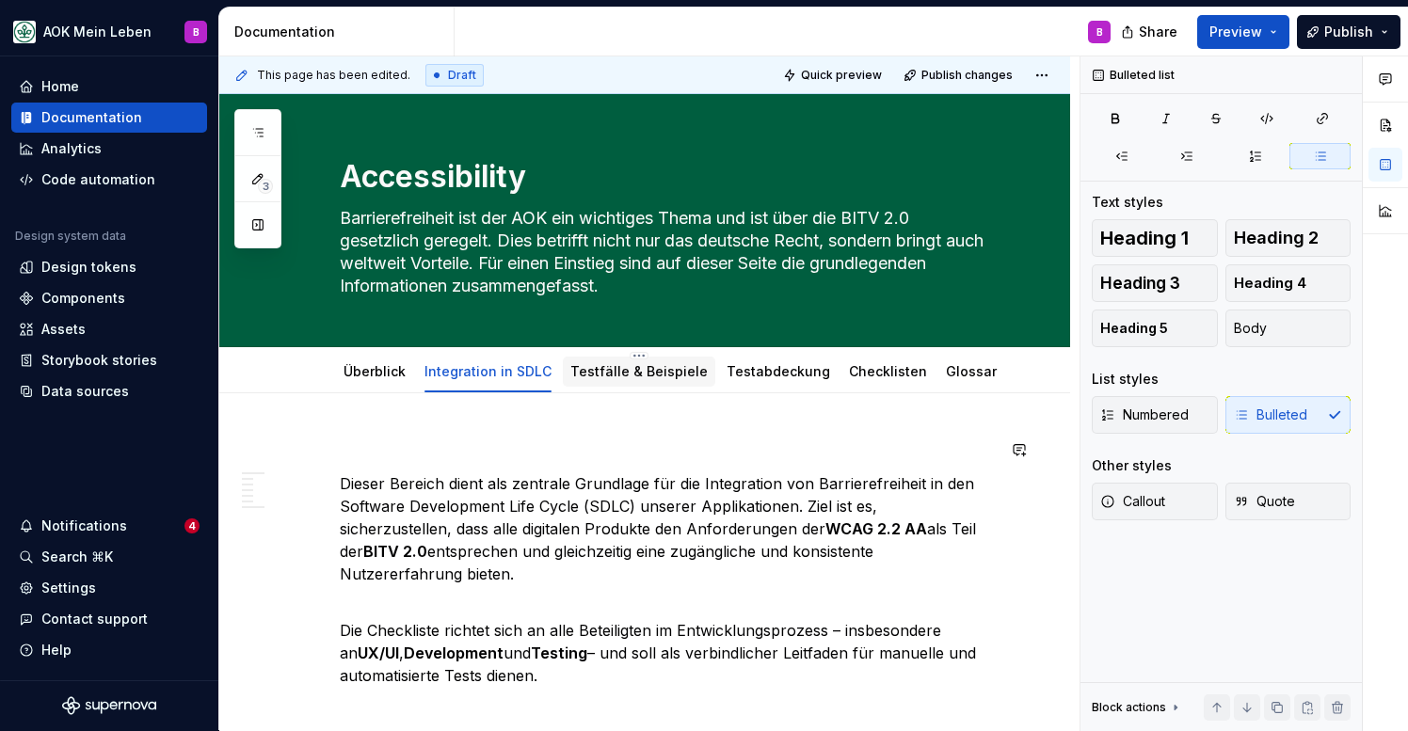
scroll to position [0, 0]
click at [603, 376] on link "Testfälle & Beispiele" at bounding box center [638, 371] width 137 height 16
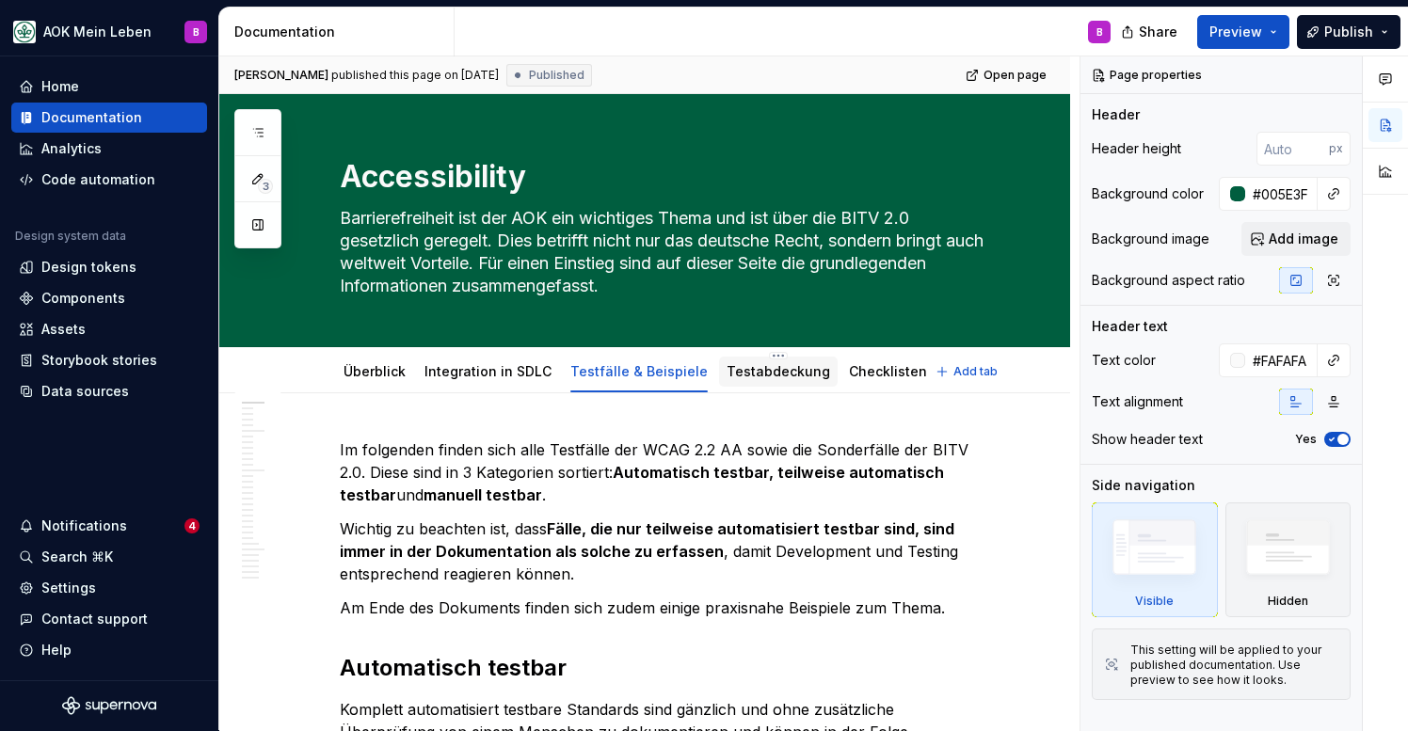
click at [738, 371] on link "Testabdeckung" at bounding box center [779, 371] width 104 height 16
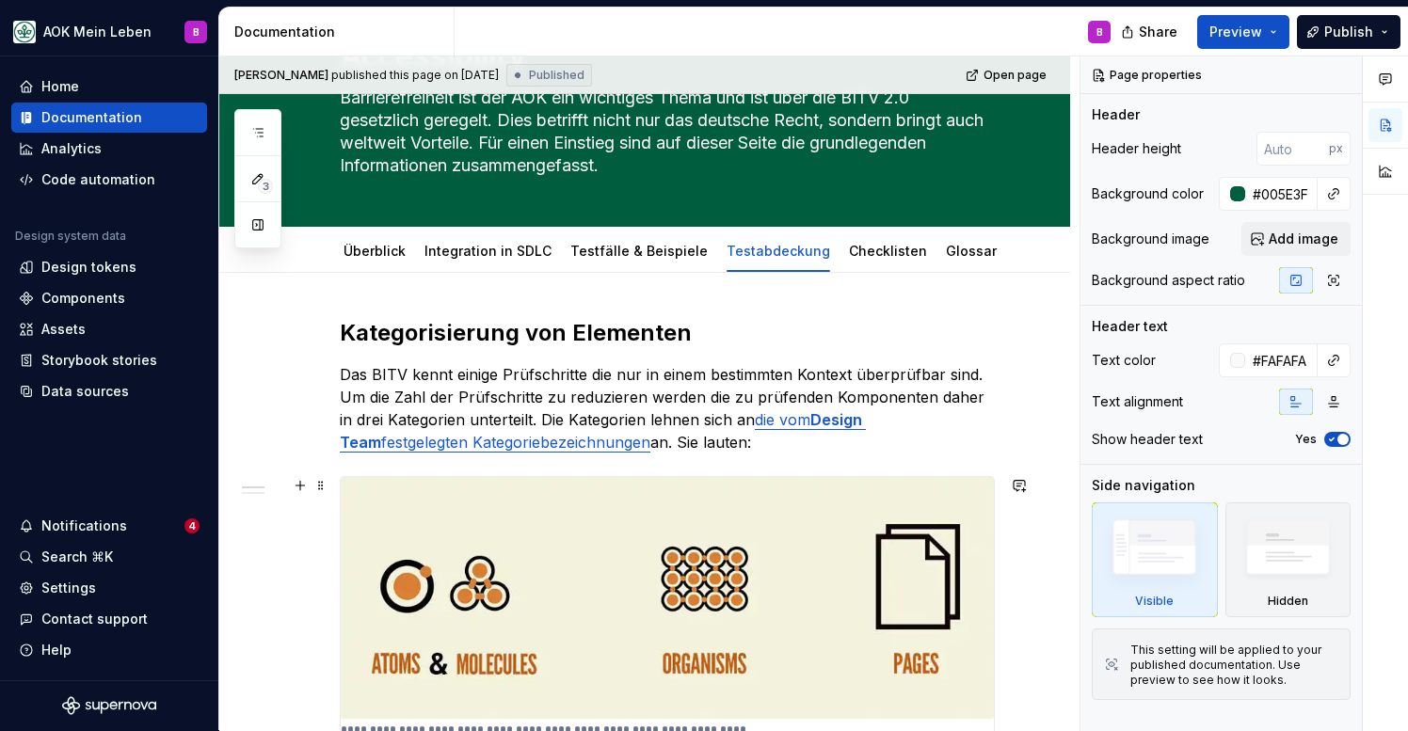
scroll to position [136, 0]
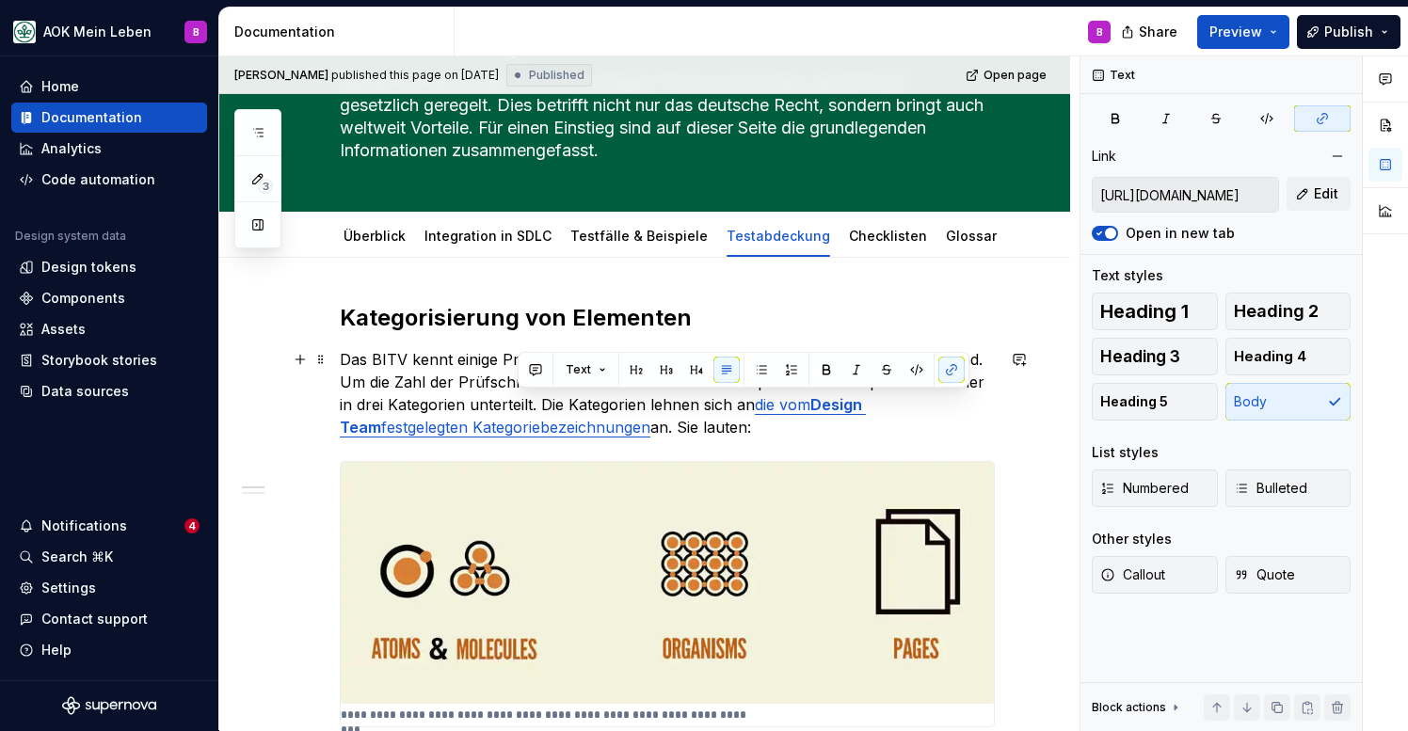
drag, startPoint x: 518, startPoint y: 424, endPoint x: 744, endPoint y: 408, distance: 226.4
click at [744, 408] on p "Das BITV kennt einige Prüfschritte die nur in einem bestimmten Kontext überprüf…" at bounding box center [667, 393] width 655 height 90
click at [951, 365] on button "button" at bounding box center [951, 370] width 26 height 26
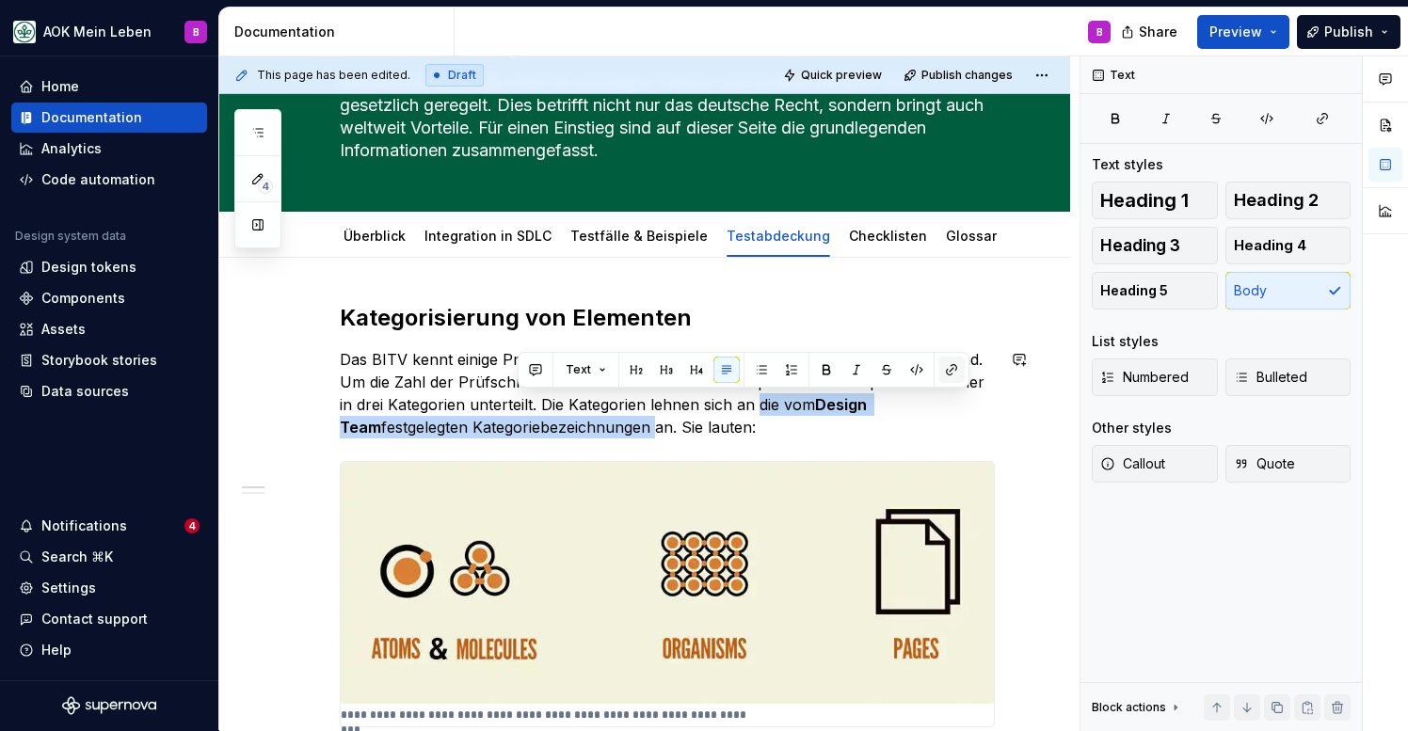
type textarea "*"
click at [951, 374] on button "button" at bounding box center [951, 370] width 26 height 26
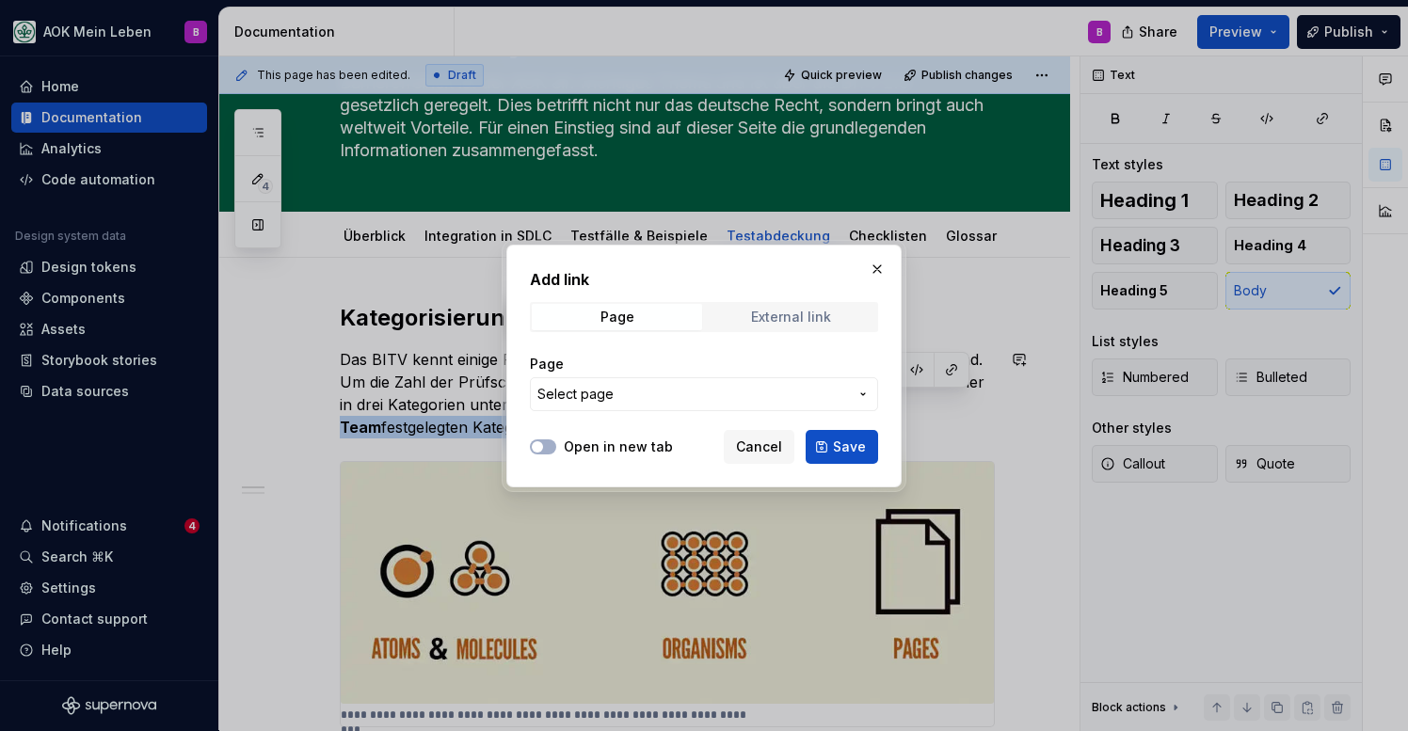
click at [775, 326] on span "External link" at bounding box center [791, 317] width 170 height 26
click at [679, 405] on input "URL" at bounding box center [704, 394] width 348 height 34
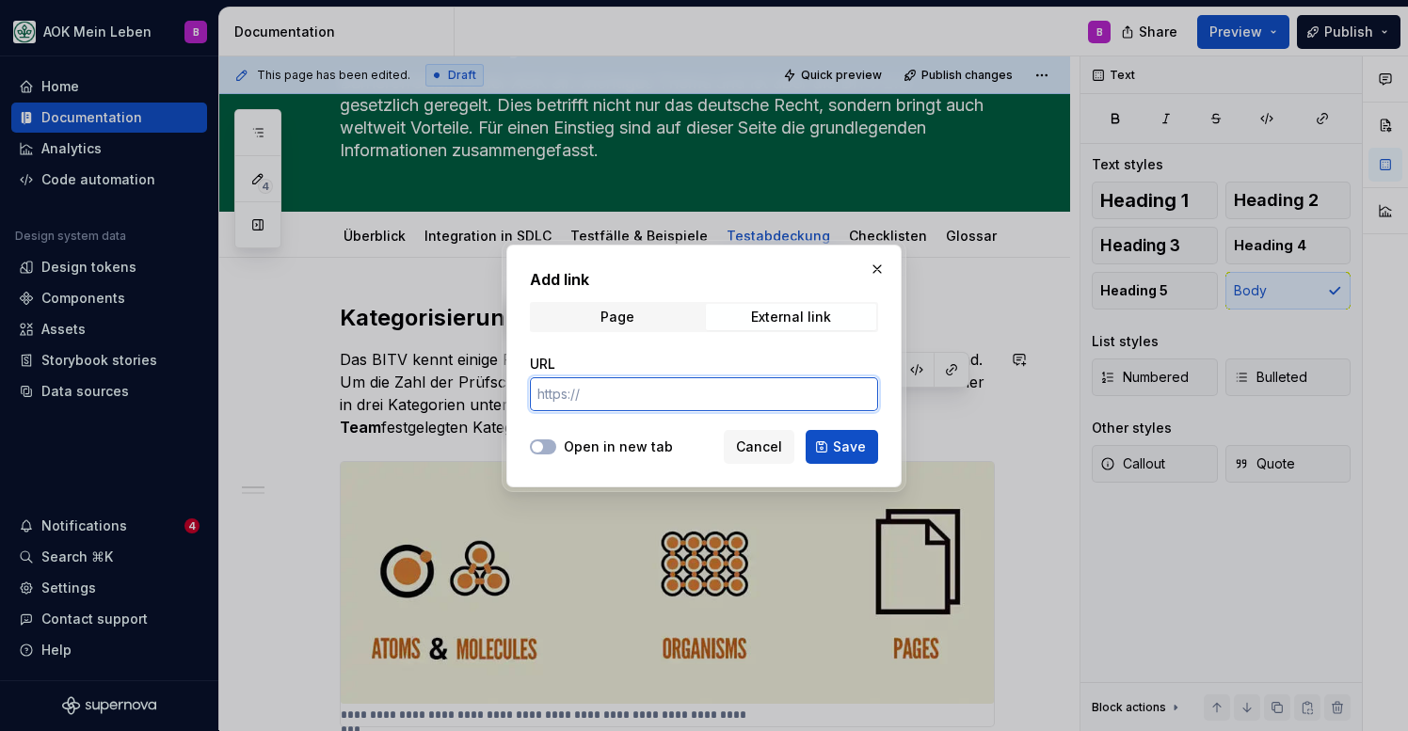
paste input "[URL][DOMAIN_NAME]"
type input "[URL][DOMAIN_NAME]"
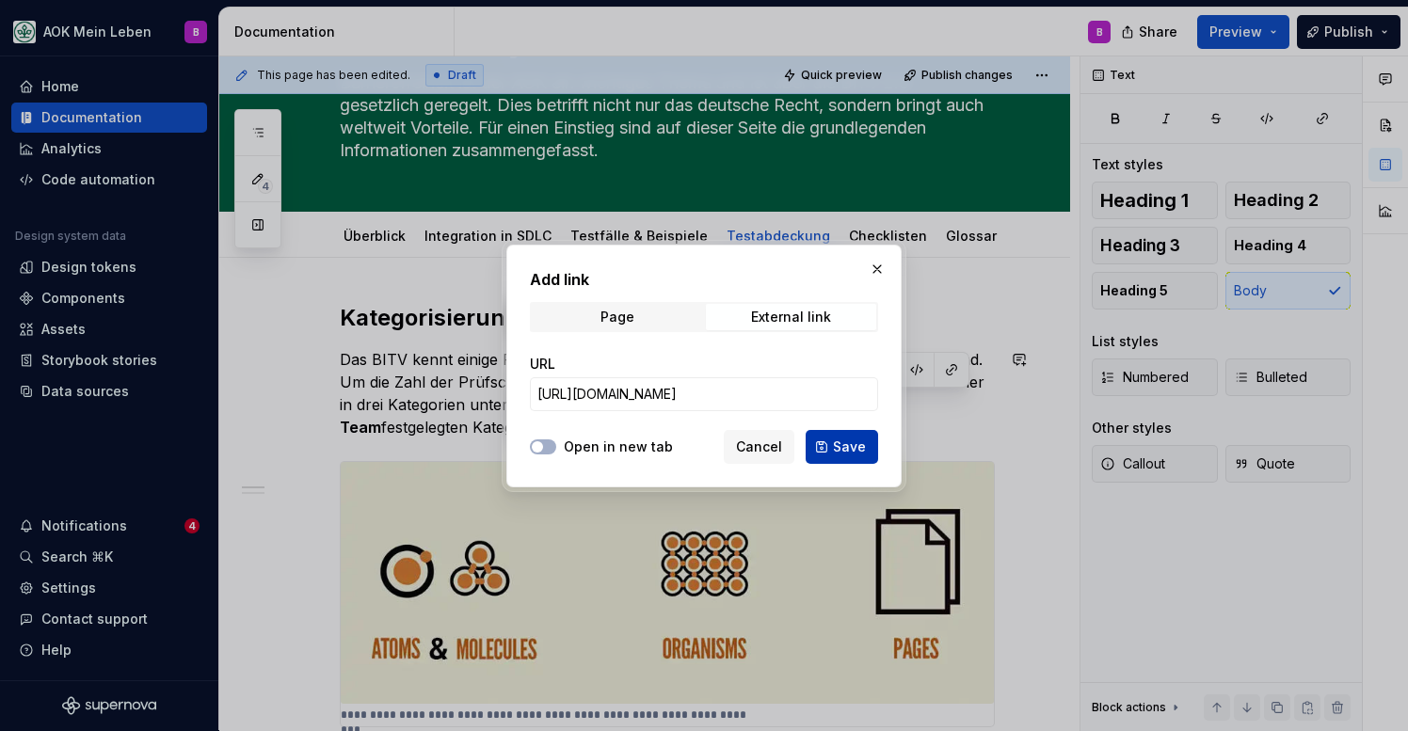
click at [834, 441] on button "Save" at bounding box center [842, 447] width 72 height 34
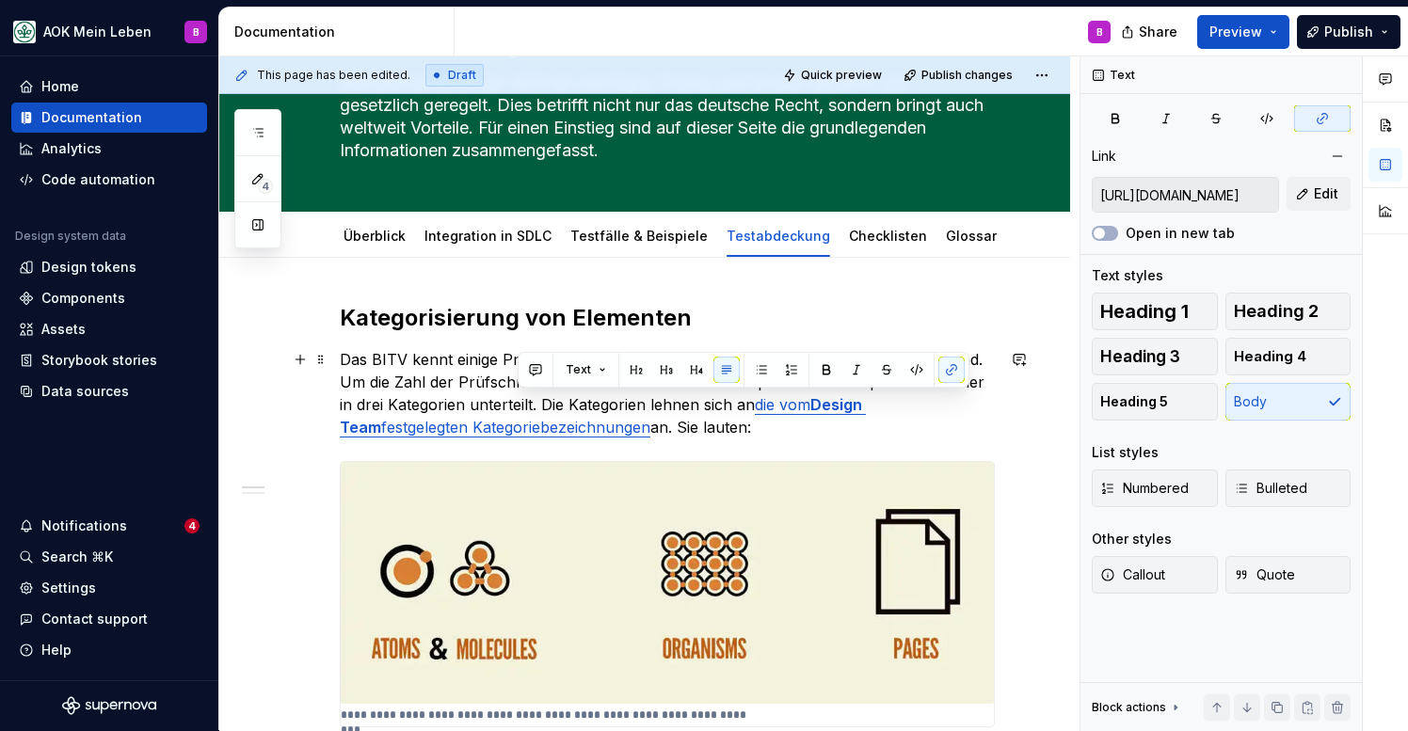
click at [631, 416] on p "Das BITV kennt einige Prüfschritte die nur in einem bestimmten Kontext überprüf…" at bounding box center [667, 393] width 655 height 90
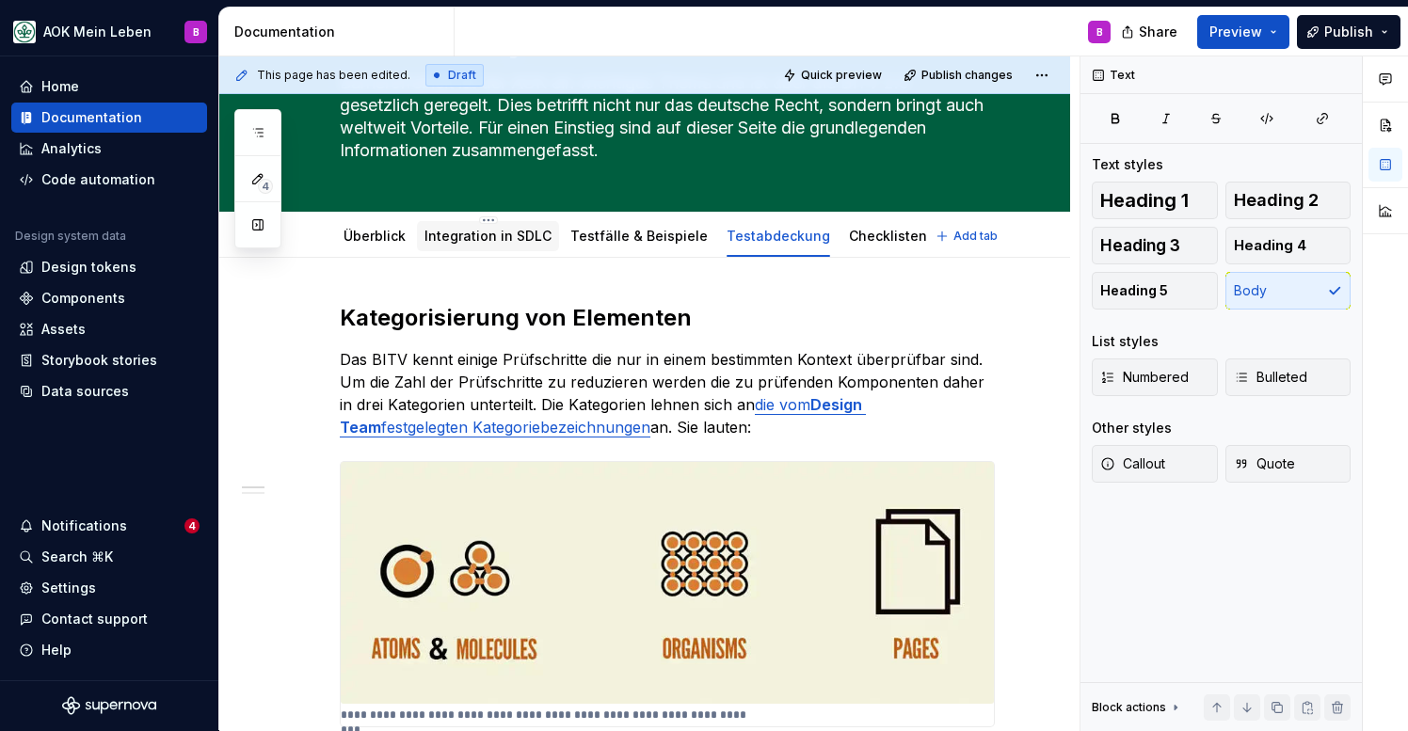
click at [501, 235] on link "Integration in SDLC" at bounding box center [487, 236] width 127 height 16
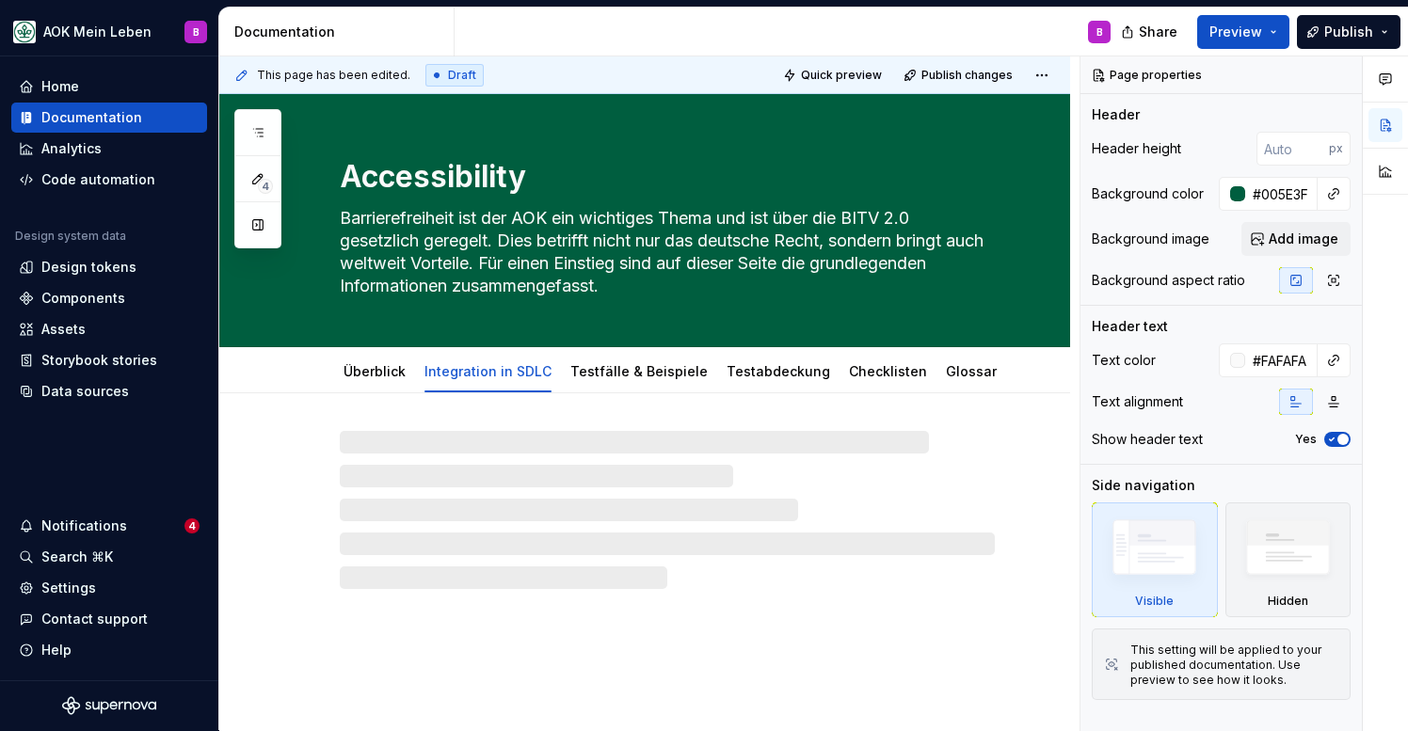
type textarea "*"
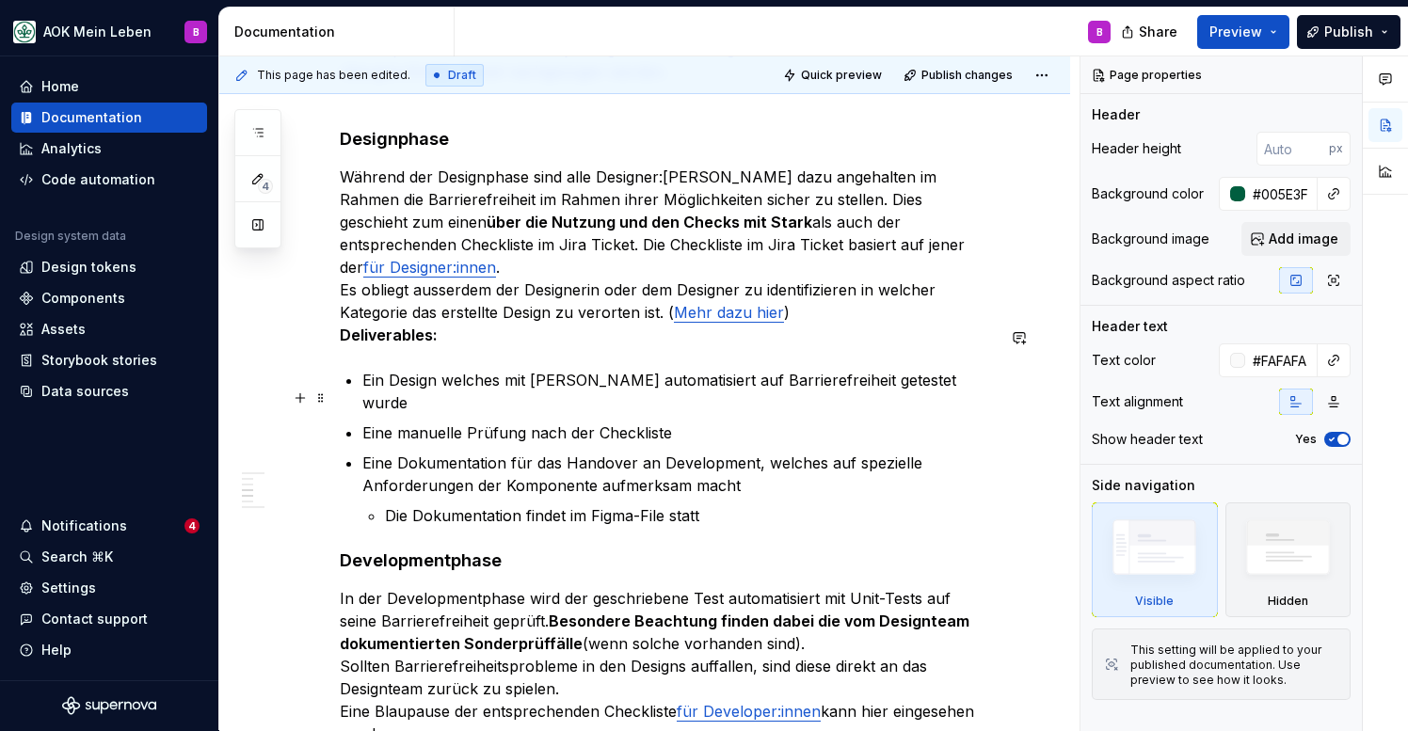
scroll to position [1357, 0]
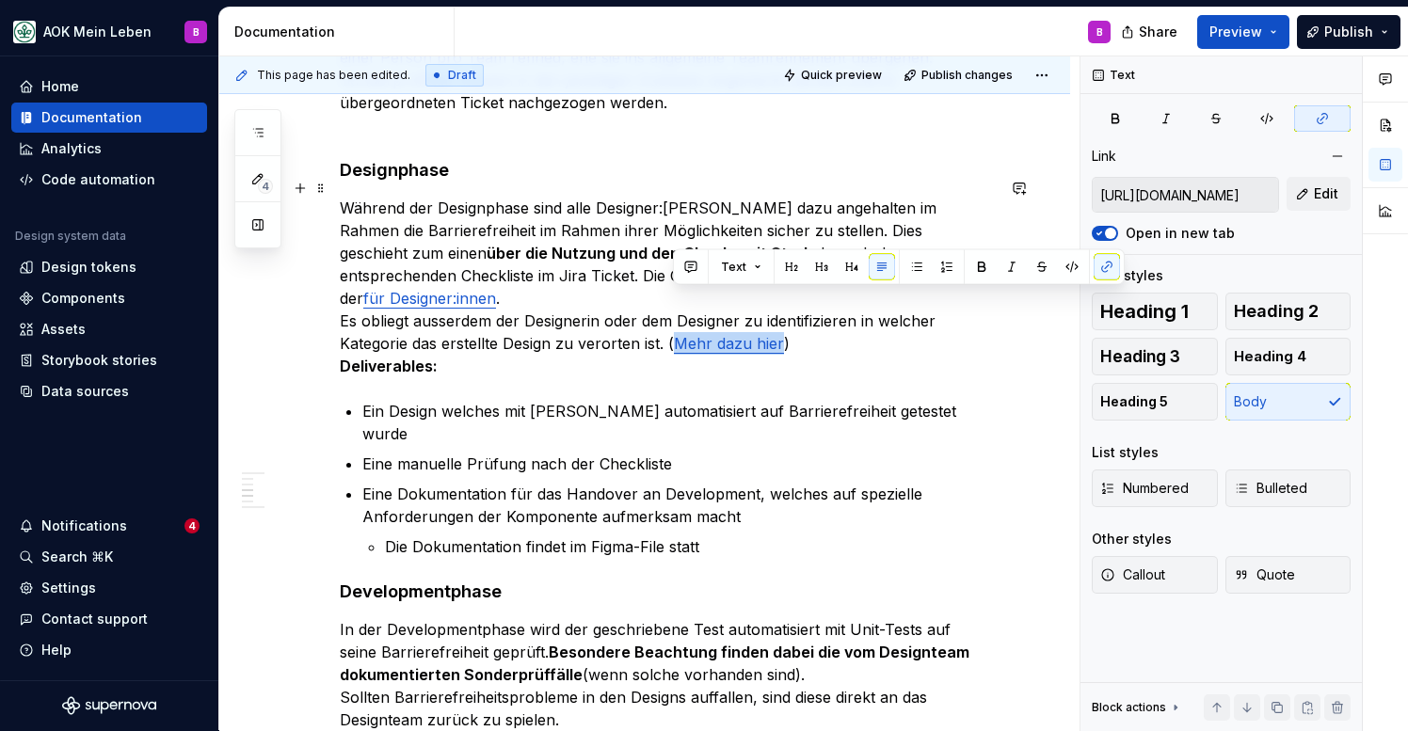
drag, startPoint x: 673, startPoint y: 304, endPoint x: 780, endPoint y: 307, distance: 107.3
click at [780, 307] on p "Während der Designphase sind alle Designer:[PERSON_NAME] dazu angehalten im Rah…" at bounding box center [667, 287] width 655 height 181
click at [1100, 266] on button "button" at bounding box center [1107, 267] width 26 height 26
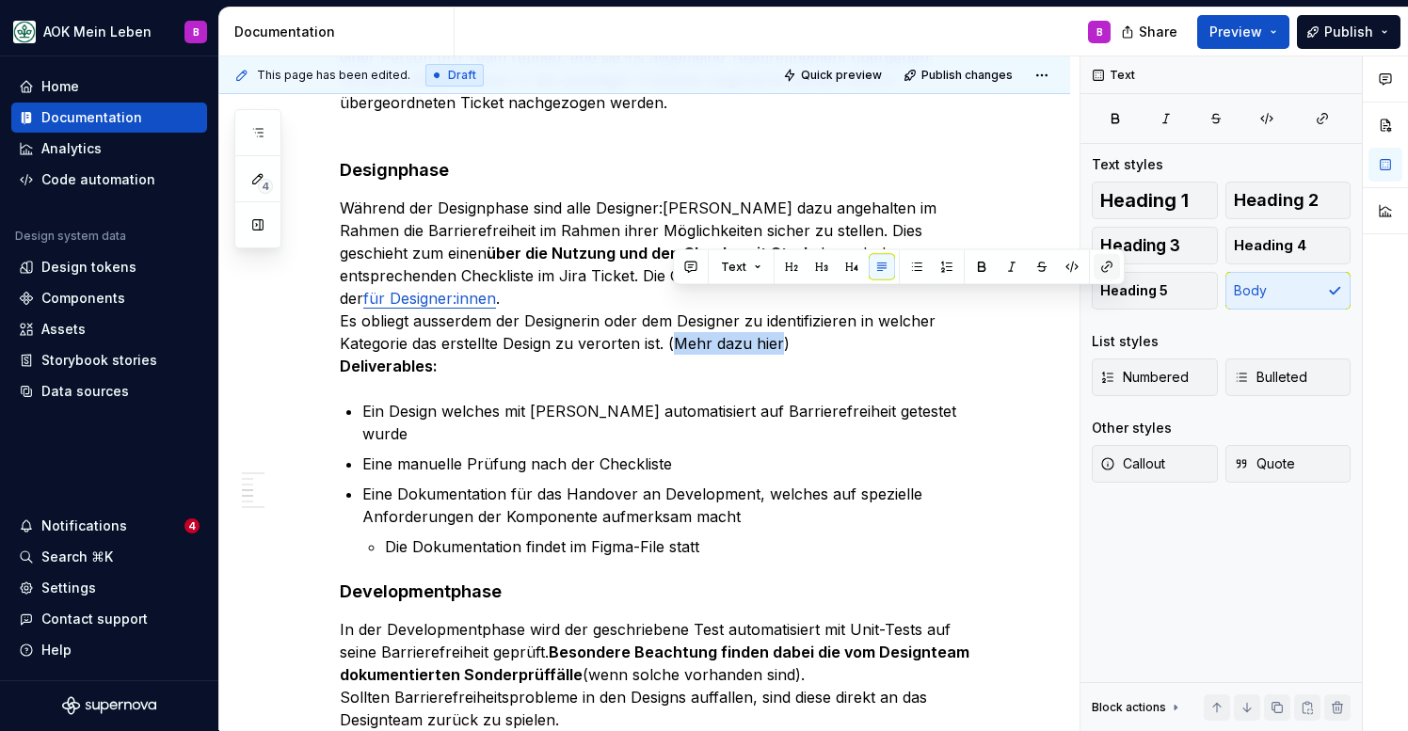
click at [1108, 270] on button "button" at bounding box center [1107, 267] width 26 height 26
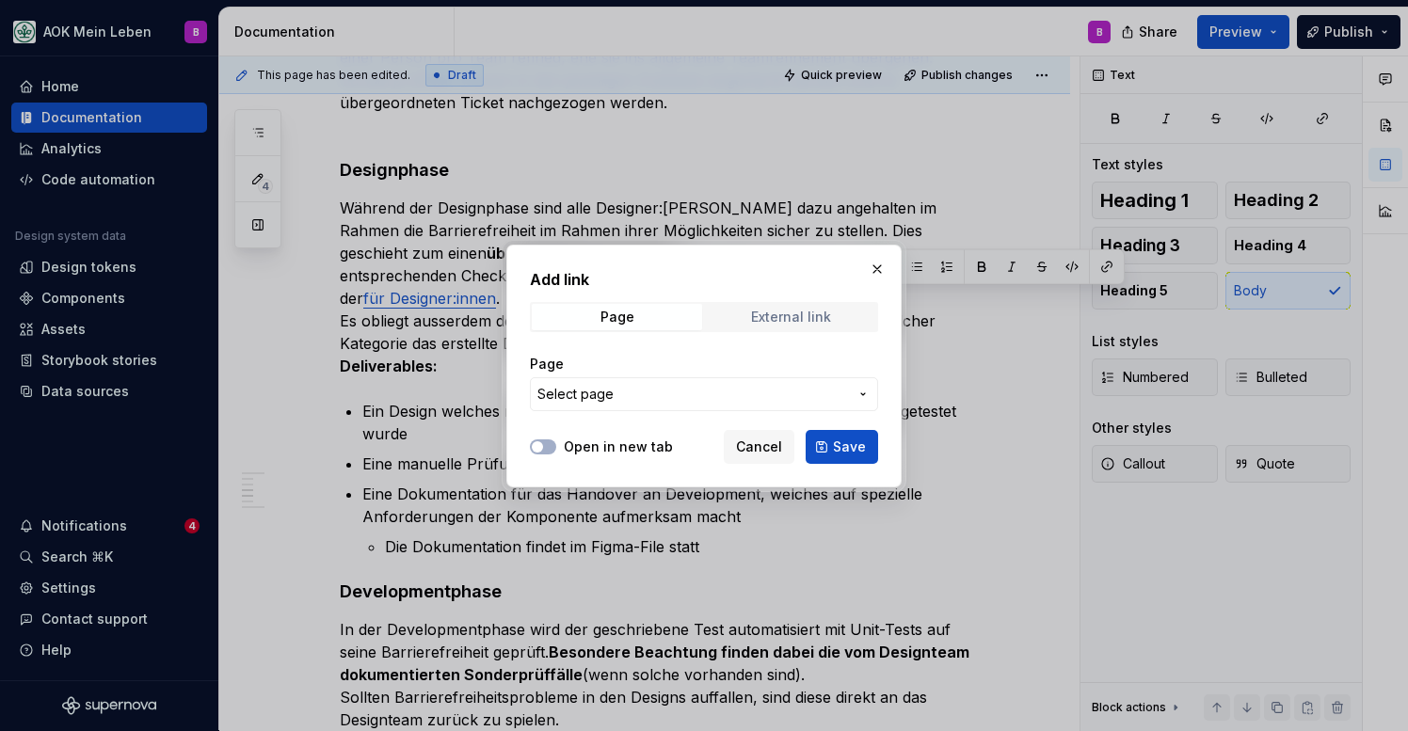
click at [786, 314] on div "External link" at bounding box center [791, 317] width 80 height 15
click at [674, 401] on input "URL" at bounding box center [704, 394] width 348 height 34
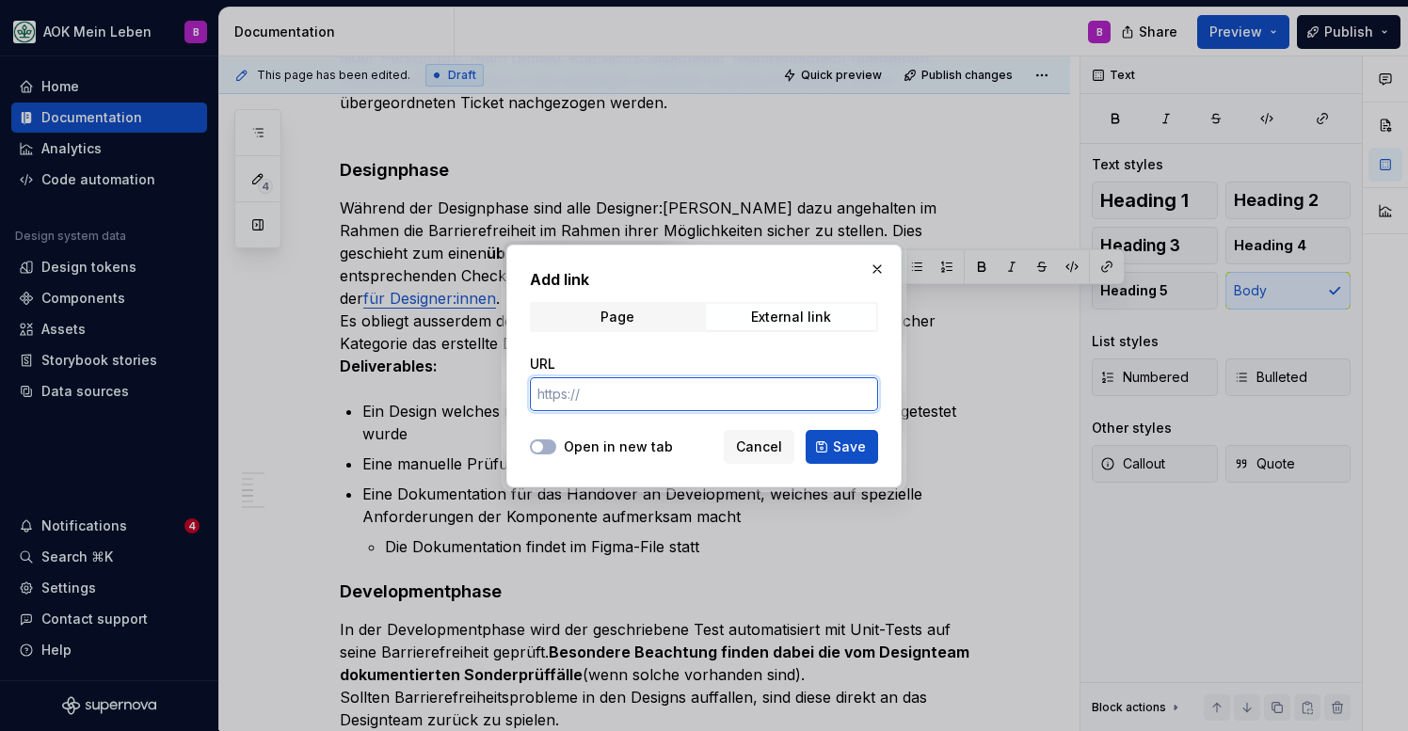
paste input "[URL][DOMAIN_NAME]"
type input "[URL][DOMAIN_NAME]"
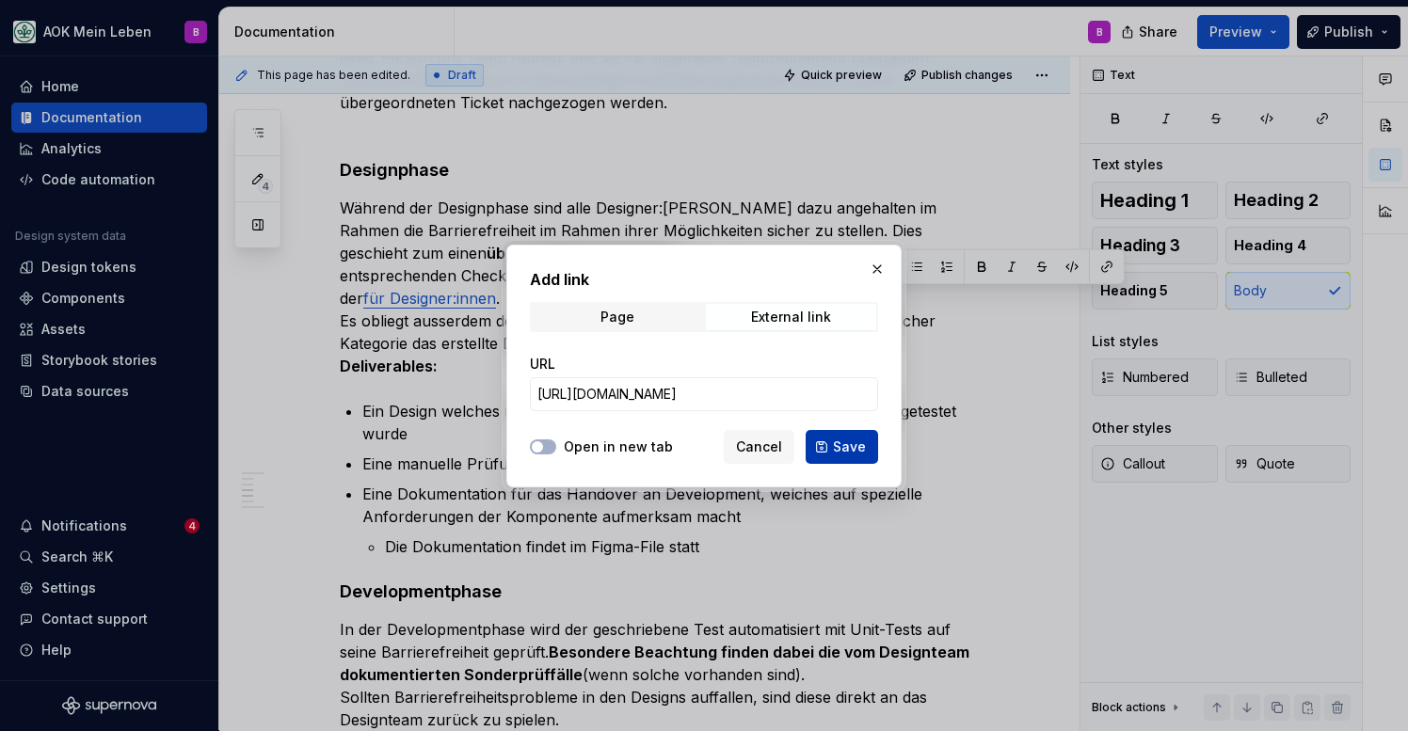
click at [868, 452] on button "Save" at bounding box center [842, 447] width 72 height 34
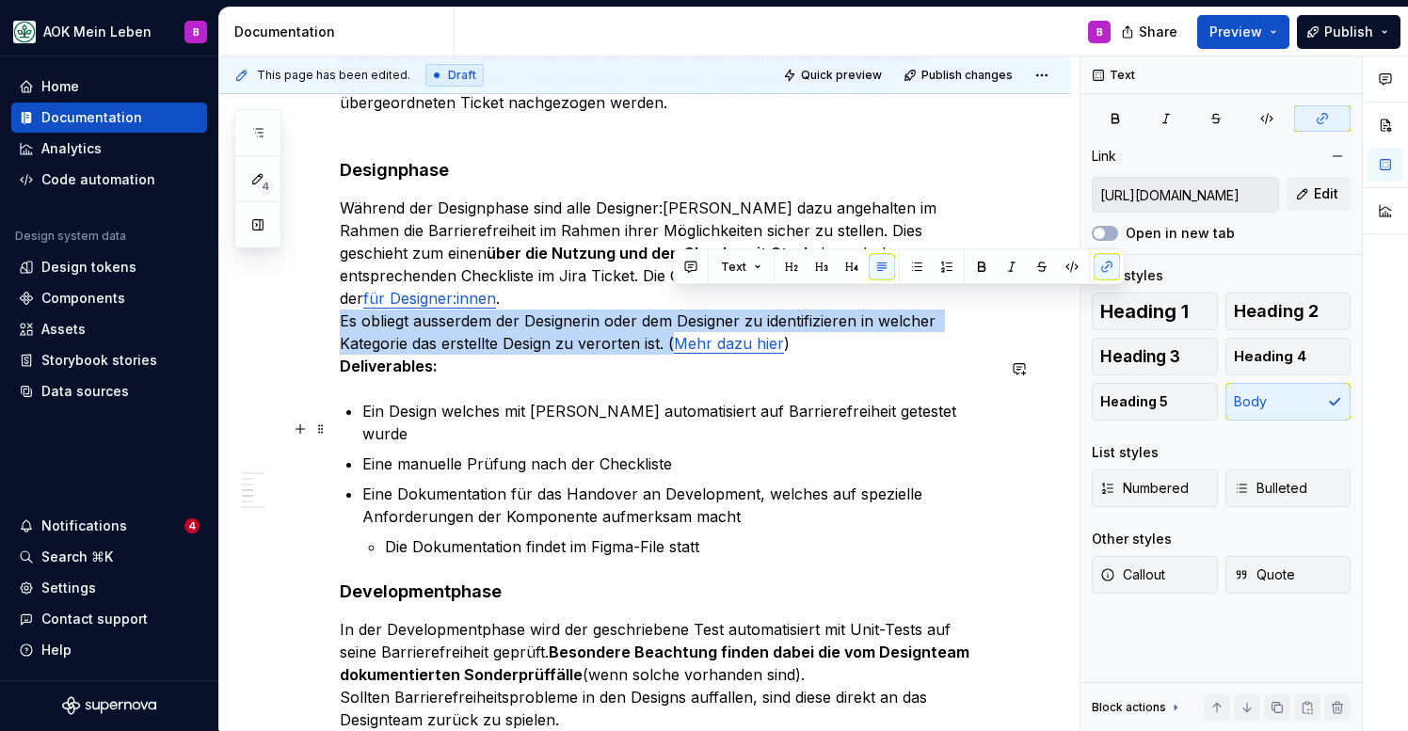
click at [785, 400] on p "Ein Design welches mit [PERSON_NAME] automatisiert auf Barrierefreiheit geteste…" at bounding box center [678, 422] width 632 height 45
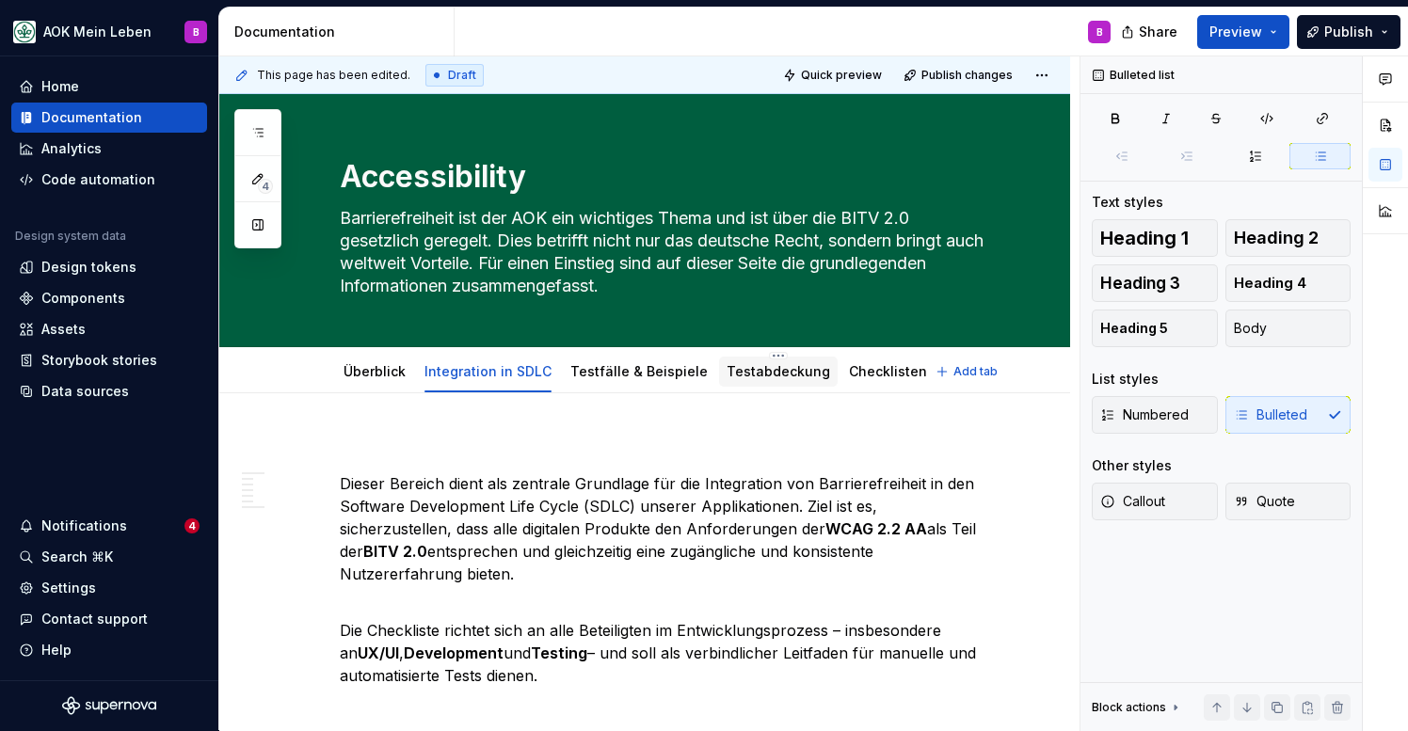
scroll to position [0, 0]
click at [641, 376] on link "Testfälle & Beispiele" at bounding box center [638, 371] width 137 height 16
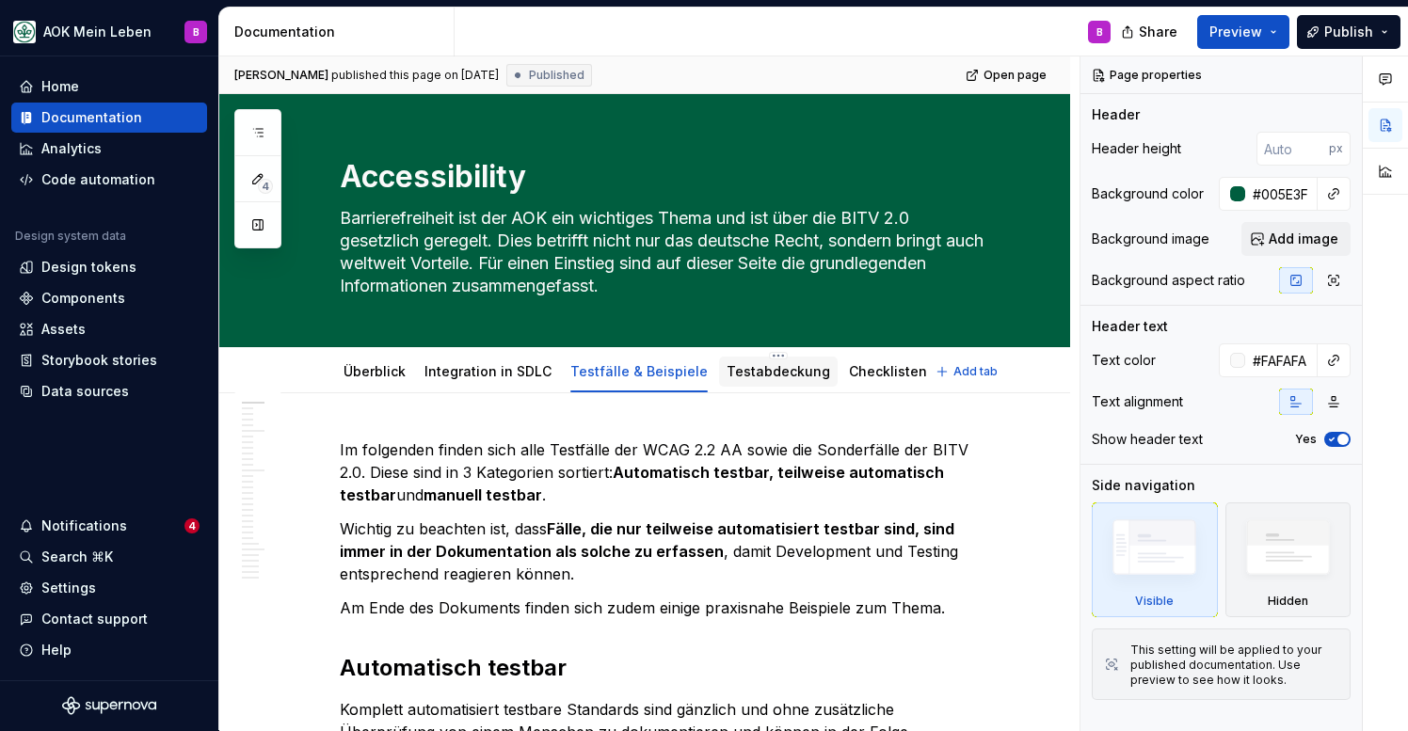
click at [733, 371] on link "Testabdeckung" at bounding box center [779, 371] width 104 height 16
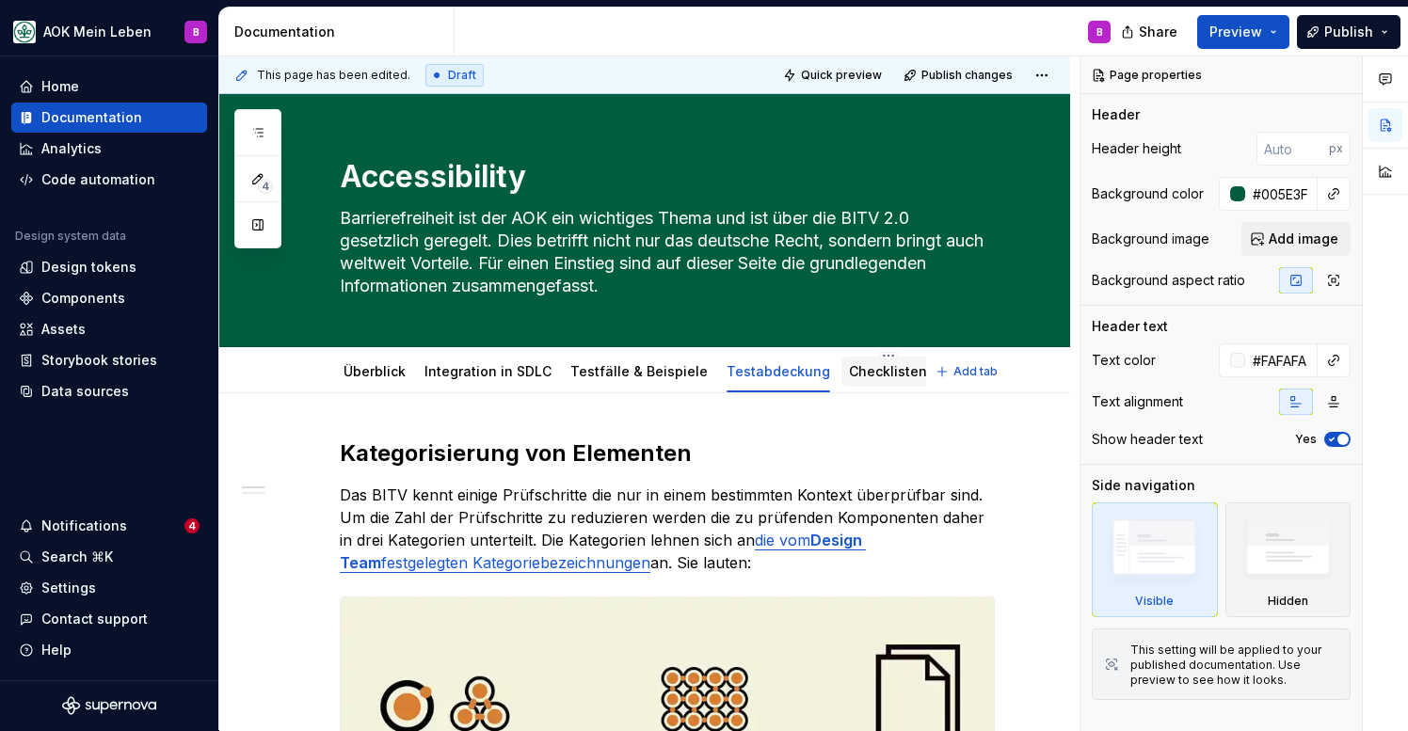
click at [849, 377] on link "Checklisten" at bounding box center [888, 371] width 78 height 16
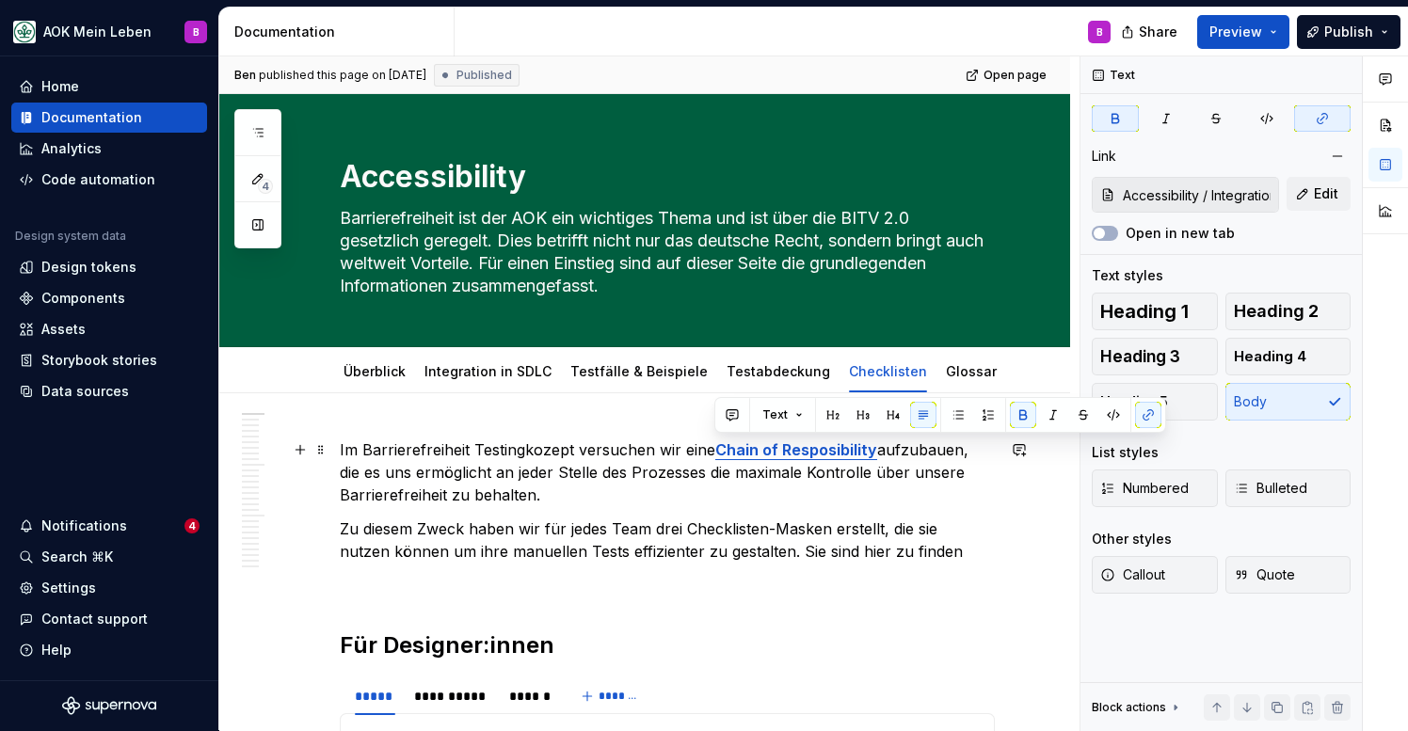
drag, startPoint x: 715, startPoint y: 452, endPoint x: 872, endPoint y: 450, distance: 156.2
click at [872, 450] on strong "Chain of Resposibility" at bounding box center [796, 449] width 162 height 19
click at [1145, 419] on button "button" at bounding box center [1148, 415] width 26 height 26
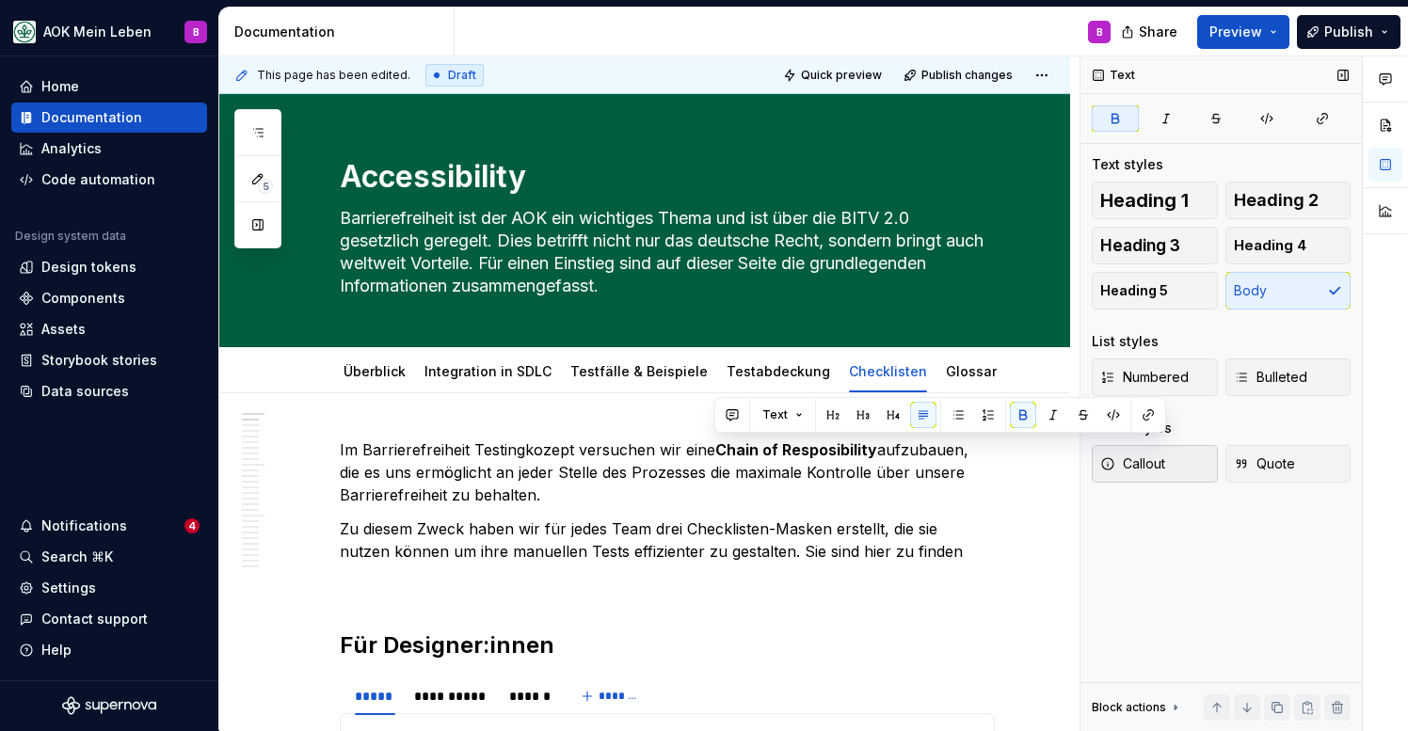
type textarea "*"
click at [1151, 424] on button "button" at bounding box center [1148, 415] width 26 height 26
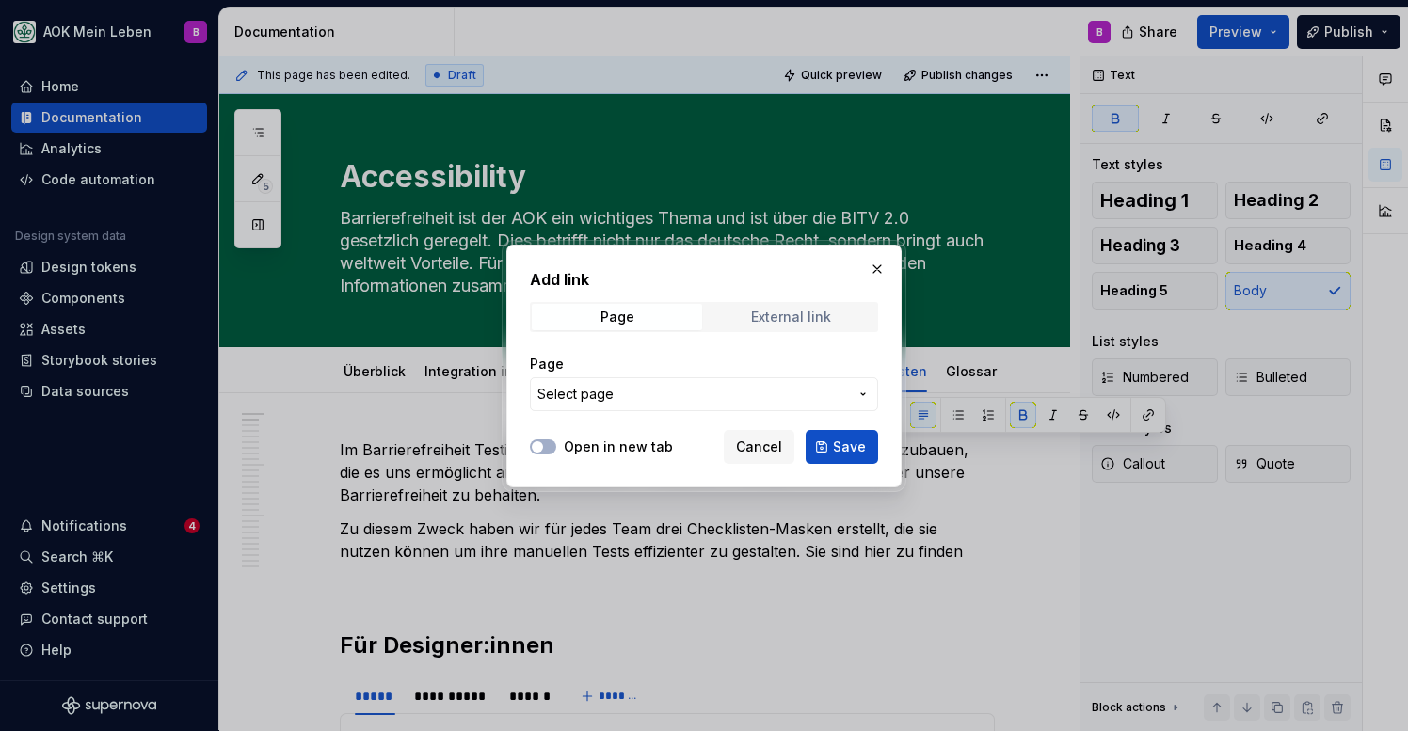
click at [841, 319] on span "External link" at bounding box center [791, 317] width 170 height 26
click at [658, 406] on input "URL" at bounding box center [704, 394] width 348 height 34
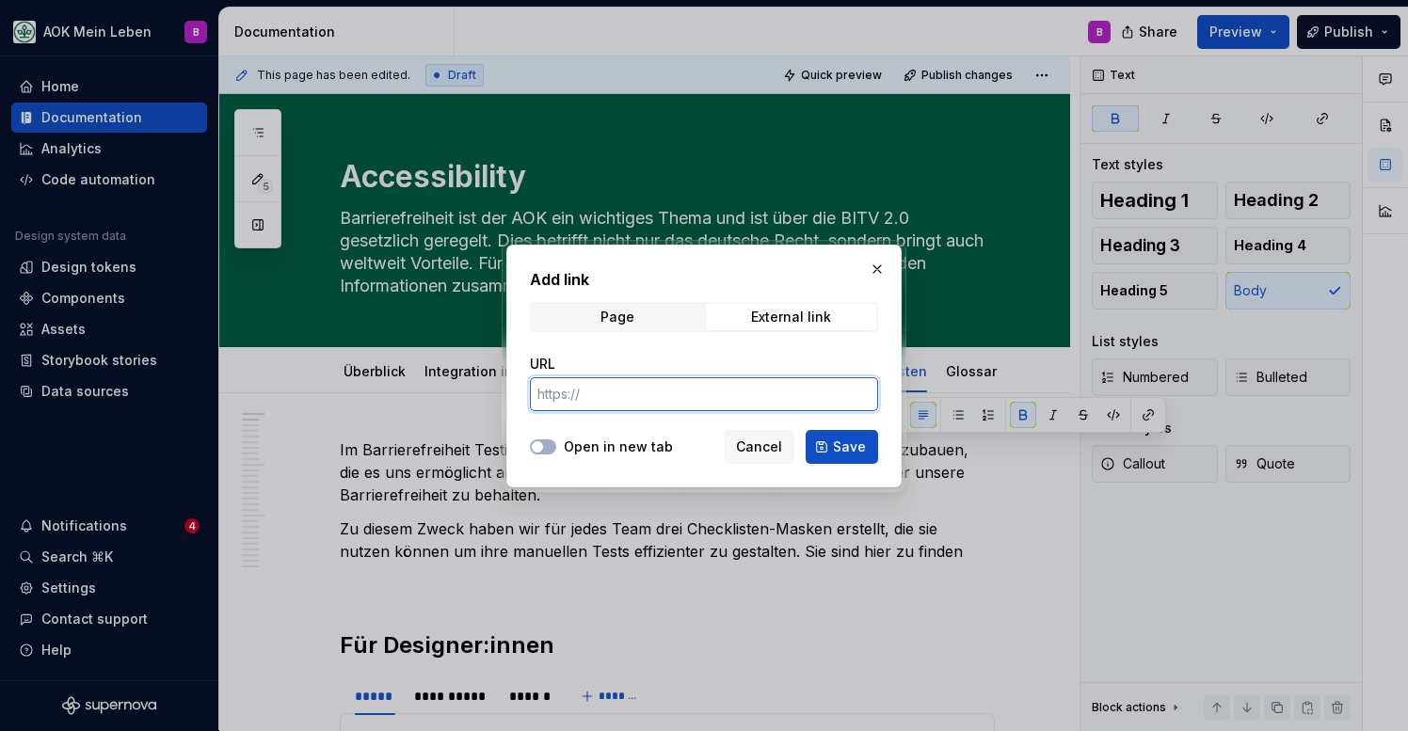
paste input "[URL][DOMAIN_NAME]"
type input "[URL][DOMAIN_NAME]"
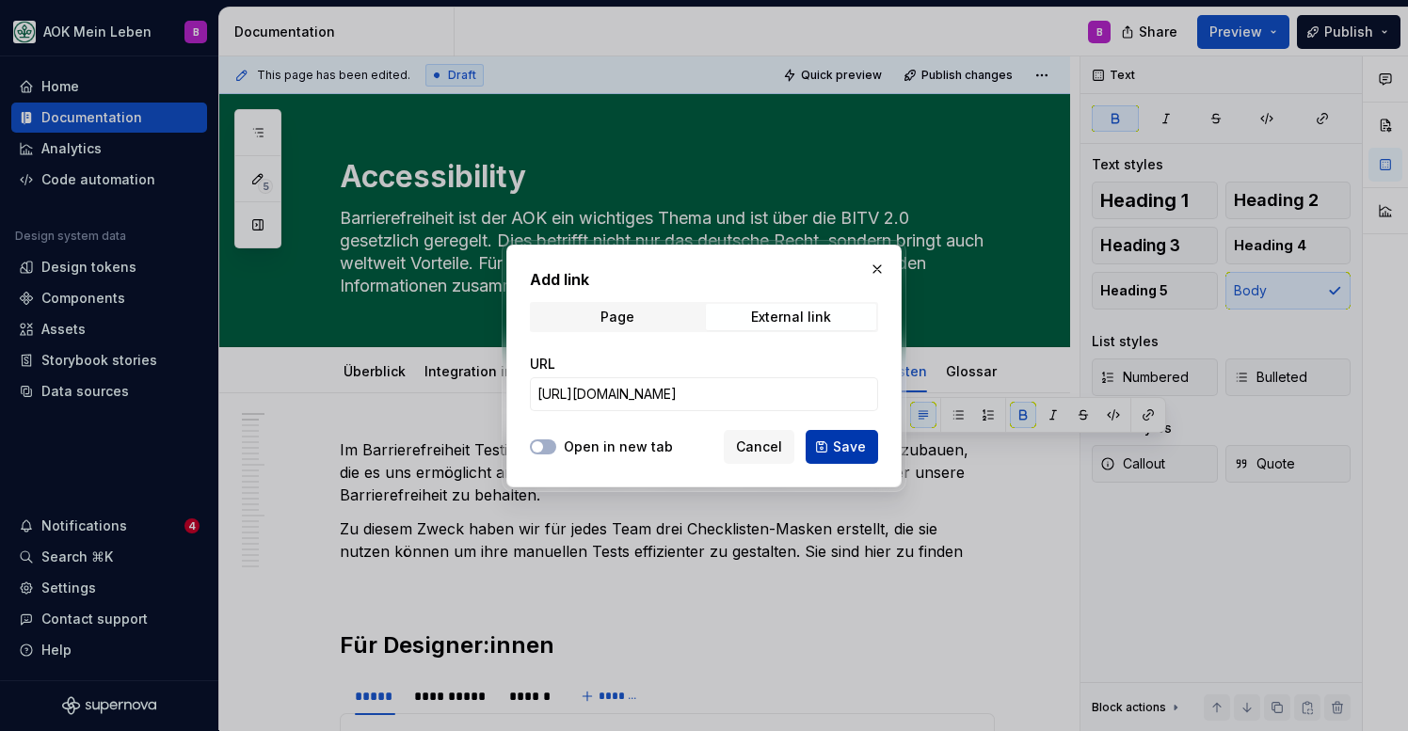
click at [864, 446] on span "Save" at bounding box center [849, 447] width 33 height 19
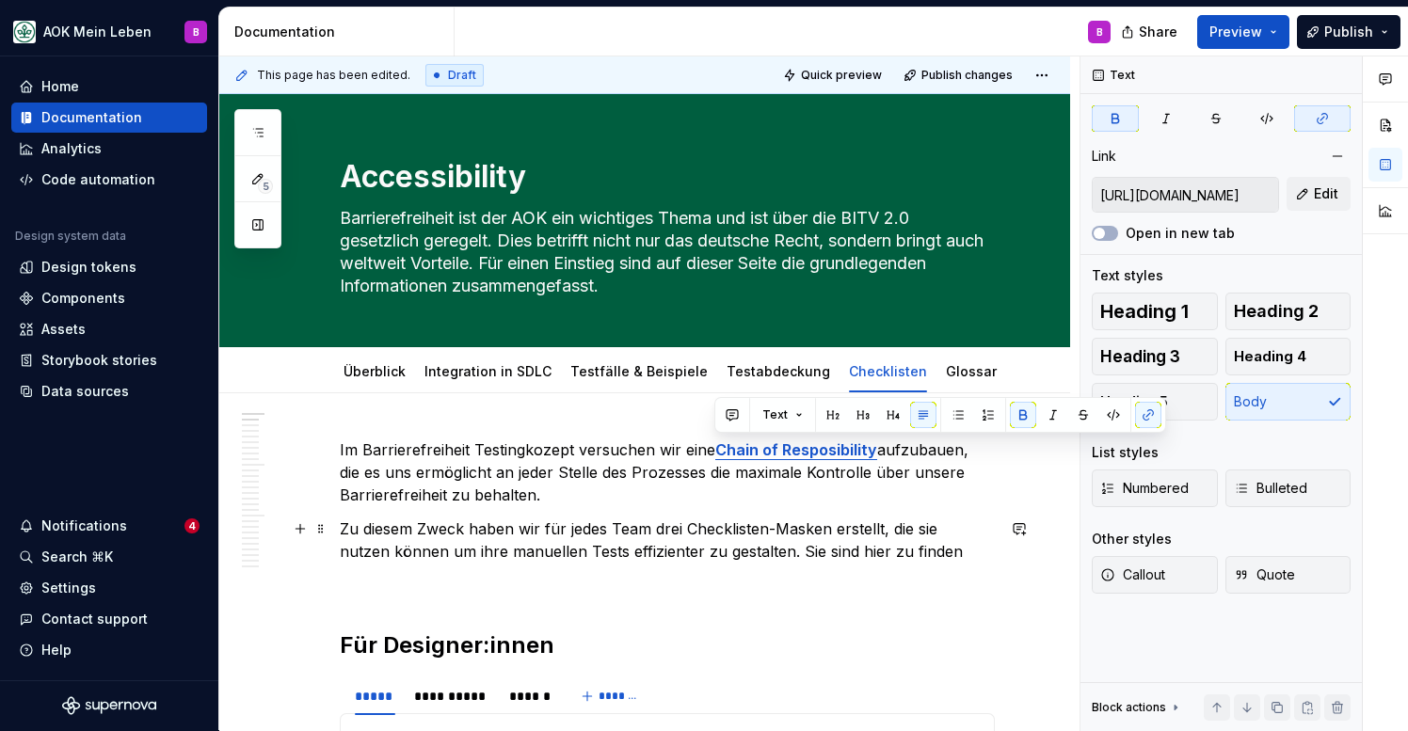
click at [829, 527] on p "Zu diesem Zweck haben wir für jedes Team drei Checklisten-Masken erstellt, die …" at bounding box center [667, 540] width 655 height 45
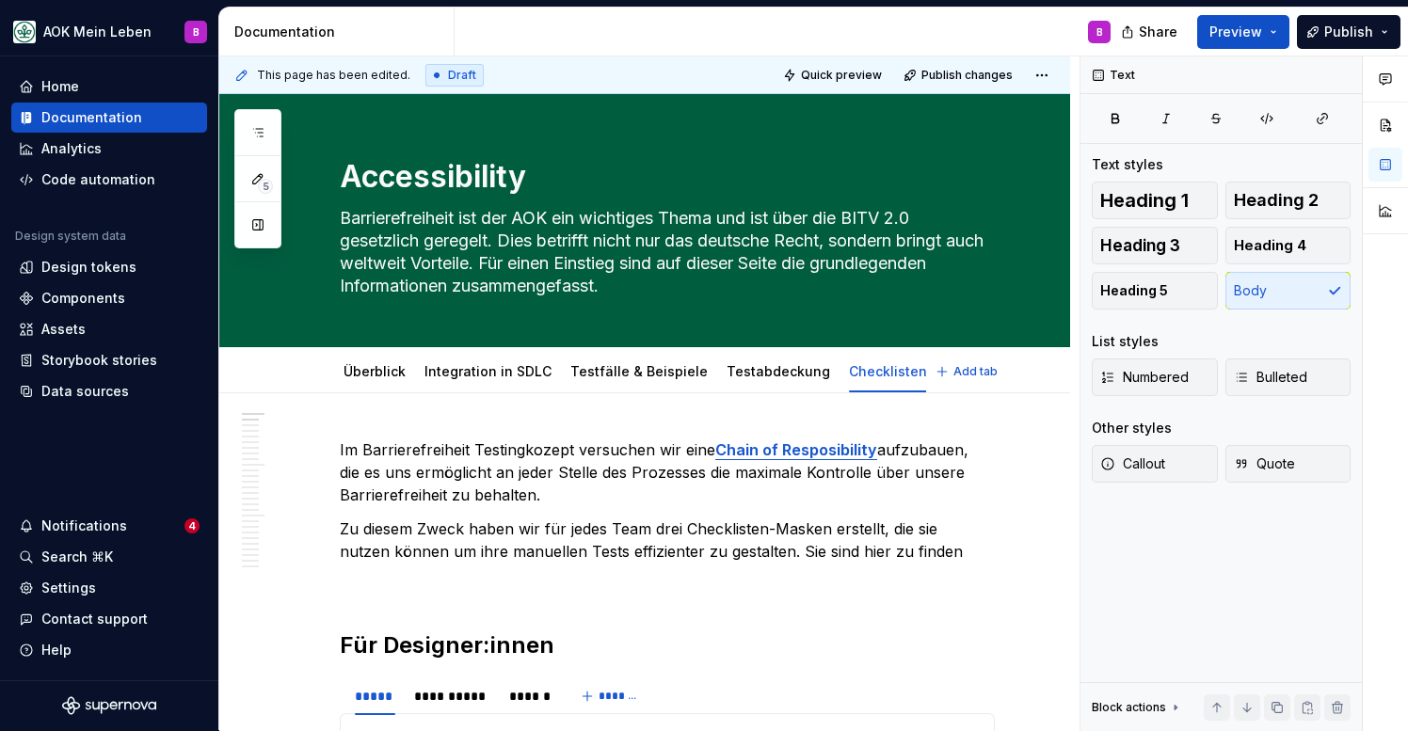
click at [946, 382] on div "Glossar" at bounding box center [971, 371] width 51 height 23
click at [946, 371] on link "Glossar" at bounding box center [971, 371] width 51 height 16
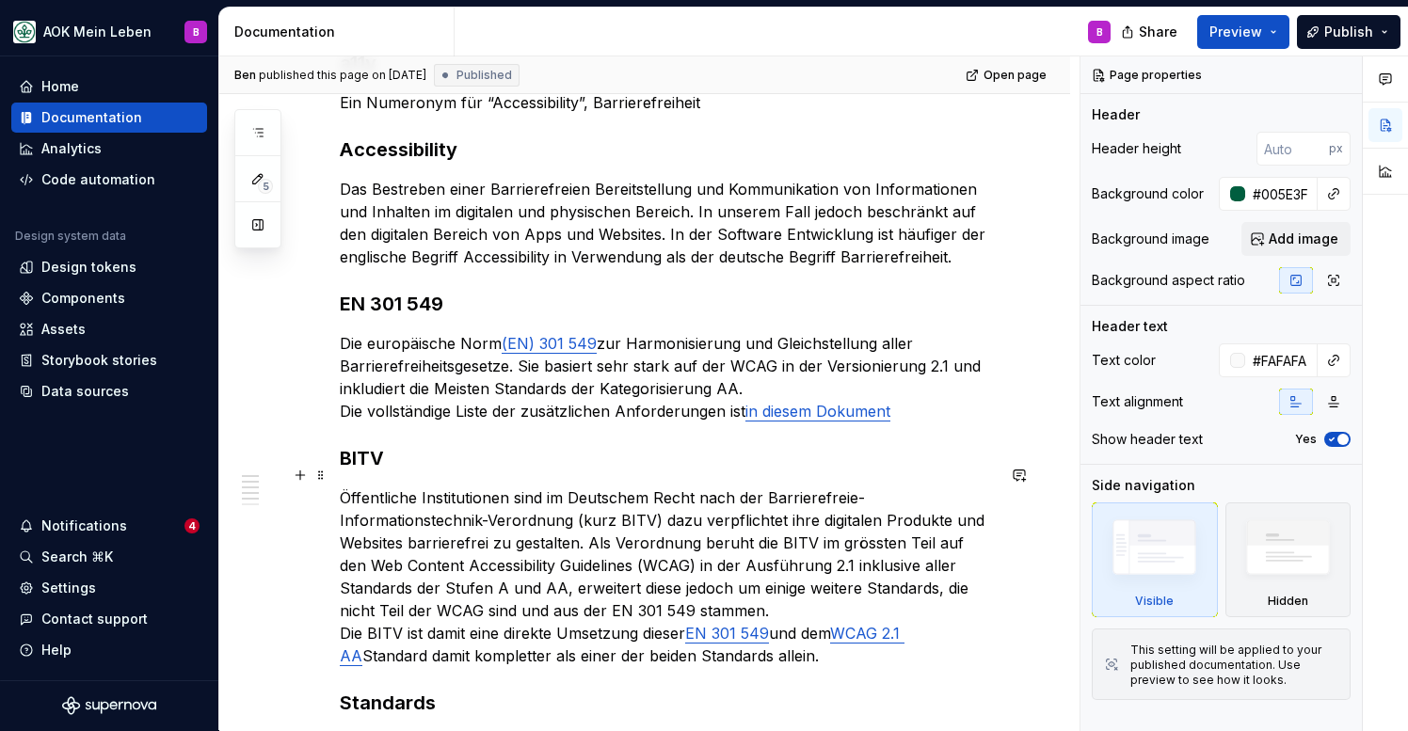
scroll to position [445, 0]
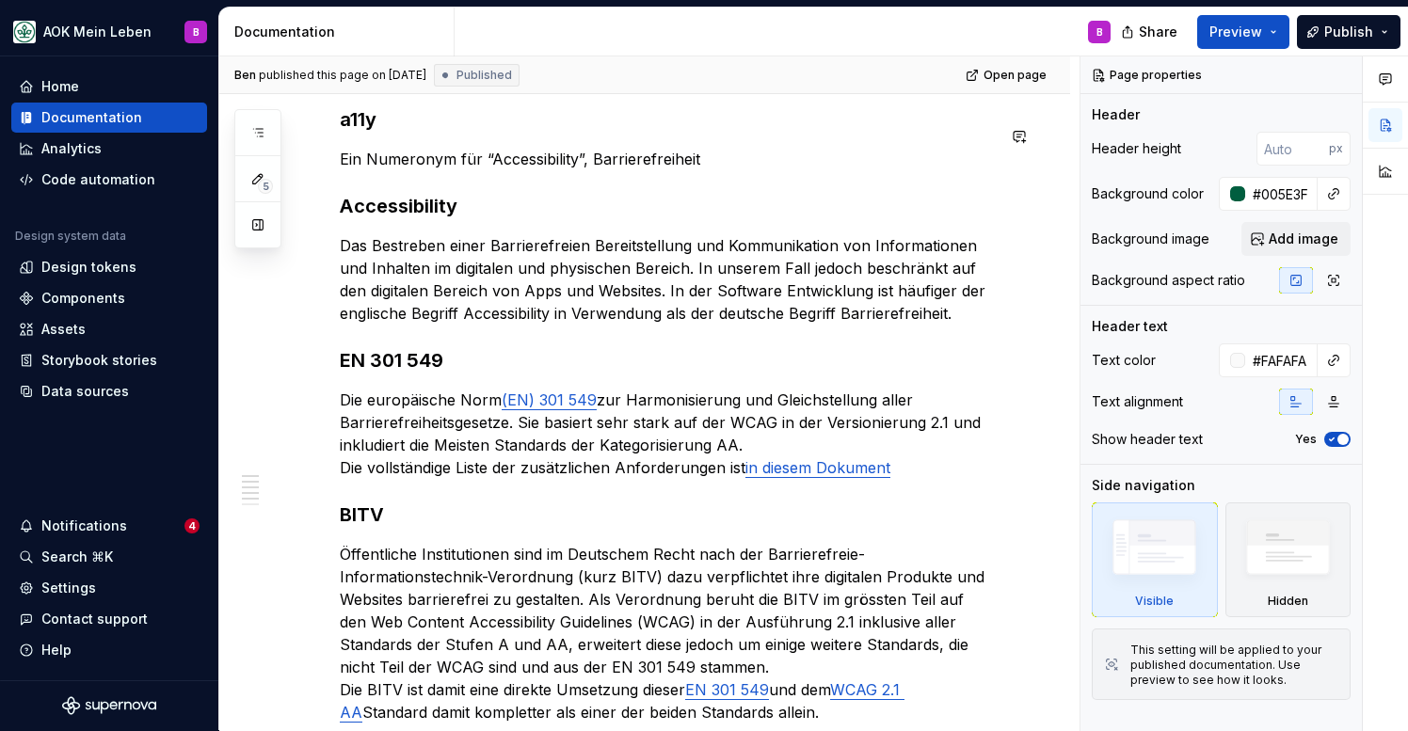
type textarea "*"
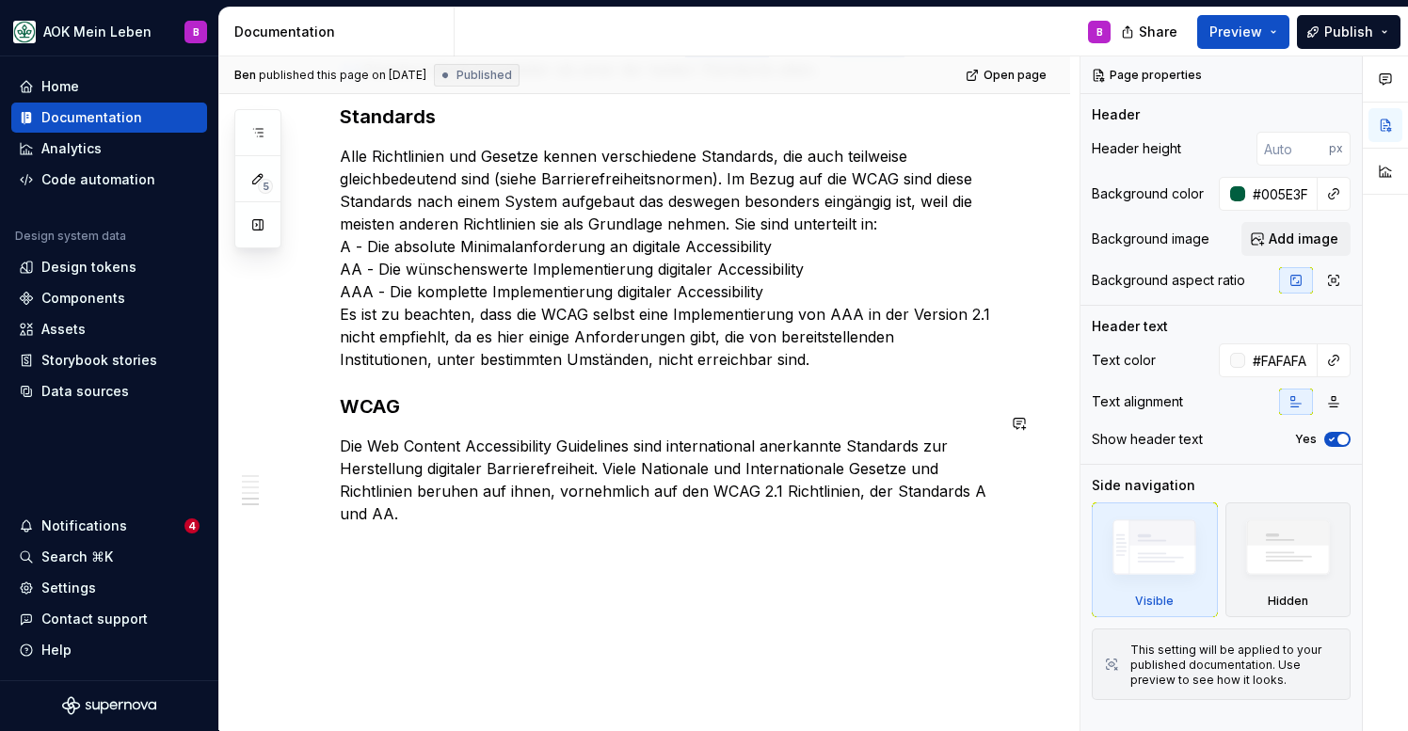
scroll to position [1090, 0]
click at [430, 488] on p "Die Web Content Accessibility Guidelines sind international anerkannte Standard…" at bounding box center [667, 478] width 655 height 90
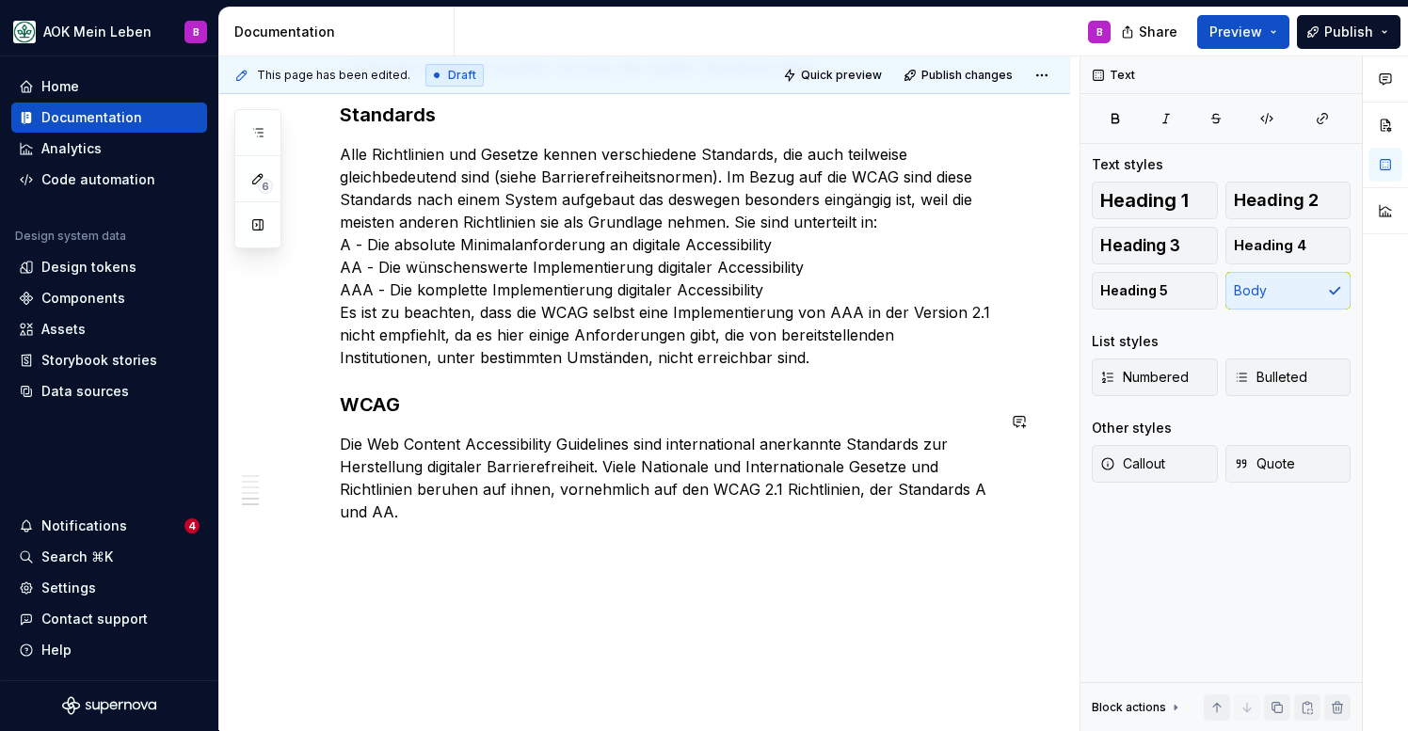
scroll to position [1063, 0]
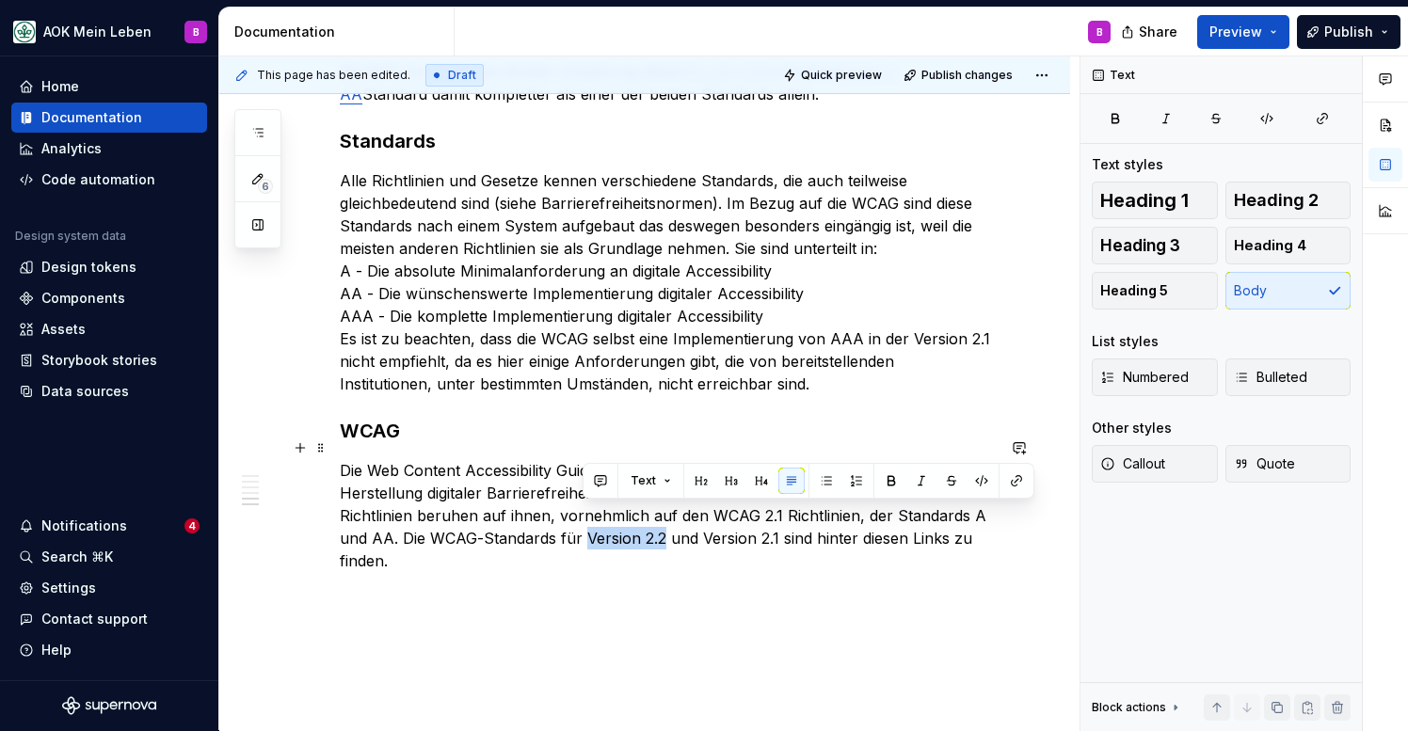
drag, startPoint x: 583, startPoint y: 516, endPoint x: 664, endPoint y: 517, distance: 81.9
click at [664, 517] on p "Die Web Content Accessibility Guidelines sind international anerkannte Standard…" at bounding box center [667, 515] width 655 height 113
copy p "Version 2.2"
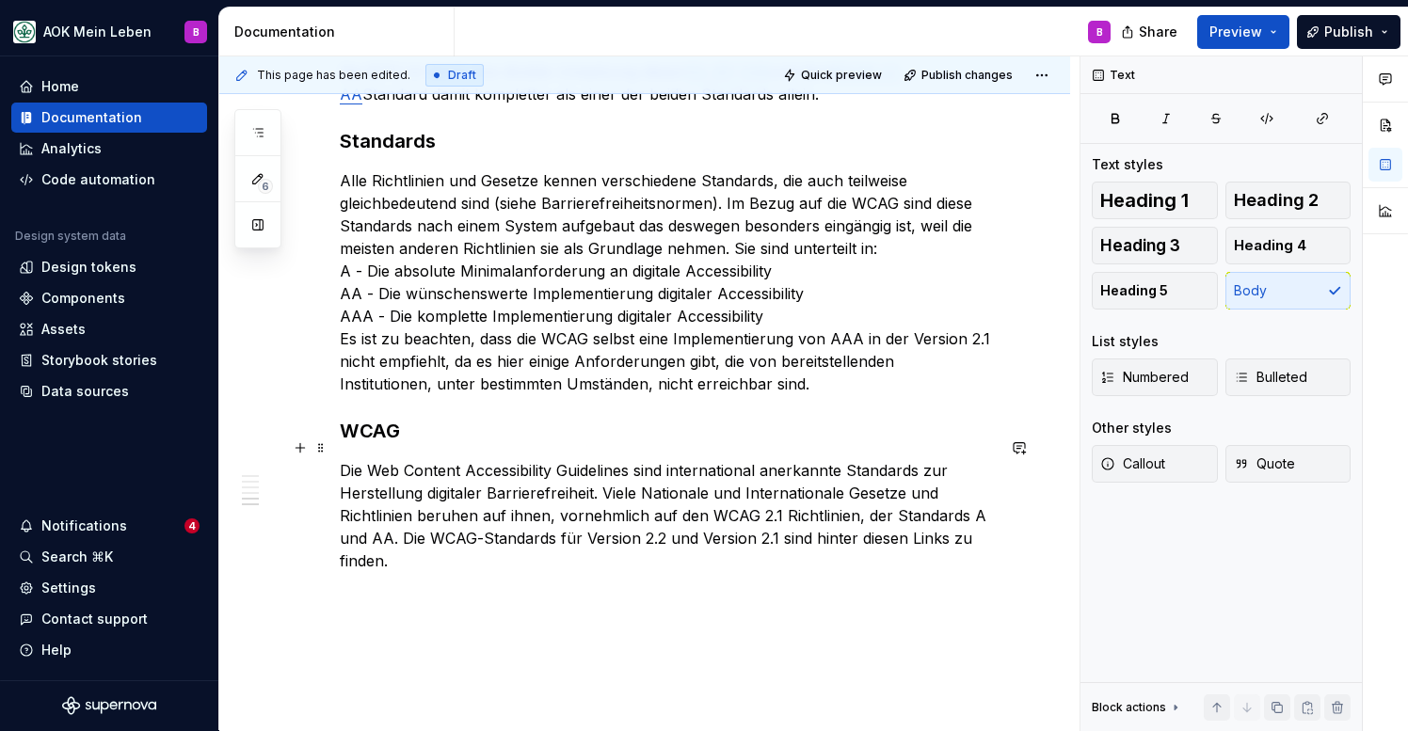
click at [438, 530] on p "Die Web Content Accessibility Guidelines sind international anerkannte Standard…" at bounding box center [667, 515] width 655 height 113
type textarea "*"
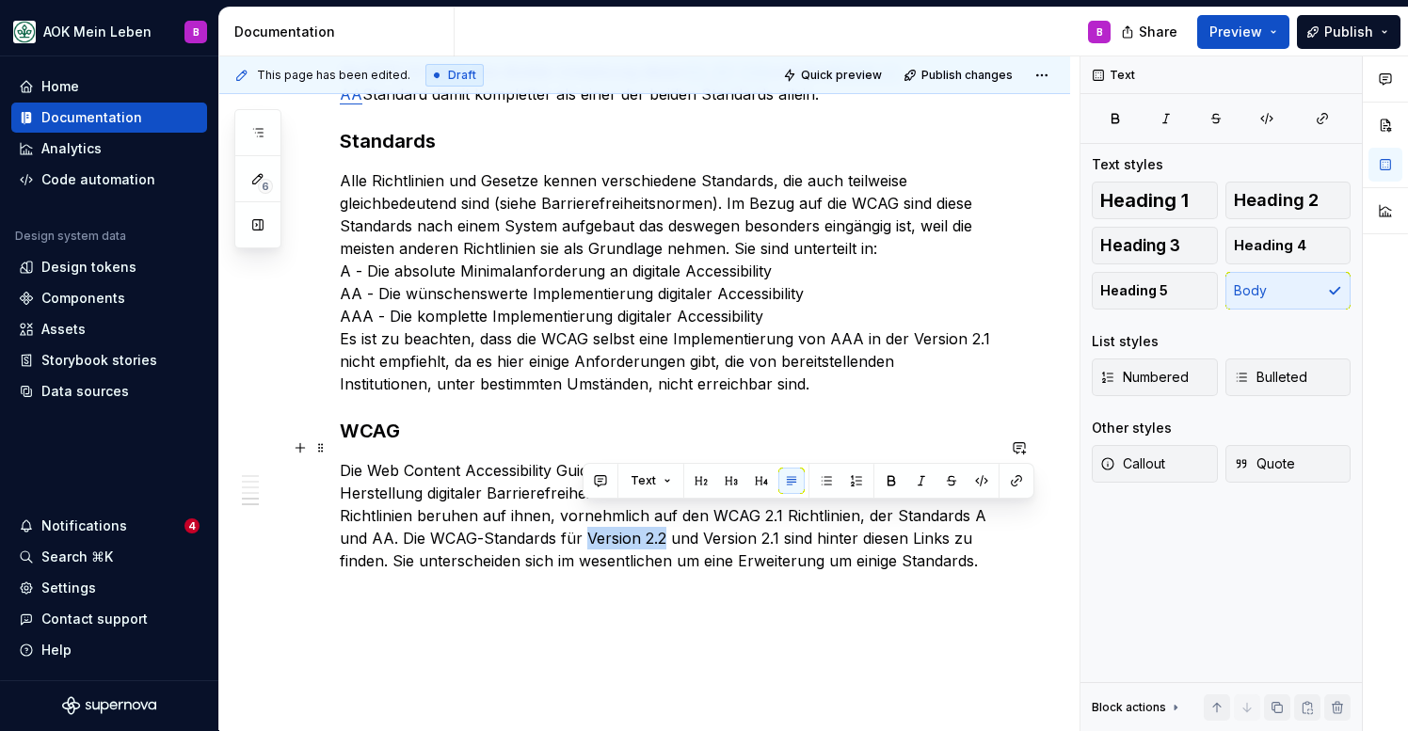
drag, startPoint x: 584, startPoint y: 514, endPoint x: 663, endPoint y: 513, distance: 78.1
click at [663, 513] on p "Die Web Content Accessibility Guidelines sind international anerkannte Standard…" at bounding box center [667, 515] width 655 height 113
click at [1018, 483] on button "button" at bounding box center [1016, 481] width 26 height 26
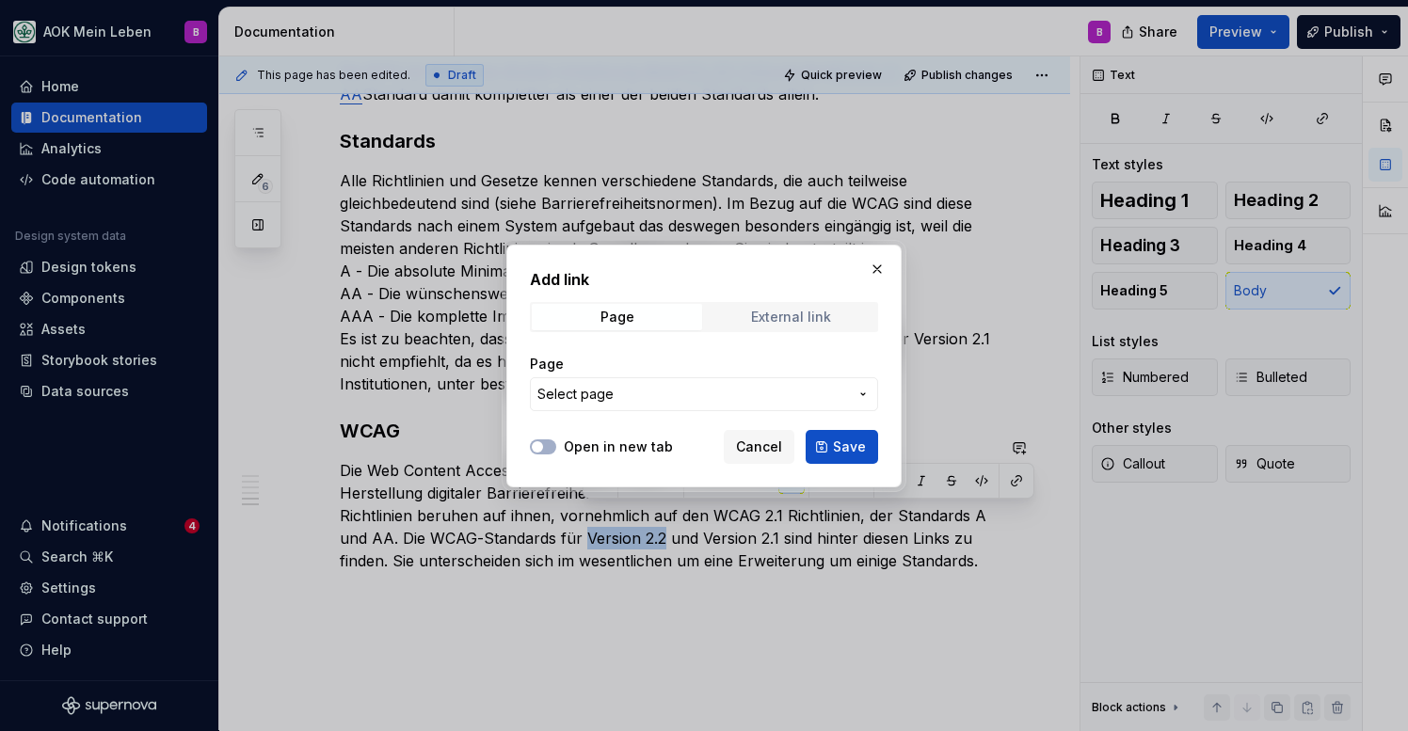
click at [817, 307] on span "External link" at bounding box center [791, 317] width 170 height 26
click at [659, 395] on input "URL" at bounding box center [704, 394] width 348 height 34
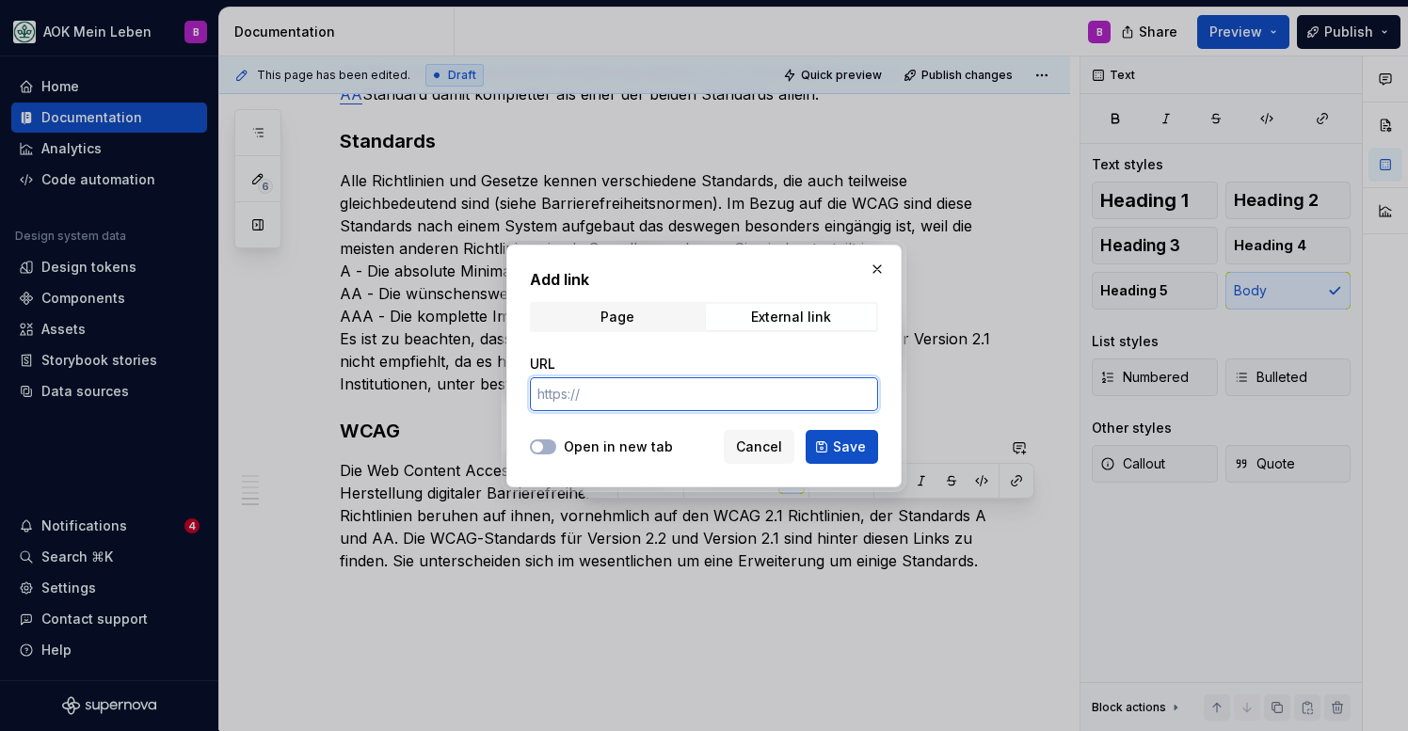
paste input "[URL][DOMAIN_NAME]"
type input "[URL][DOMAIN_NAME]"
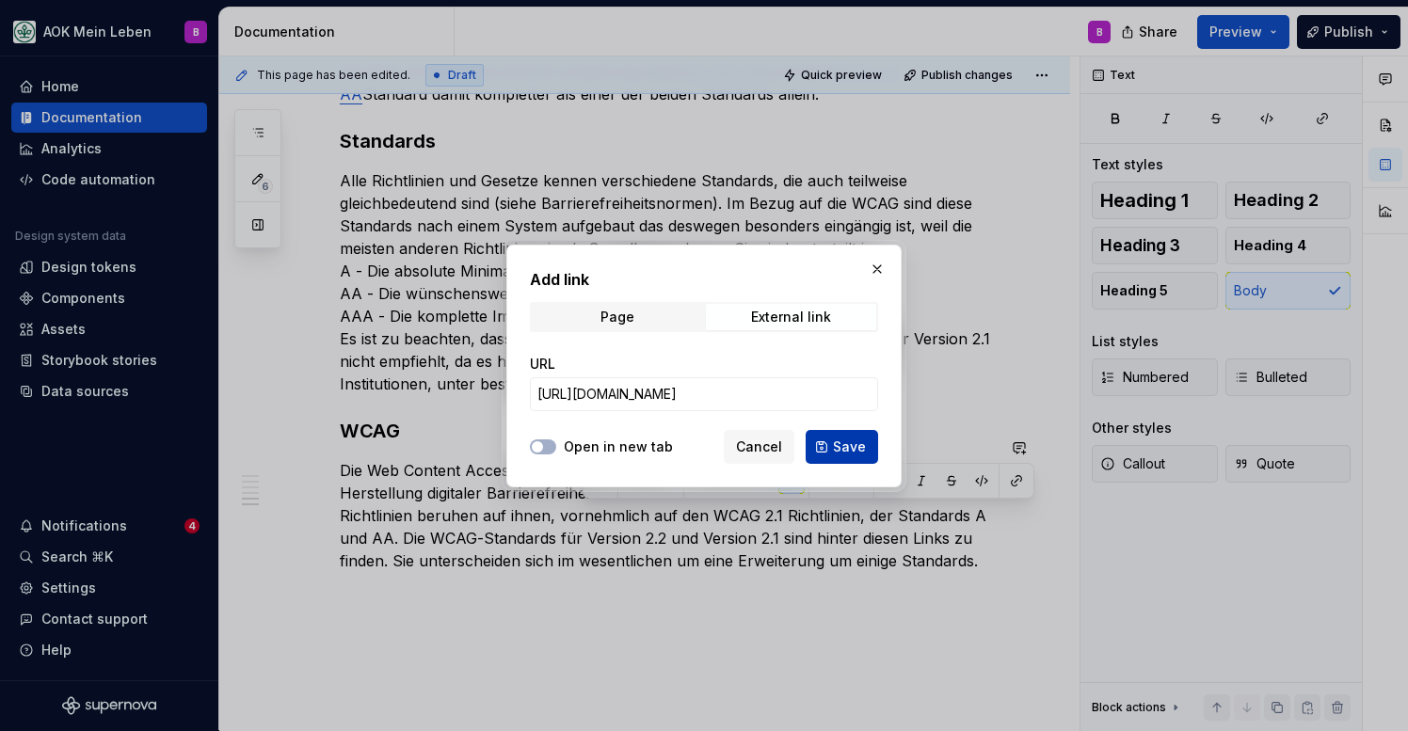
click at [831, 448] on button "Save" at bounding box center [842, 447] width 72 height 34
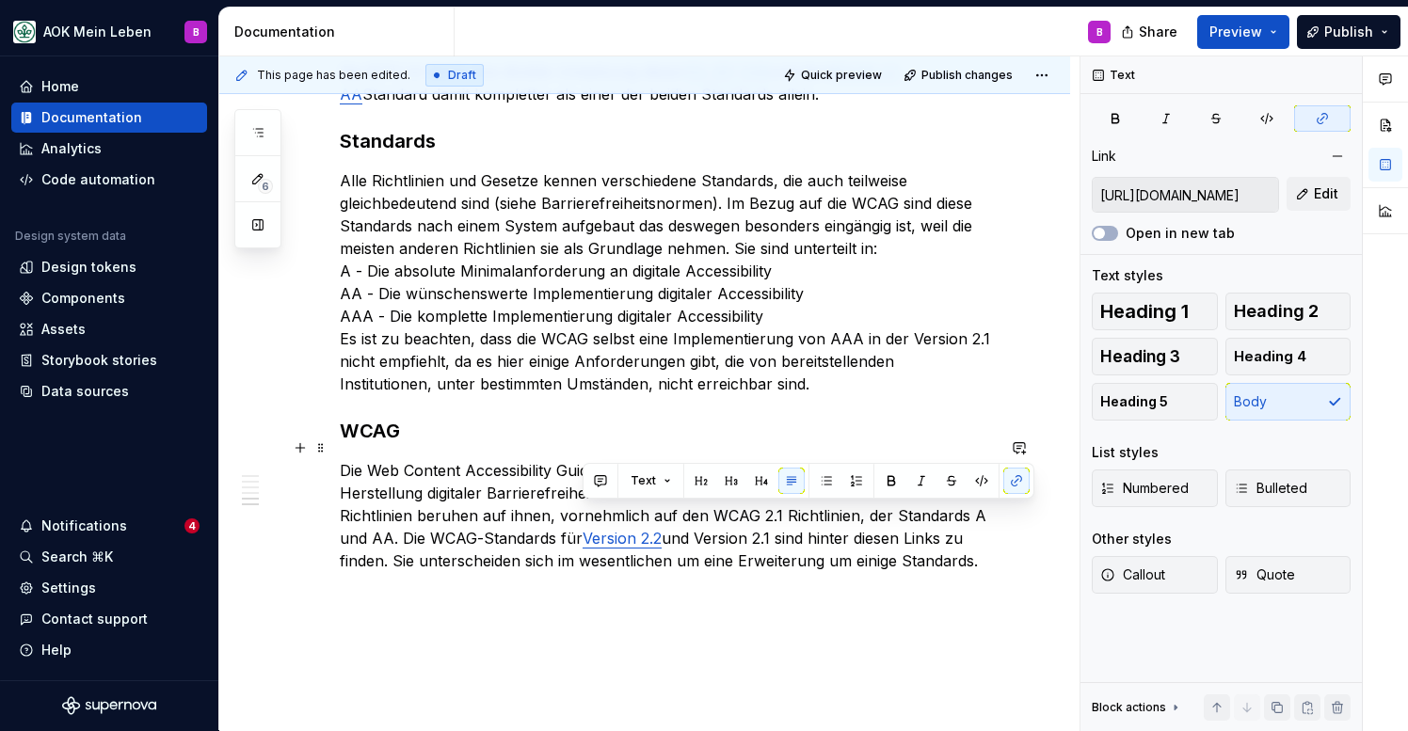
click at [709, 533] on p "Die Web Content Accessibility Guidelines sind international anerkannte Standard…" at bounding box center [667, 515] width 655 height 113
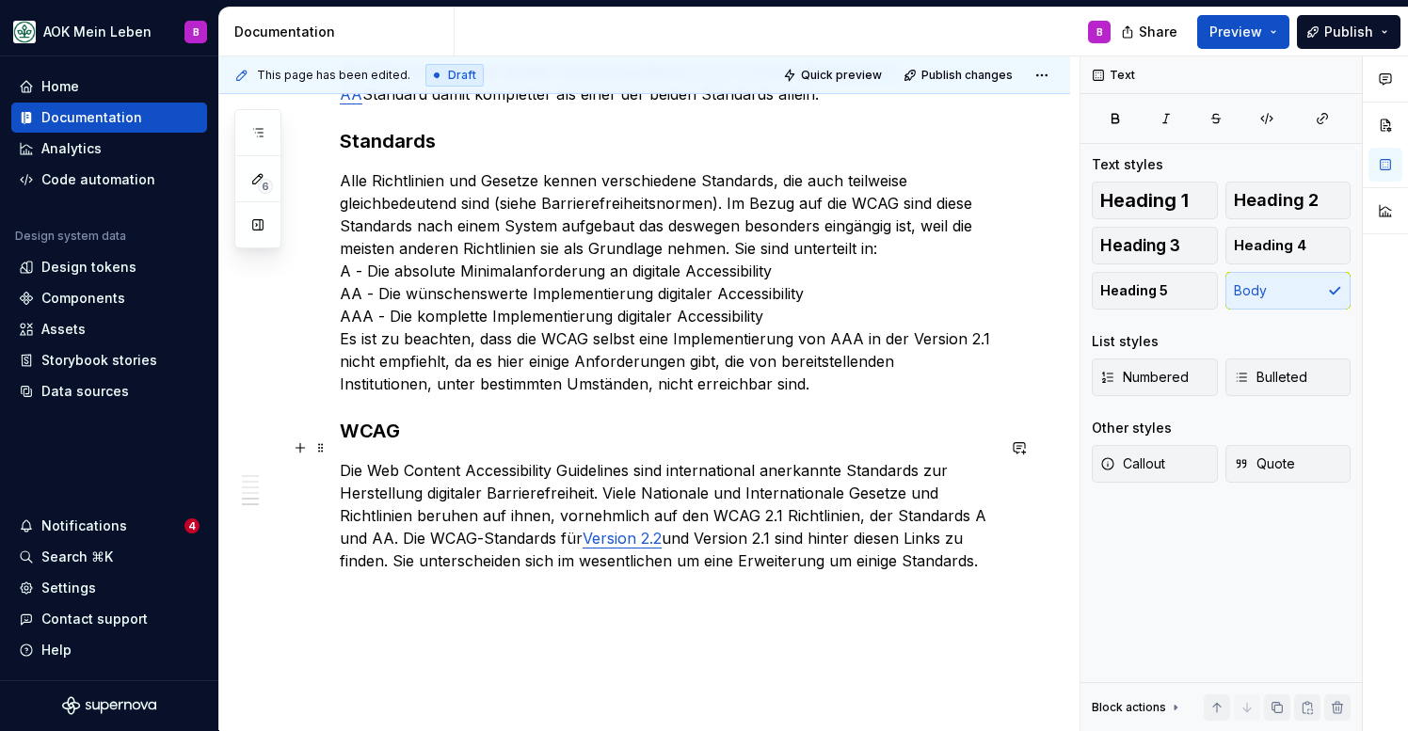
click at [973, 539] on p "Die Web Content Accessibility Guidelines sind international anerkannte Standard…" at bounding box center [667, 515] width 655 height 113
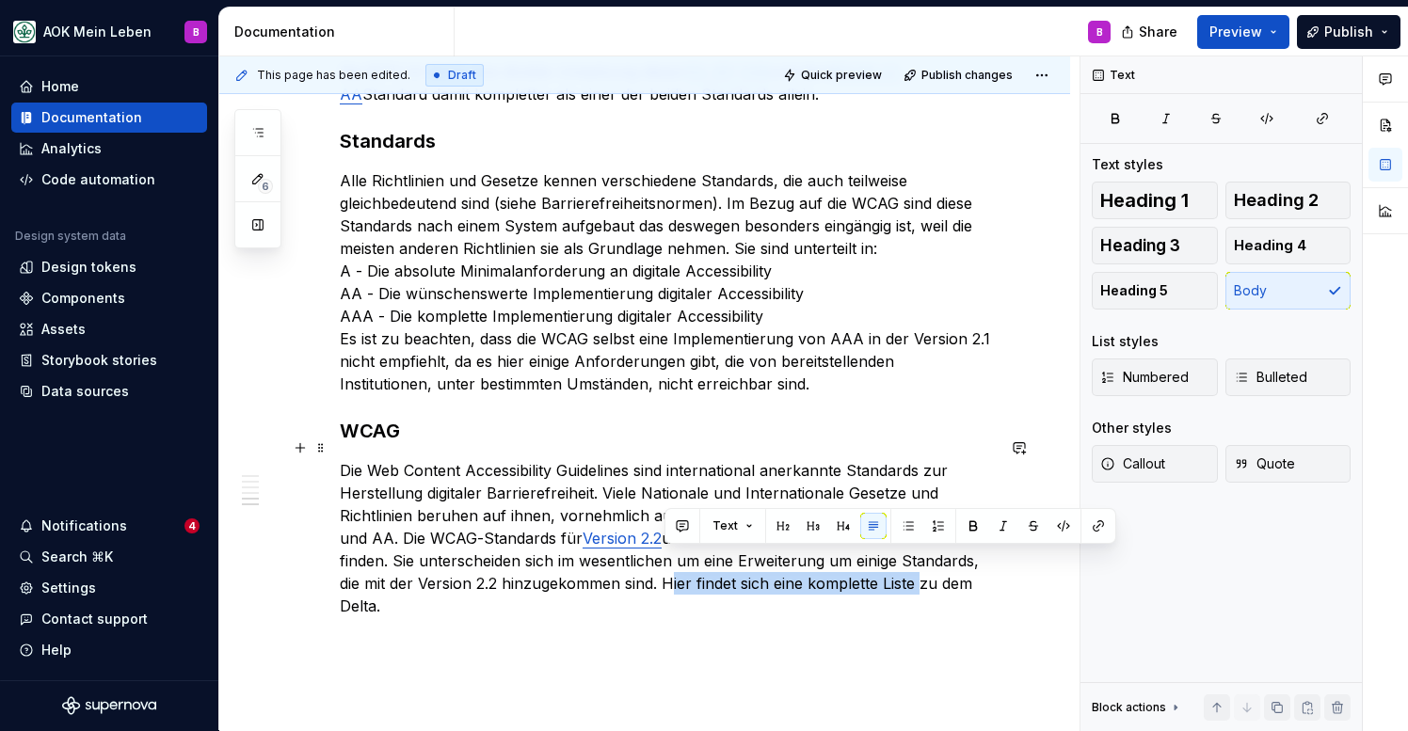
drag, startPoint x: 665, startPoint y: 561, endPoint x: 916, endPoint y: 552, distance: 250.5
click at [916, 552] on p "Die Web Content Accessibility Guidelines sind international anerkannte Standard…" at bounding box center [667, 538] width 655 height 158
type textarea "*"
click at [1098, 525] on button "button" at bounding box center [1098, 526] width 26 height 26
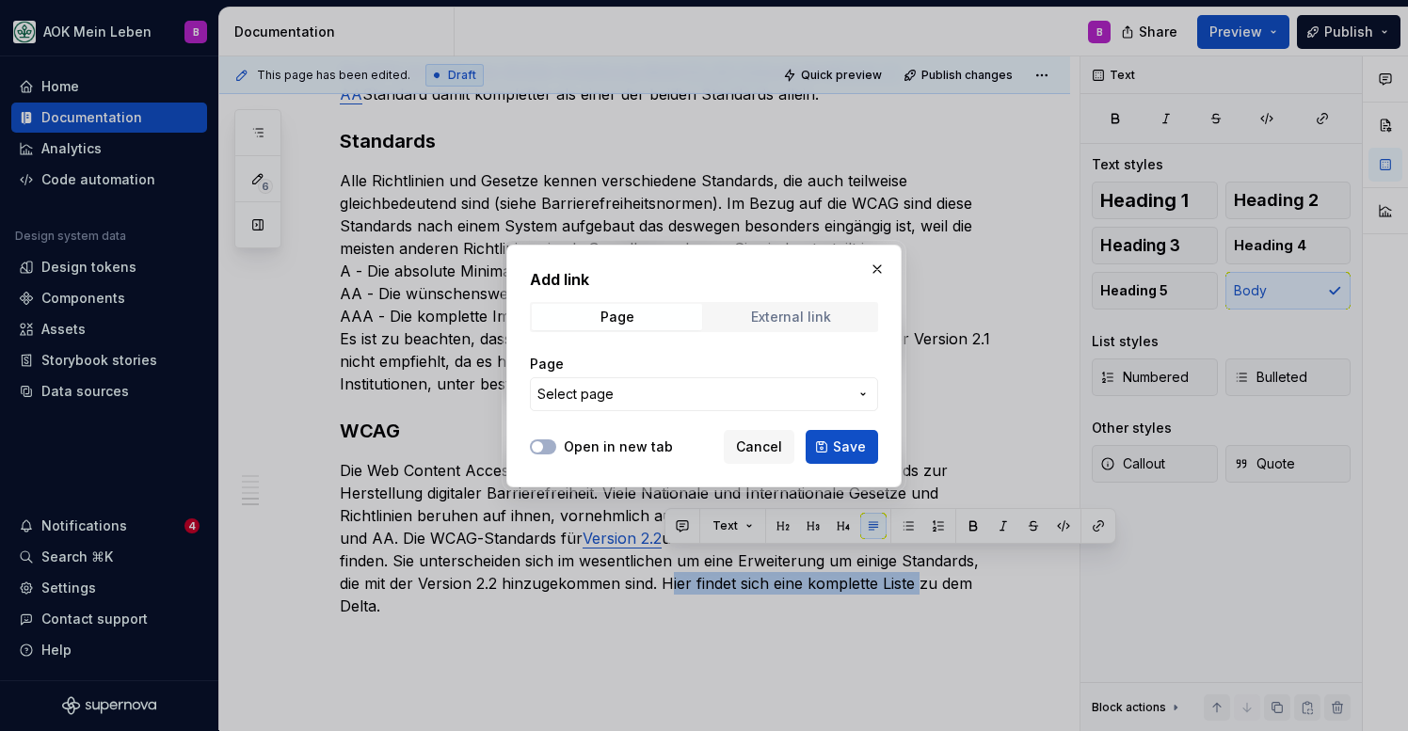
click at [824, 328] on span "External link" at bounding box center [791, 317] width 170 height 26
click at [753, 380] on input "URL" at bounding box center [704, 394] width 348 height 34
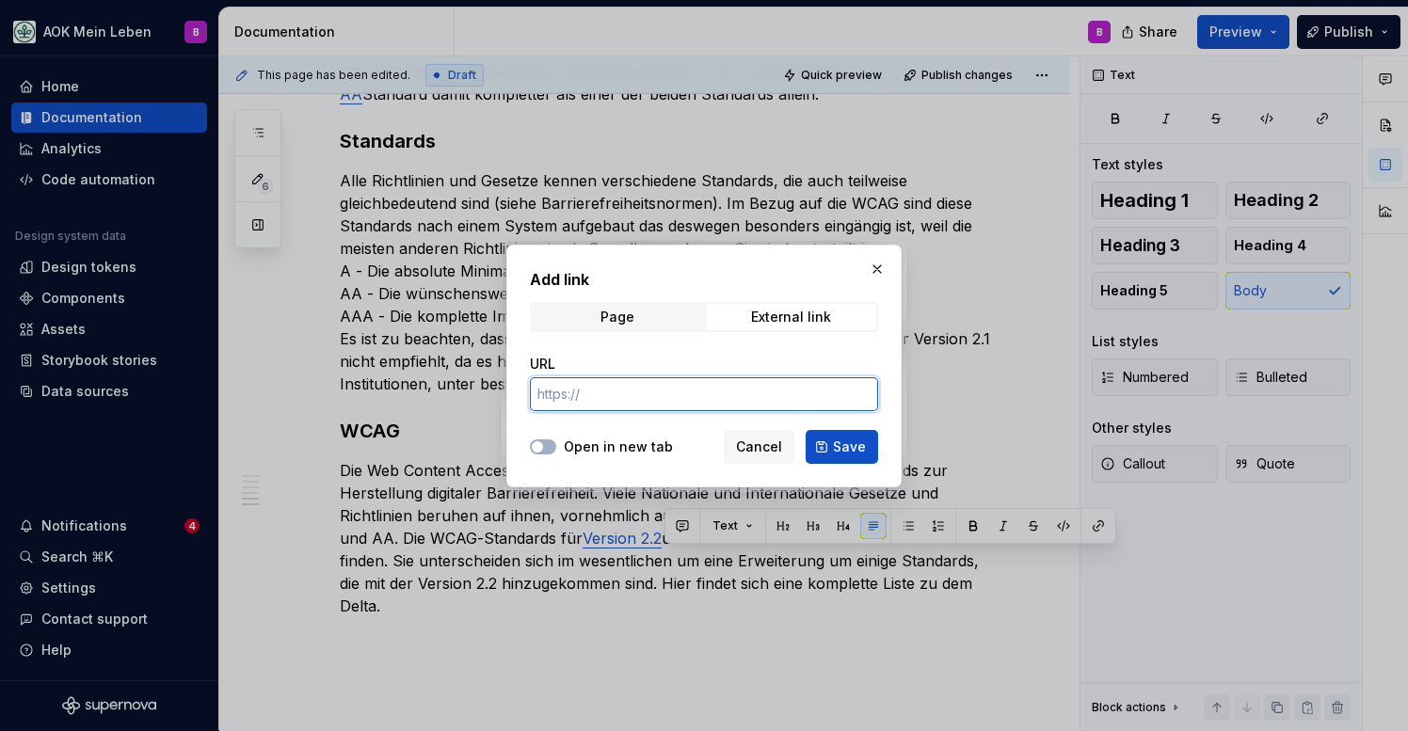
paste input "[URL][DOMAIN_NAME]"
type input "[URL][DOMAIN_NAME]"
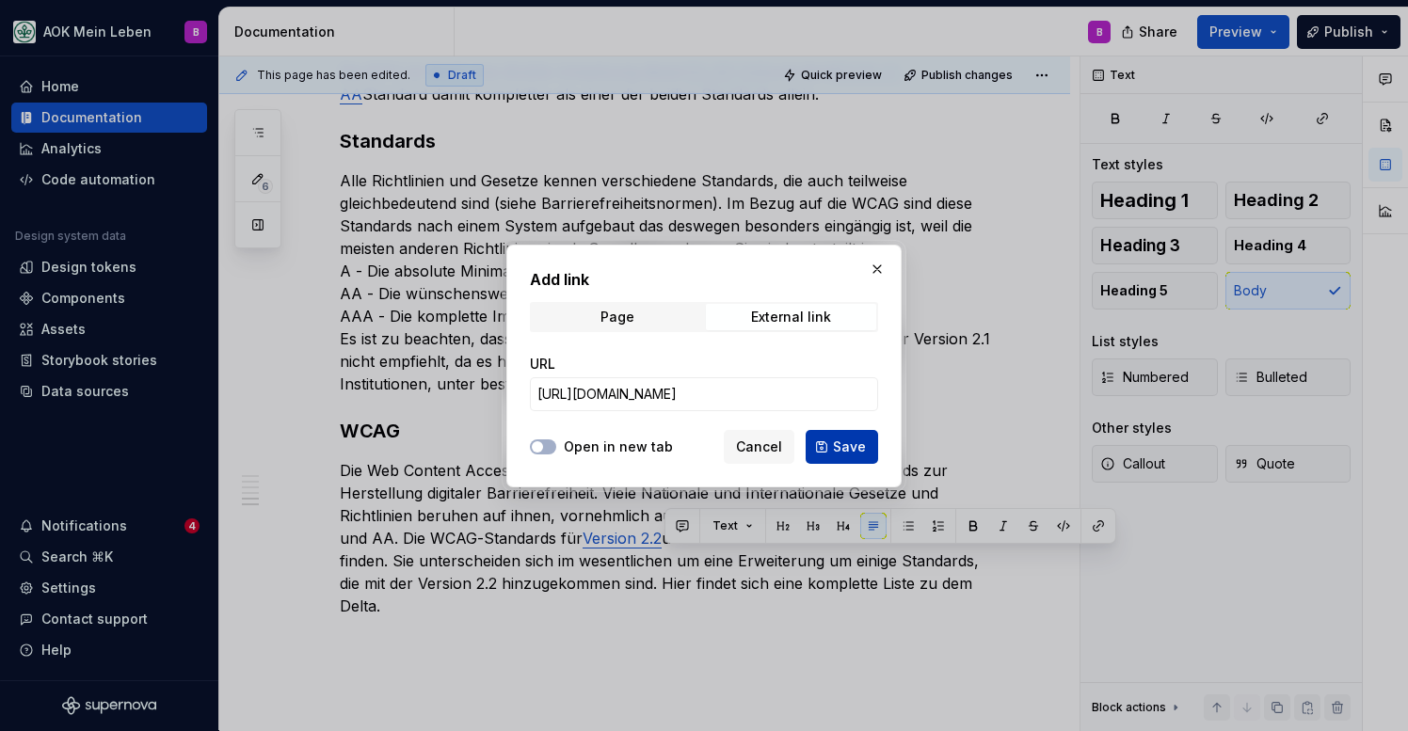
click at [853, 451] on span "Save" at bounding box center [849, 447] width 33 height 19
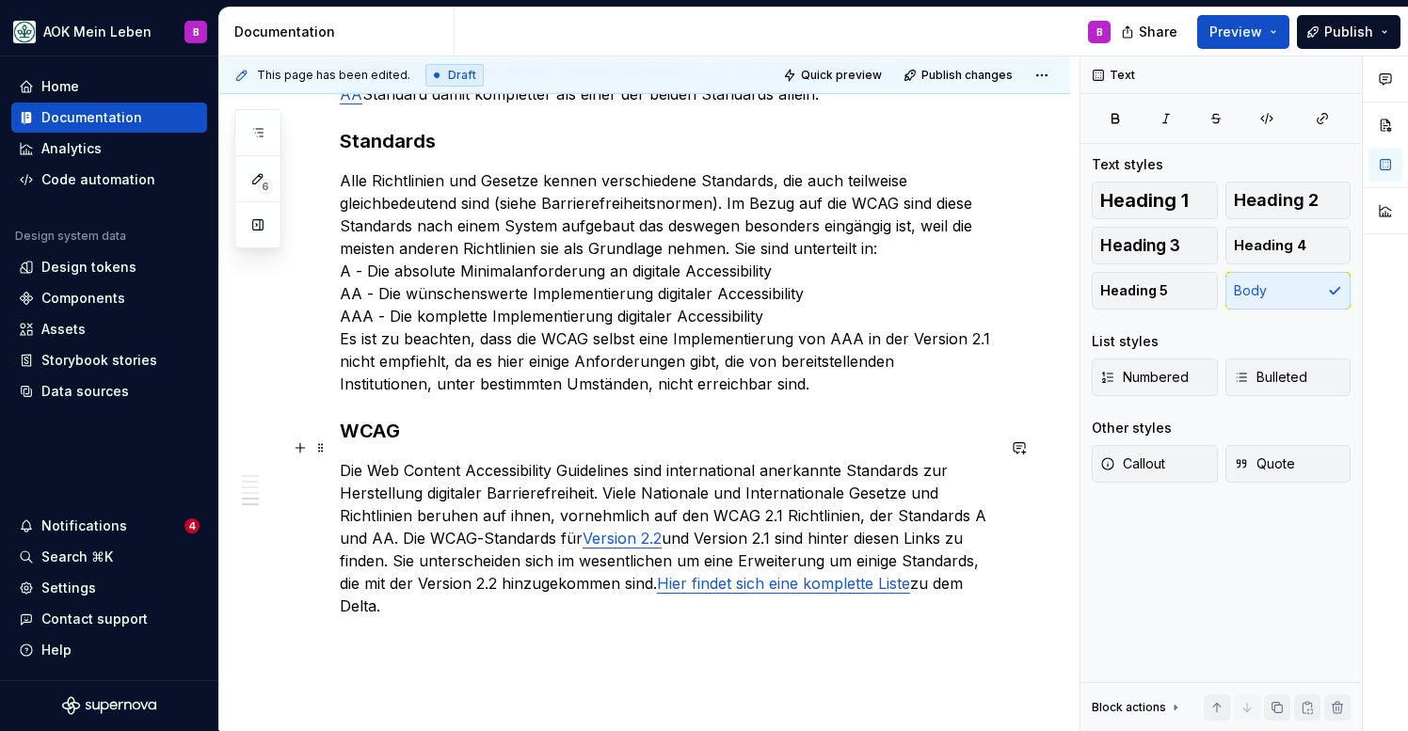
click at [584, 568] on p "Die Web Content Accessibility Guidelines sind international anerkannte Standard…" at bounding box center [667, 538] width 655 height 158
type textarea "*"
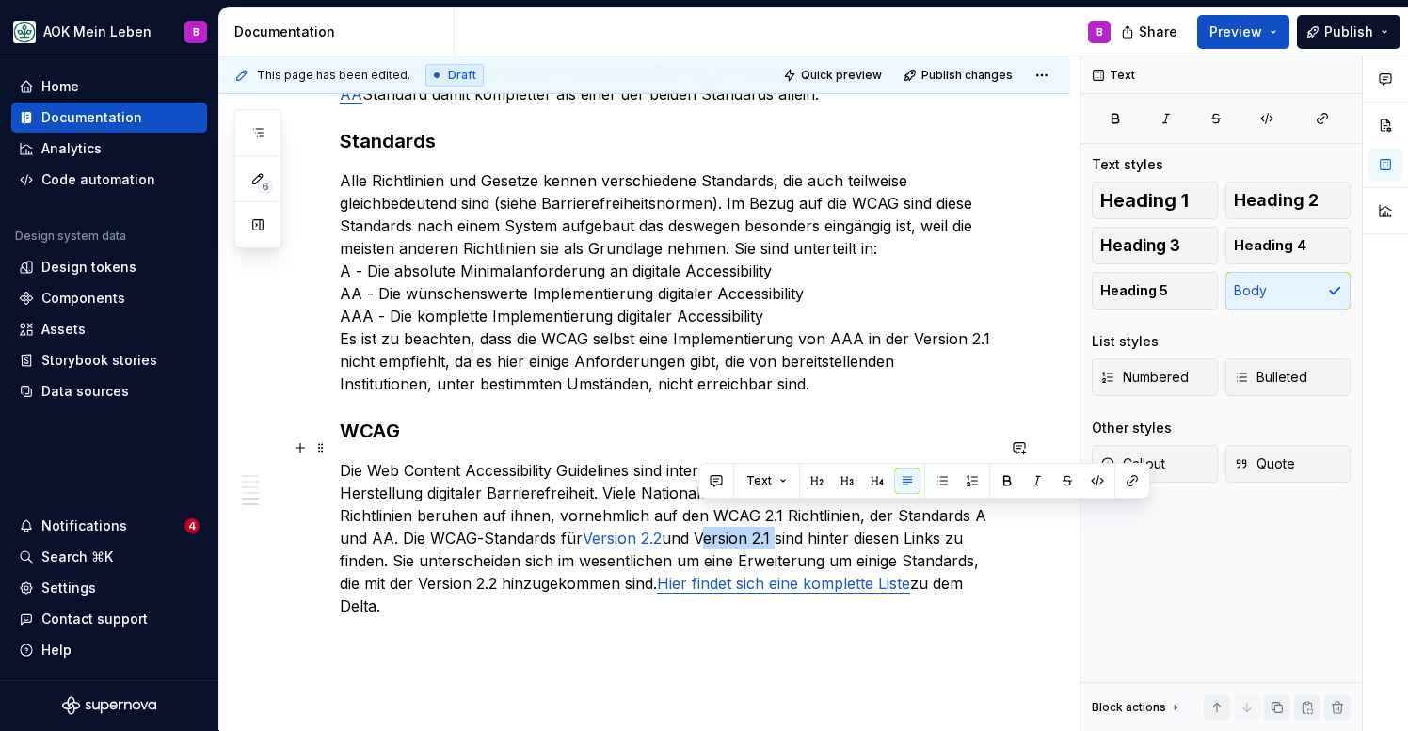
drag, startPoint x: 699, startPoint y: 516, endPoint x: 776, endPoint y: 516, distance: 77.2
click at [776, 516] on p "Die Web Content Accessibility Guidelines sind international anerkannte Standard…" at bounding box center [667, 538] width 655 height 158
click at [1128, 483] on button "button" at bounding box center [1132, 481] width 26 height 26
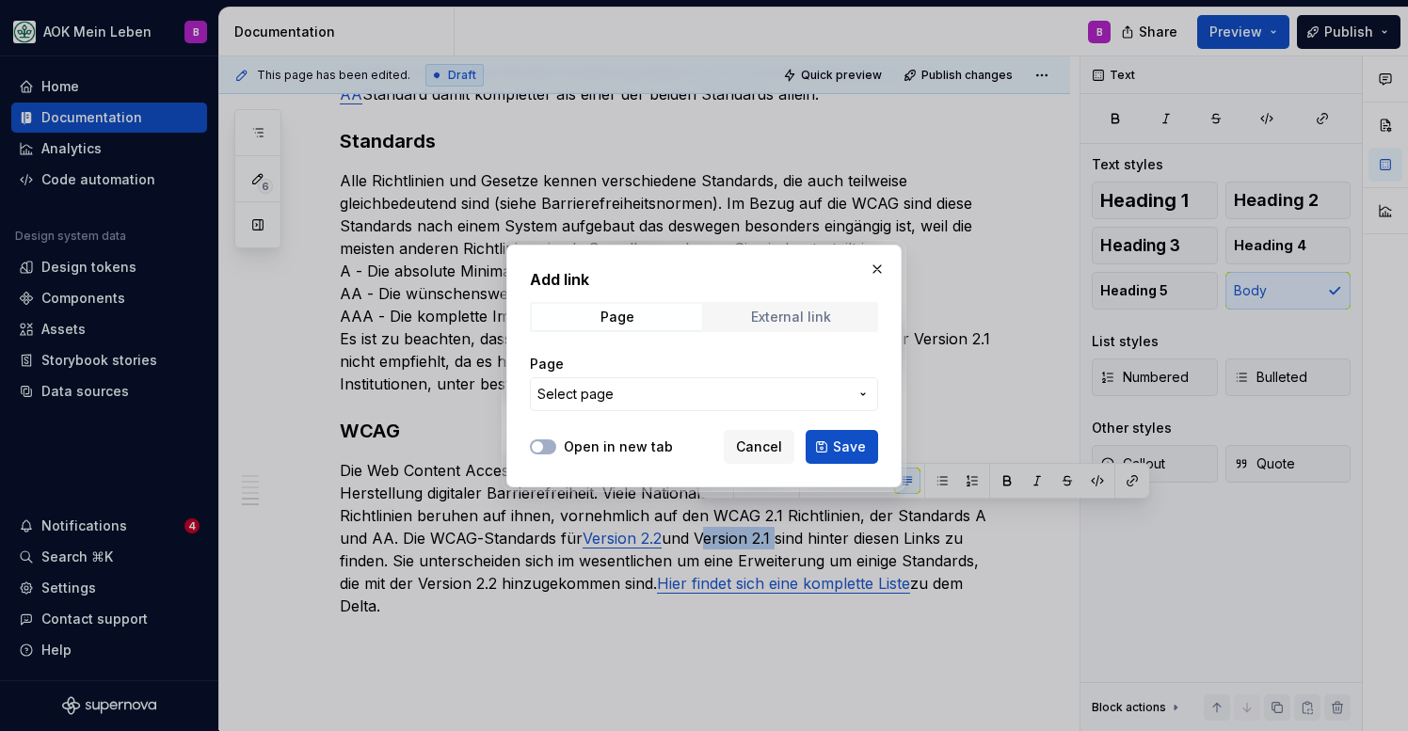
click at [804, 317] on div "External link" at bounding box center [791, 317] width 80 height 15
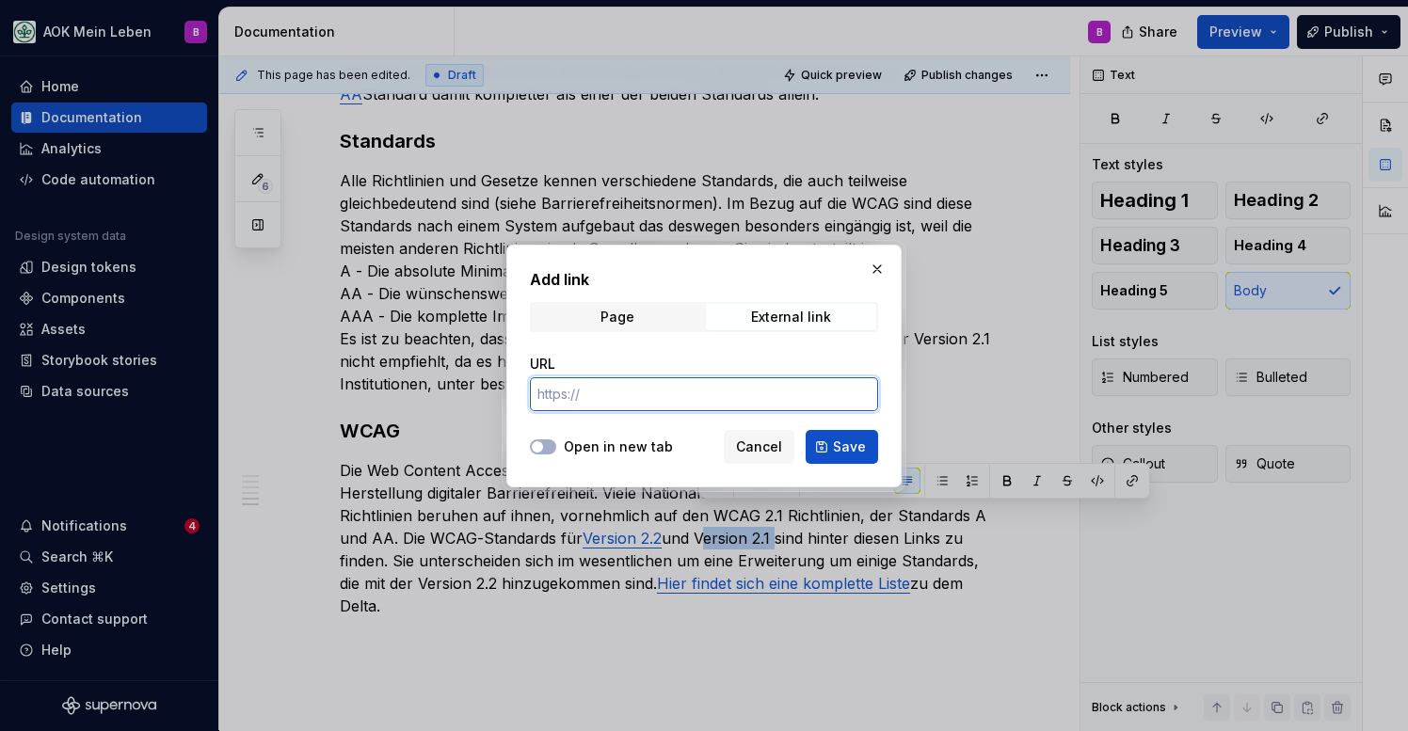
click at [730, 386] on input "URL" at bounding box center [704, 394] width 348 height 34
paste input "[URL][DOMAIN_NAME]"
type input "[URL][DOMAIN_NAME]"
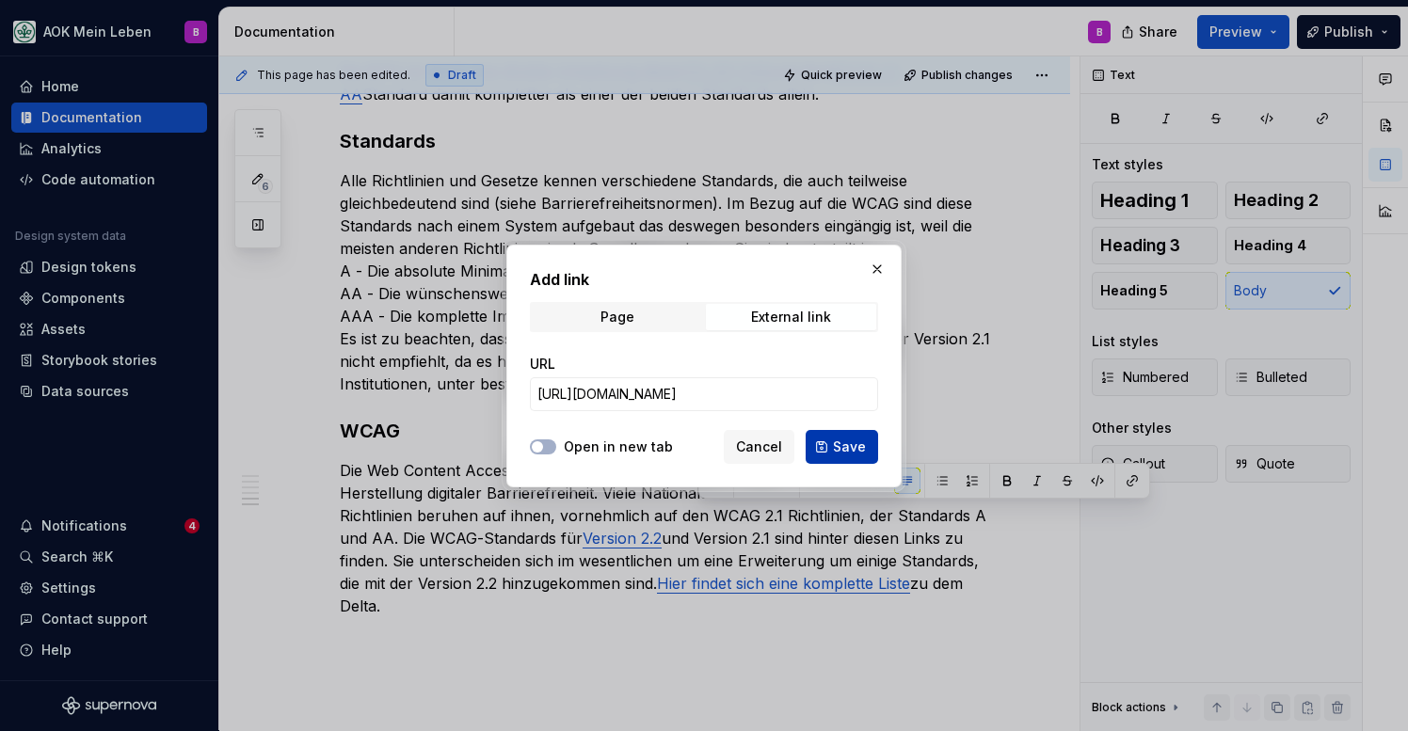
click at [855, 451] on span "Save" at bounding box center [849, 447] width 33 height 19
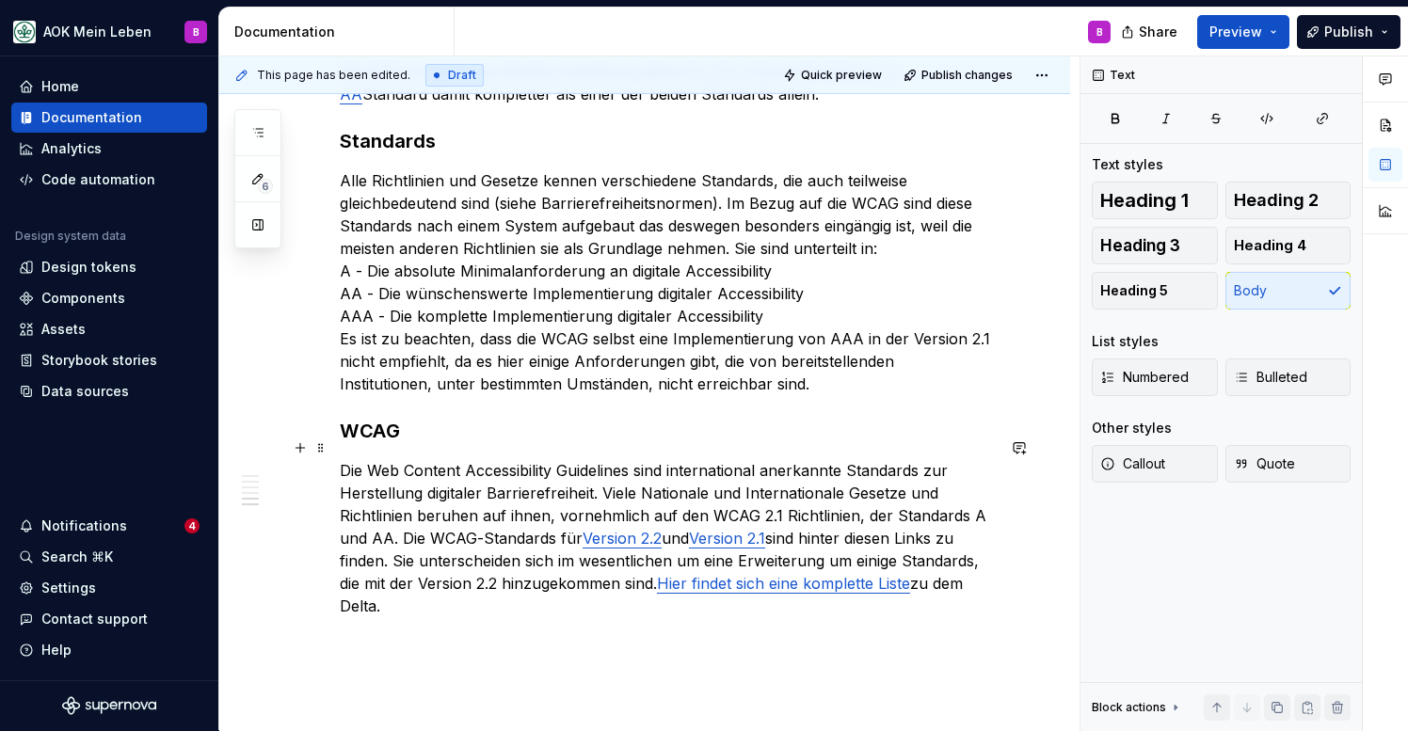
click at [583, 564] on p "Die Web Content Accessibility Guidelines sind international anerkannte Standard…" at bounding box center [667, 538] width 655 height 158
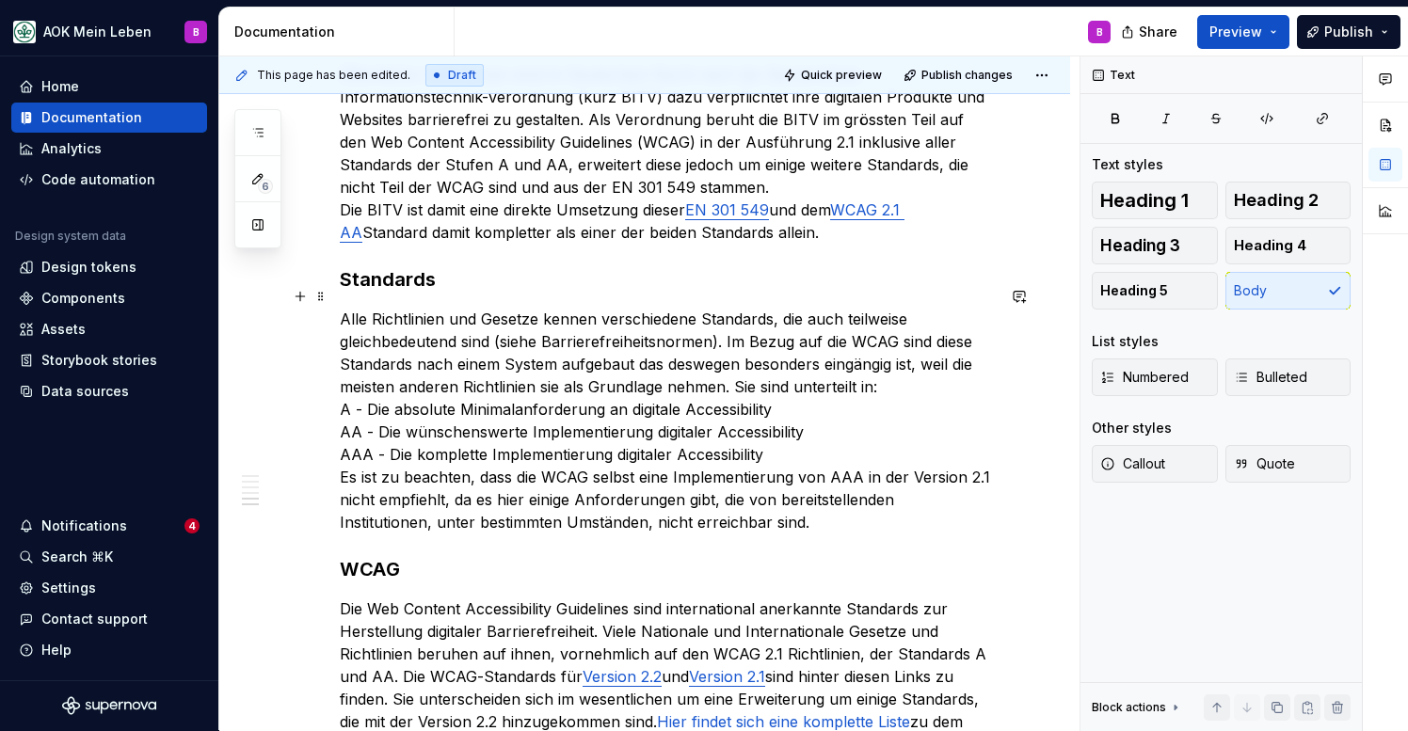
scroll to position [917, 0]
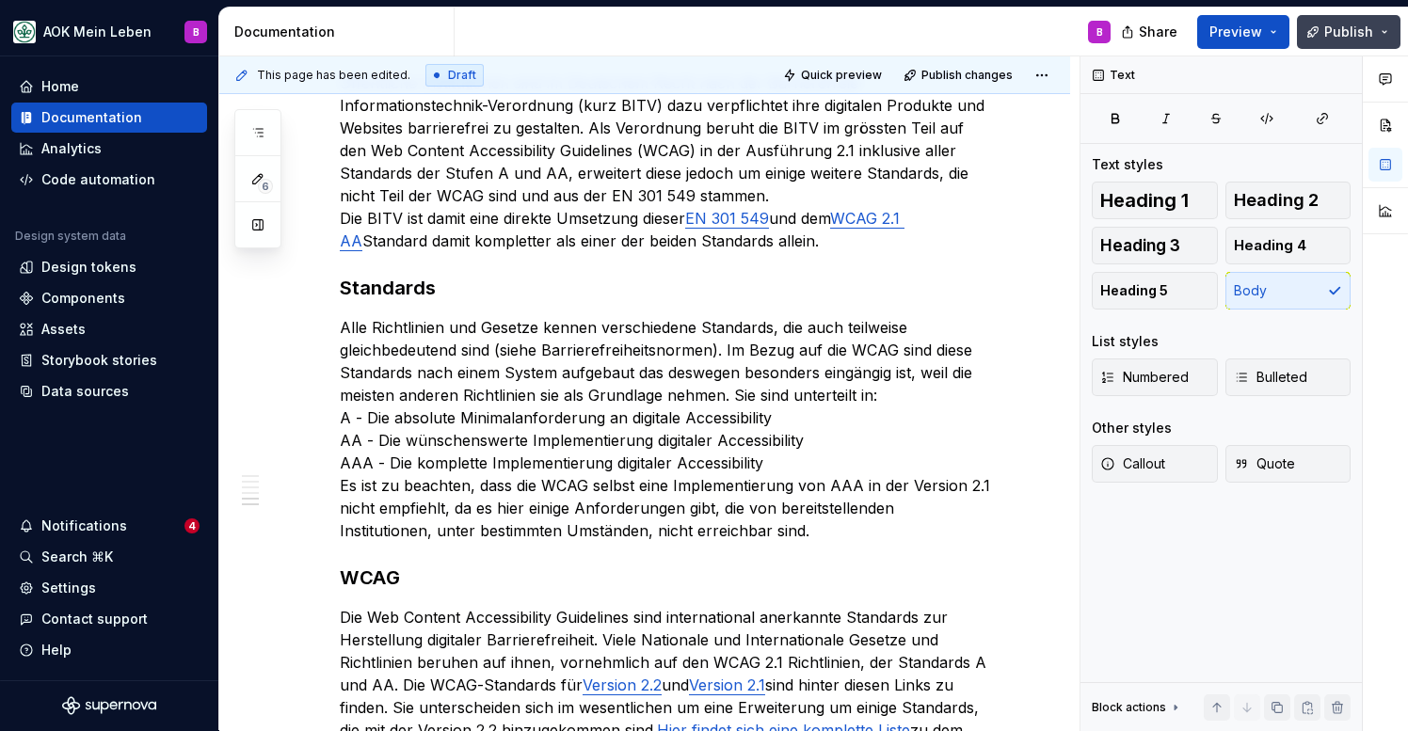
click at [1320, 38] on button "Publish" at bounding box center [1349, 32] width 104 height 34
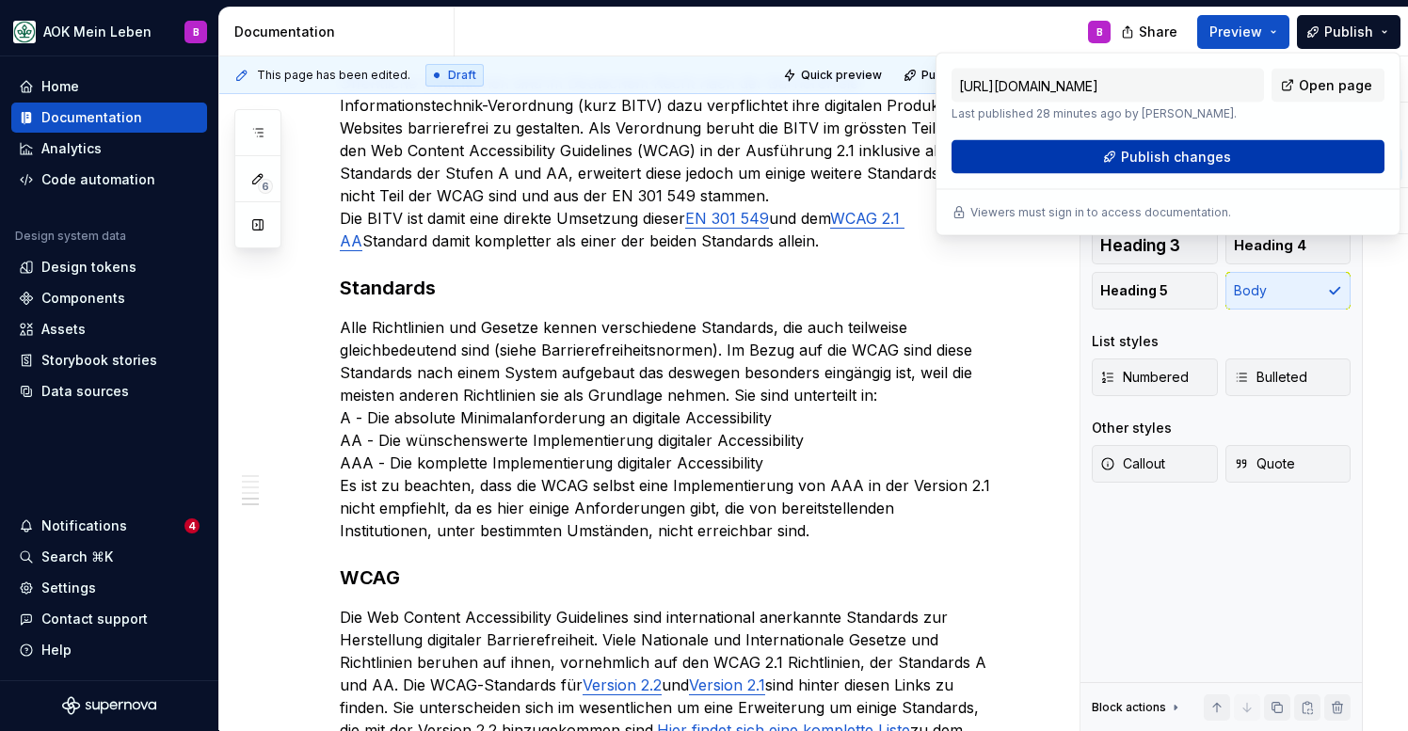
click at [1141, 166] on span "Publish changes" at bounding box center [1176, 157] width 110 height 19
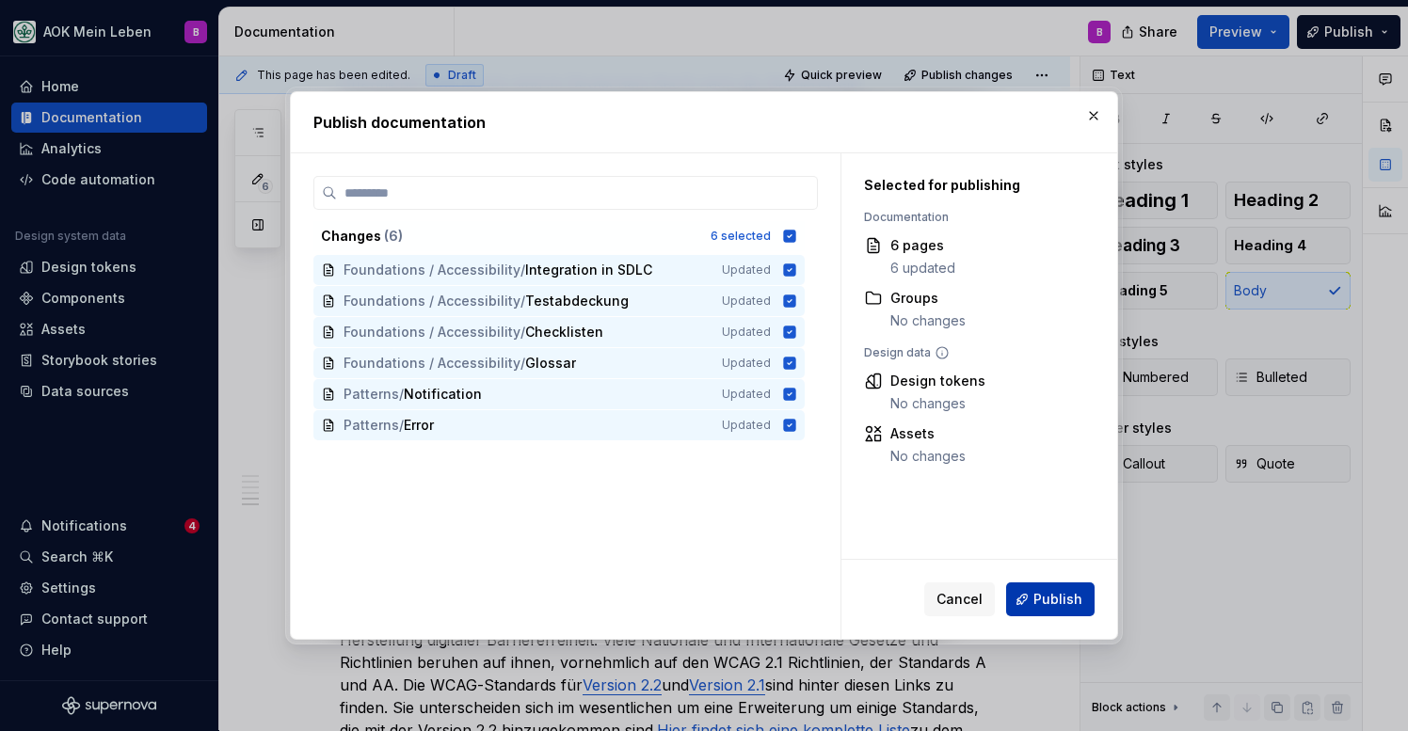
click at [1027, 598] on button "Publish" at bounding box center [1050, 600] width 88 height 34
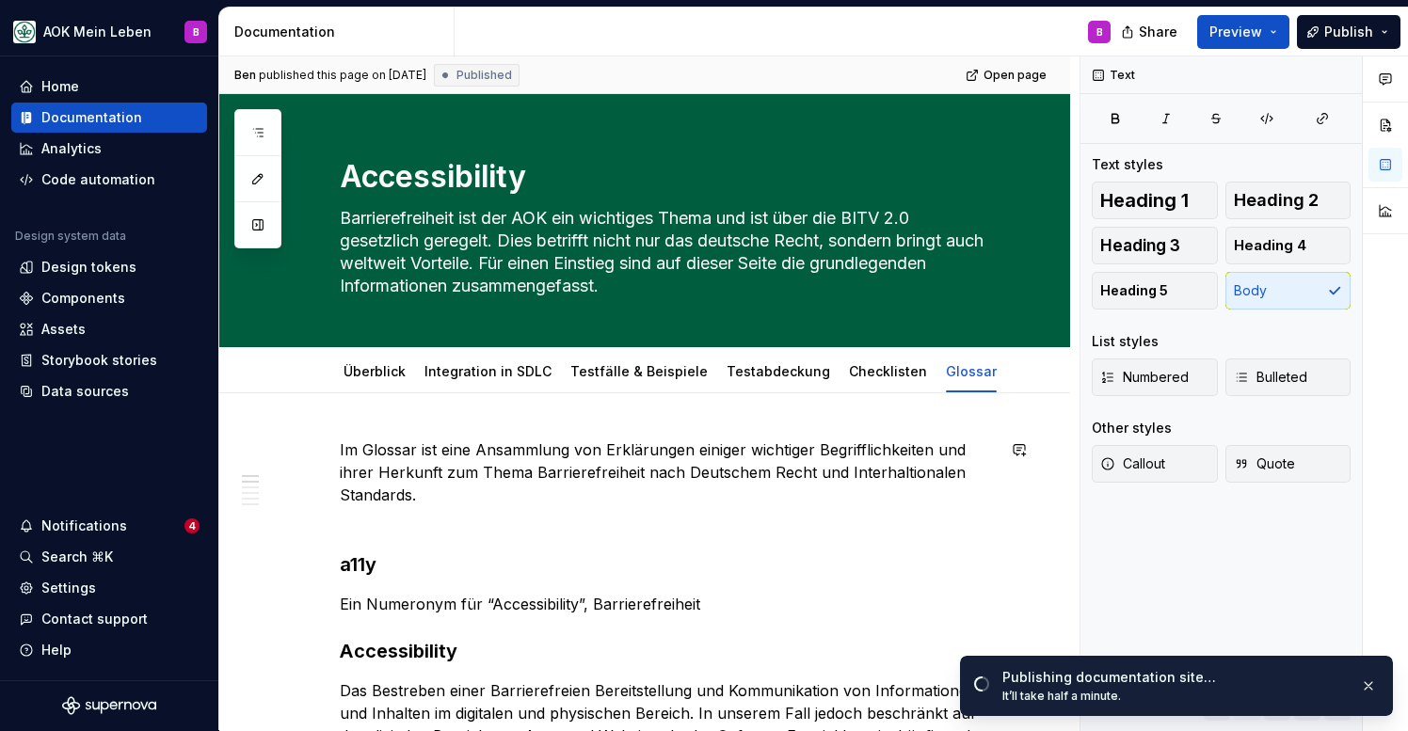
scroll to position [0, 0]
click at [473, 363] on link "Integration in SDLC" at bounding box center [487, 371] width 127 height 16
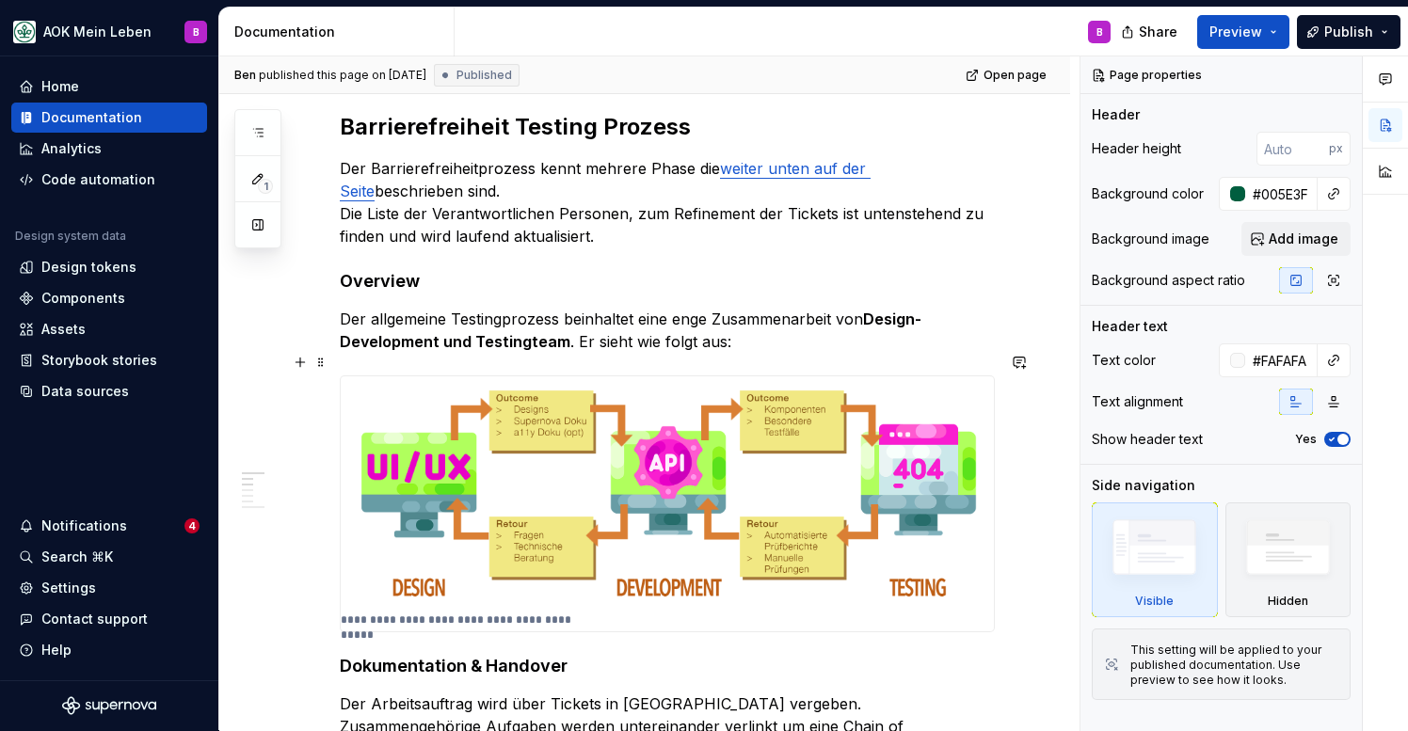
type textarea "*"
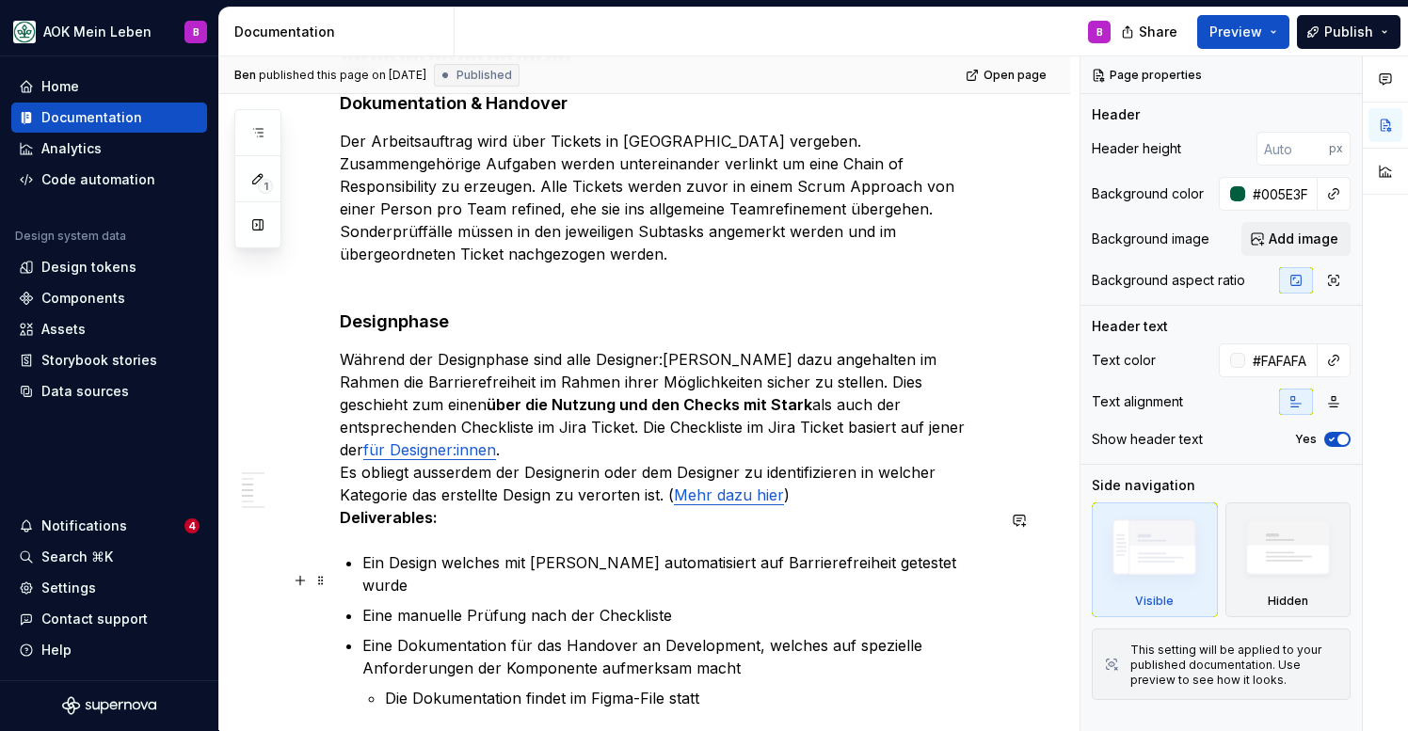
scroll to position [1212, 0]
